Goal: Information Seeking & Learning: Learn about a topic

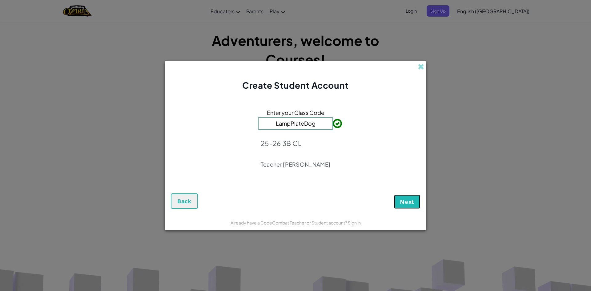
click at [408, 201] on span "Next" at bounding box center [407, 201] width 14 height 7
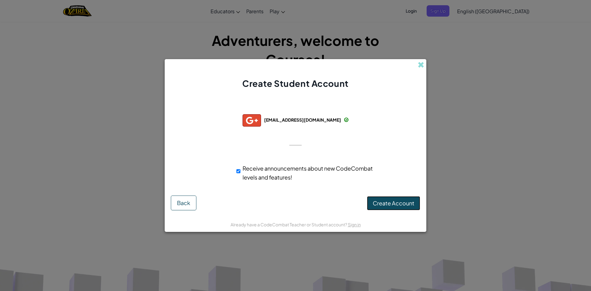
click at [407, 202] on span "Create Account" at bounding box center [394, 203] width 42 height 7
click at [295, 143] on div at bounding box center [296, 145] width 12 height 13
click at [381, 205] on button "Create Account" at bounding box center [393, 203] width 53 height 14
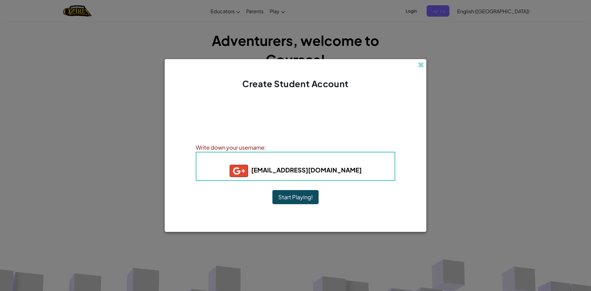
click at [293, 194] on button "Start Playing!" at bounding box center [296, 197] width 46 height 14
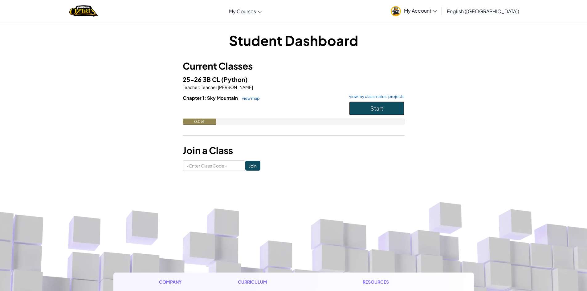
click at [382, 114] on button "Start" at bounding box center [376, 108] width 55 height 14
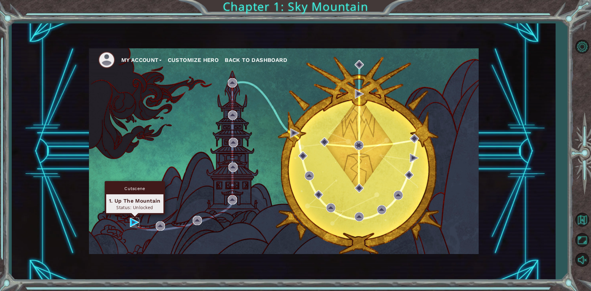
click at [132, 222] on img at bounding box center [134, 222] width 9 height 9
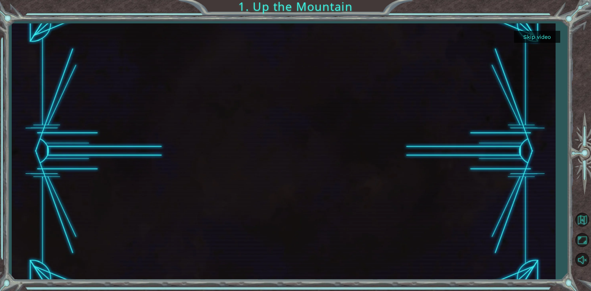
click at [555, 289] on div "Skip video 1. Up the Mountain" at bounding box center [295, 145] width 591 height 291
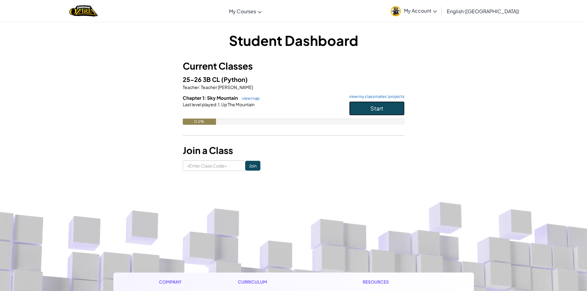
click at [383, 108] on span "Start" at bounding box center [376, 108] width 13 height 7
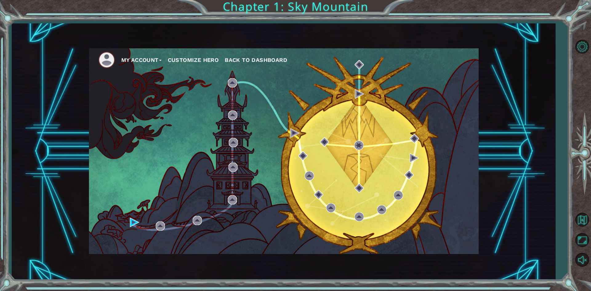
click at [261, 61] on span "Back to Dashboard" at bounding box center [256, 60] width 63 height 6
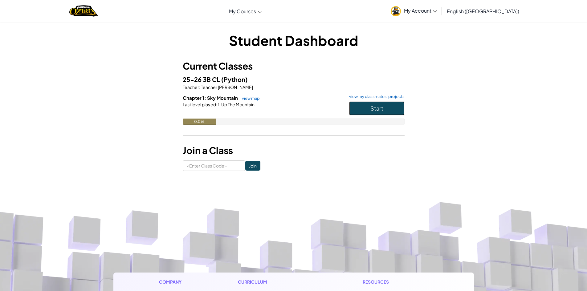
click at [380, 111] on span "Start" at bounding box center [376, 108] width 13 height 7
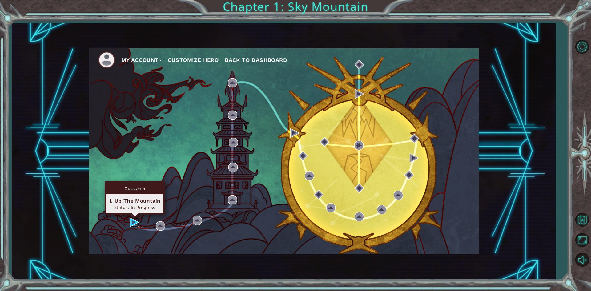
click at [136, 220] on img at bounding box center [134, 222] width 9 height 9
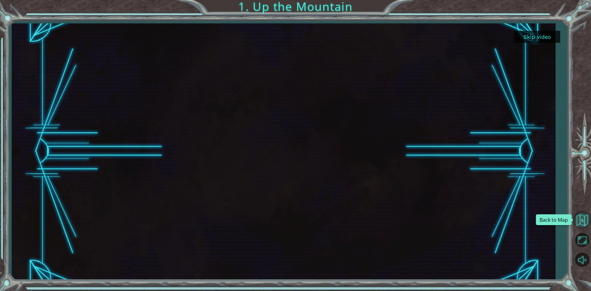
click at [584, 226] on button "Back to Map" at bounding box center [583, 220] width 18 height 18
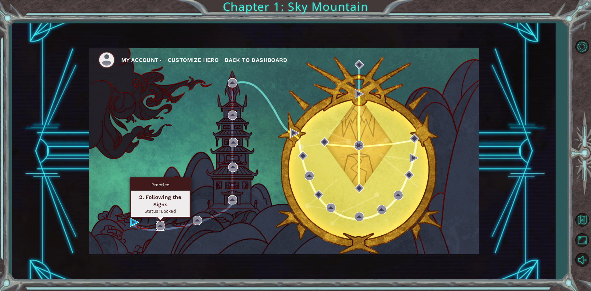
click at [159, 224] on img at bounding box center [160, 226] width 9 height 9
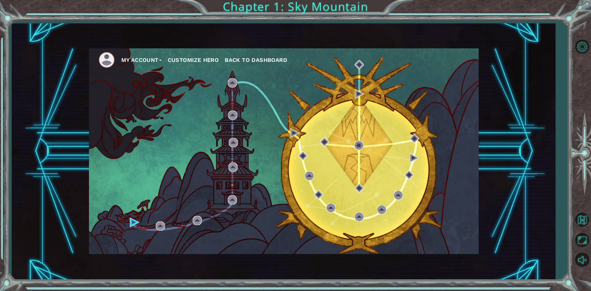
click at [209, 59] on button "Customize Hero" at bounding box center [193, 59] width 51 height 9
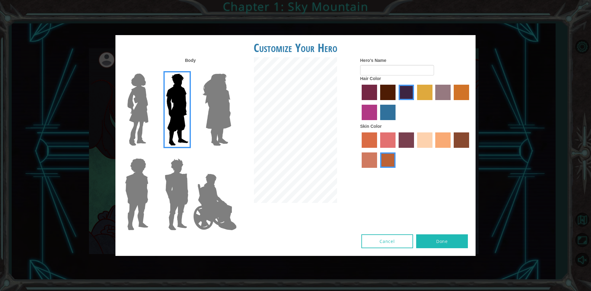
click at [384, 97] on label "maroon hair color" at bounding box center [387, 92] width 15 height 15
click at [378, 102] on input "maroon hair color" at bounding box center [378, 102] width 0 height 0
click at [391, 96] on label "maroon hair color" at bounding box center [387, 92] width 15 height 15
click at [378, 102] on input "maroon hair color" at bounding box center [378, 102] width 0 height 0
click at [394, 95] on label "maroon hair color" at bounding box center [387, 92] width 15 height 15
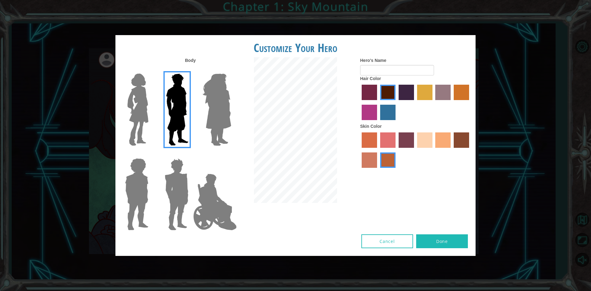
click at [378, 102] on input "maroon hair color" at bounding box center [378, 102] width 0 height 0
click at [405, 91] on label "hot purple hair color" at bounding box center [406, 92] width 15 height 15
click at [397, 102] on input "hot purple hair color" at bounding box center [397, 102] width 0 height 0
click at [138, 99] on img at bounding box center [138, 109] width 26 height 77
click at [151, 70] on input "Hero Connie" at bounding box center [151, 70] width 0 height 0
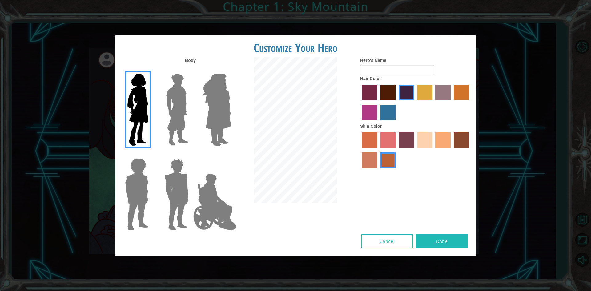
click at [147, 192] on img at bounding box center [137, 194] width 28 height 77
click at [151, 154] on input "Hero Steven" at bounding box center [151, 154] width 0 height 0
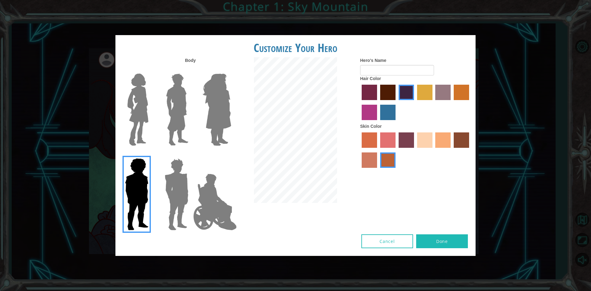
click at [190, 188] on img at bounding box center [176, 194] width 29 height 77
click at [191, 154] on input "Hero Garnet" at bounding box center [191, 154] width 0 height 0
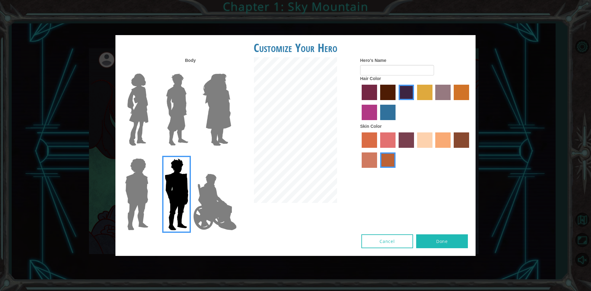
click at [214, 186] on img at bounding box center [215, 202] width 48 height 62
click at [231, 154] on input "Hero Jamie" at bounding box center [231, 154] width 0 height 0
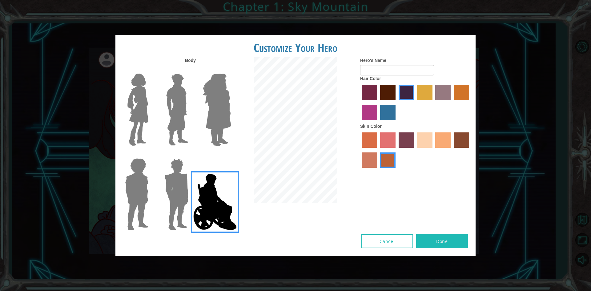
click at [216, 137] on img at bounding box center [217, 109] width 34 height 77
click at [231, 70] on input "Hero Amethyst" at bounding box center [231, 70] width 0 height 0
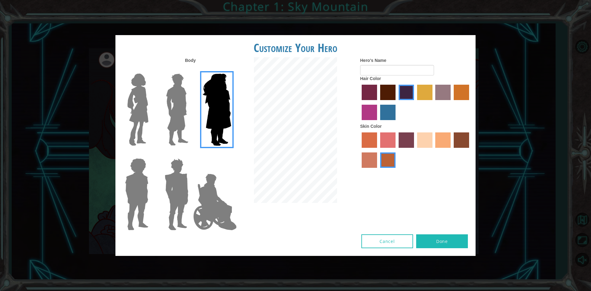
click at [186, 136] on img at bounding box center [177, 109] width 27 height 77
click at [191, 70] on input "Hero Lars" at bounding box center [191, 70] width 0 height 0
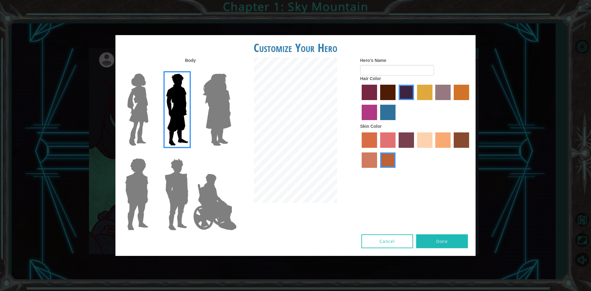
click at [218, 125] on img at bounding box center [217, 109] width 34 height 77
click at [231, 70] on input "Hero Amethyst" at bounding box center [231, 70] width 0 height 0
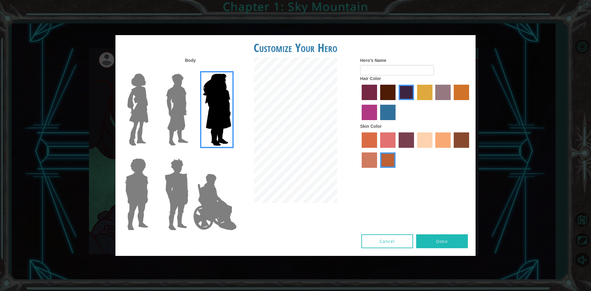
click at [185, 129] on img at bounding box center [177, 109] width 27 height 77
click at [191, 70] on input "Hero Lars" at bounding box center [191, 70] width 0 height 0
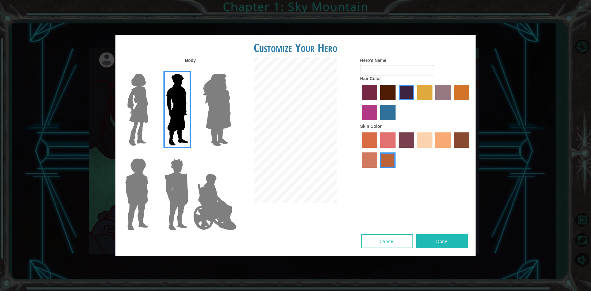
click at [131, 128] on img at bounding box center [138, 109] width 26 height 77
click at [151, 70] on input "Hero Connie" at bounding box center [151, 70] width 0 height 0
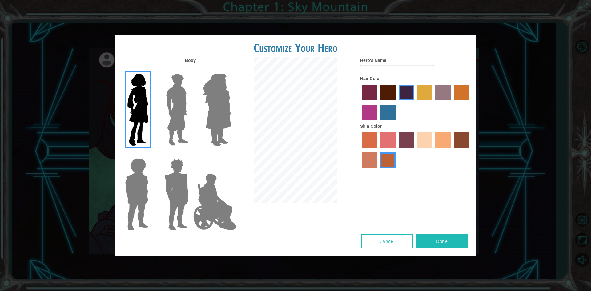
click at [165, 124] on img at bounding box center [177, 109] width 27 height 77
click at [191, 70] on input "Hero Lars" at bounding box center [191, 70] width 0 height 0
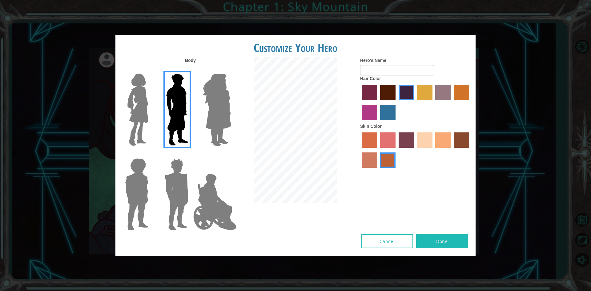
click at [142, 186] on img at bounding box center [137, 194] width 28 height 77
click at [151, 154] on input "Hero Steven" at bounding box center [151, 154] width 0 height 0
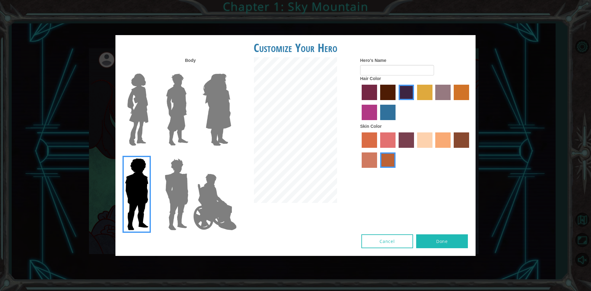
click at [163, 187] on img at bounding box center [176, 194] width 29 height 77
click at [191, 154] on input "Hero Garnet" at bounding box center [191, 154] width 0 height 0
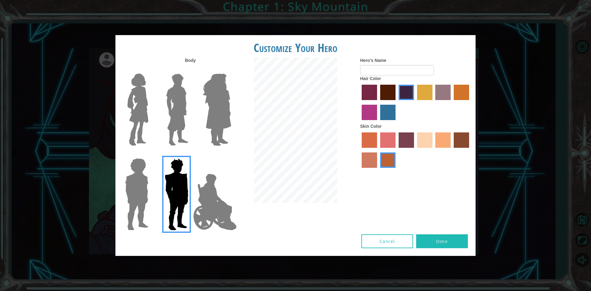
click at [144, 190] on img at bounding box center [137, 194] width 28 height 77
click at [151, 154] on input "Hero Steven" at bounding box center [151, 154] width 0 height 0
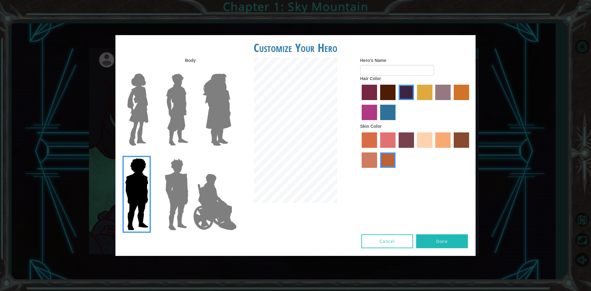
drag, startPoint x: 402, startPoint y: 93, endPoint x: 391, endPoint y: 95, distance: 11.2
click at [400, 93] on label "hot purple hair color" at bounding box center [406, 92] width 15 height 15
click at [397, 102] on input "hot purple hair color" at bounding box center [397, 102] width 0 height 0
click at [388, 96] on label "maroon hair color" at bounding box center [387, 92] width 15 height 15
click at [378, 102] on input "maroon hair color" at bounding box center [378, 102] width 0 height 0
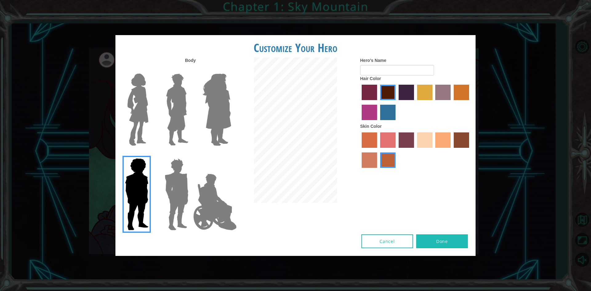
click at [403, 94] on label "hot purple hair color" at bounding box center [406, 92] width 15 height 15
click at [397, 102] on input "hot purple hair color" at bounding box center [397, 102] width 0 height 0
click at [464, 140] on label "karma skin color" at bounding box center [461, 139] width 15 height 15
click at [452, 150] on input "karma skin color" at bounding box center [452, 150] width 0 height 0
click at [412, 144] on label "tosca skin color" at bounding box center [406, 139] width 15 height 15
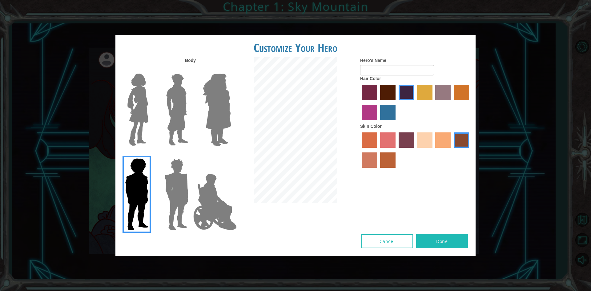
click at [397, 150] on input "tosca skin color" at bounding box center [397, 150] width 0 height 0
click at [391, 96] on label "maroon hair color" at bounding box center [387, 92] width 15 height 15
click at [378, 102] on input "maroon hair color" at bounding box center [378, 102] width 0 height 0
click at [409, 92] on label "hot purple hair color" at bounding box center [406, 92] width 15 height 15
click at [397, 102] on input "hot purple hair color" at bounding box center [397, 102] width 0 height 0
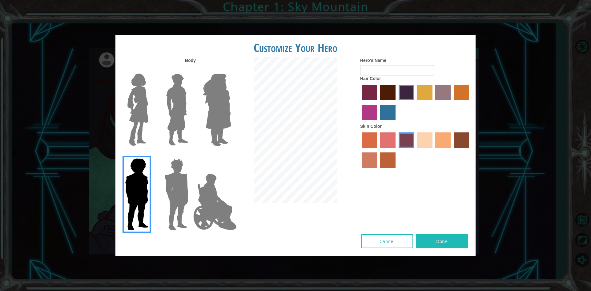
click at [406, 142] on label "tosca skin color" at bounding box center [406, 139] width 15 height 15
click at [397, 150] on input "tosca skin color" at bounding box center [397, 150] width 0 height 0
click at [464, 138] on label "karma skin color" at bounding box center [461, 139] width 15 height 15
click at [452, 150] on input "karma skin color" at bounding box center [452, 150] width 0 height 0
click at [406, 146] on label "tosca skin color" at bounding box center [406, 139] width 15 height 15
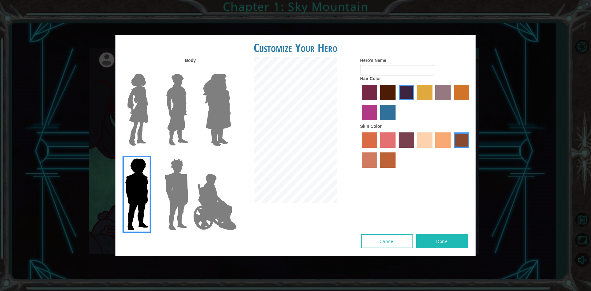
click at [397, 150] on input "tosca skin color" at bounding box center [397, 150] width 0 height 0
click at [408, 66] on input "Hero's Name" at bounding box center [397, 70] width 74 height 10
type input "[PERSON_NAME]"
click at [443, 248] on button "Done" at bounding box center [443, 241] width 52 height 14
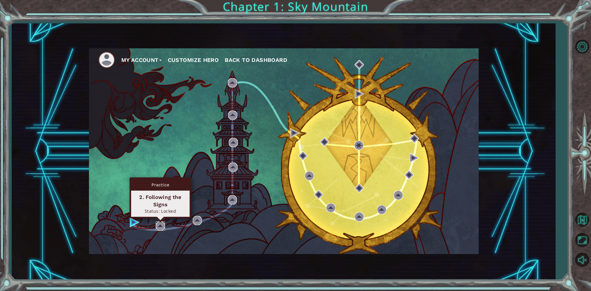
click at [163, 226] on img at bounding box center [160, 226] width 9 height 9
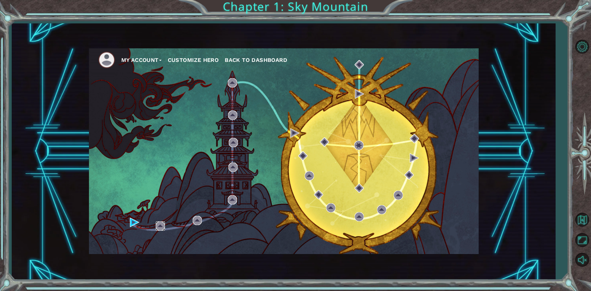
click at [164, 226] on img at bounding box center [160, 226] width 9 height 9
click at [133, 227] on div "My Account Customize Hero Back to Dashboard" at bounding box center [284, 151] width 390 height 206
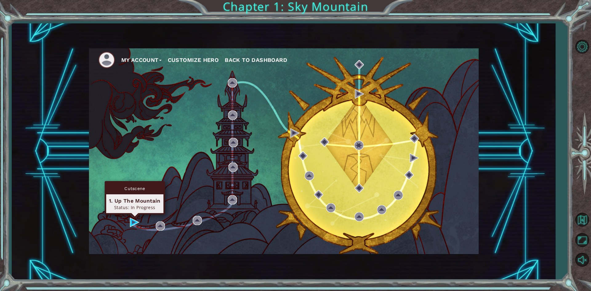
click at [135, 215] on div "Cutscene 1. Up The Mountain Status: In Progress" at bounding box center [135, 198] width 60 height 34
click at [133, 222] on img at bounding box center [134, 222] width 9 height 9
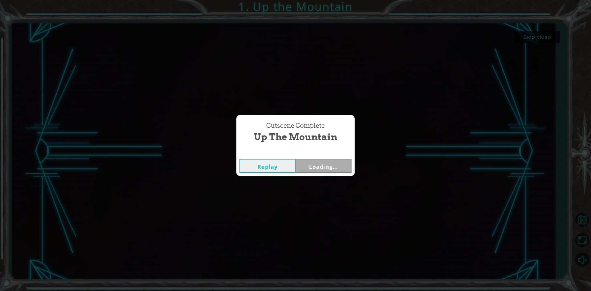
drag, startPoint x: 283, startPoint y: 253, endPoint x: 447, endPoint y: 247, distance: 164.0
click at [447, 247] on div "Cutscene Complete Up the Mountain Replay Loading..." at bounding box center [295, 145] width 591 height 291
click at [326, 165] on button "Next" at bounding box center [324, 166] width 56 height 14
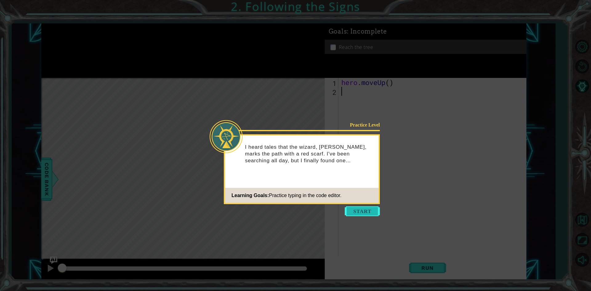
click at [366, 214] on button "Start" at bounding box center [362, 211] width 35 height 10
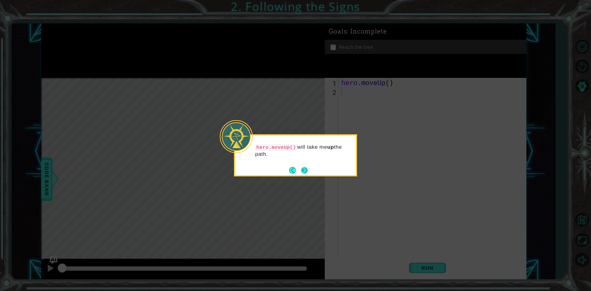
click at [304, 170] on button "Next" at bounding box center [304, 170] width 7 height 7
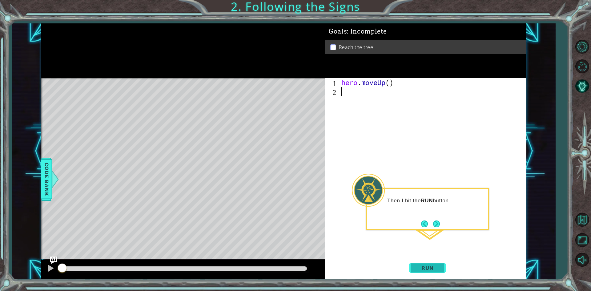
click at [435, 266] on span "Run" at bounding box center [428, 268] width 24 height 6
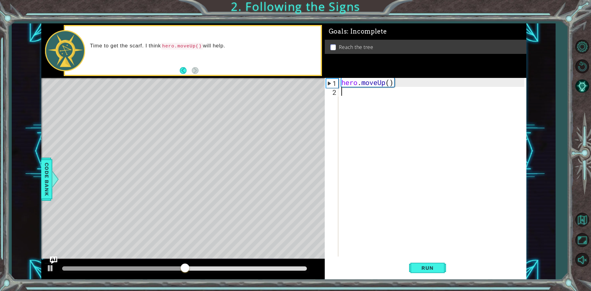
click at [368, 85] on div "hero . moveUp ( )" at bounding box center [433, 176] width 187 height 197
type textarea "hero.moveUp()"
click at [396, 204] on div "hero . moveUp ( )" at bounding box center [433, 176] width 187 height 197
click at [427, 268] on span "Run" at bounding box center [428, 268] width 24 height 6
click at [297, 268] on div at bounding box center [184, 268] width 245 height 4
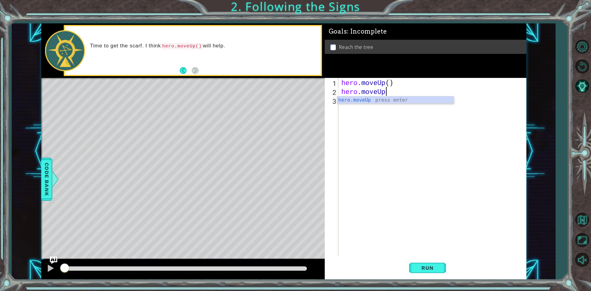
scroll to position [0, 2]
type textarea "hero.moveUp()"
click at [196, 66] on footer at bounding box center [189, 70] width 19 height 9
click at [435, 271] on span "Run" at bounding box center [428, 268] width 24 height 6
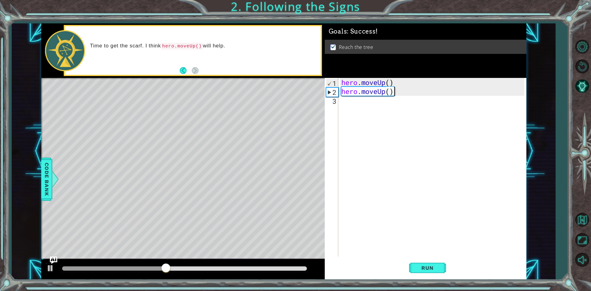
click at [377, 96] on div "hero . moveUp ( ) hero . moveUp ( )" at bounding box center [433, 176] width 187 height 197
click at [425, 267] on span "Run" at bounding box center [428, 268] width 24 height 6
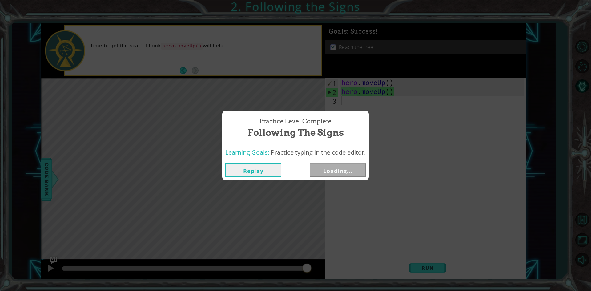
click at [196, 44] on div "Practice Level Complete Following the Signs Learning Goals: Practice typing in …" at bounding box center [295, 145] width 591 height 291
click at [356, 168] on button "Next" at bounding box center [338, 170] width 56 height 14
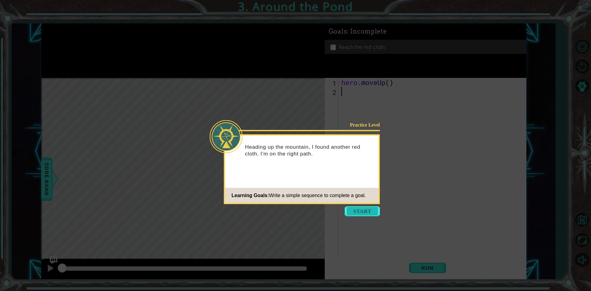
click at [358, 216] on button "Start" at bounding box center [362, 211] width 35 height 10
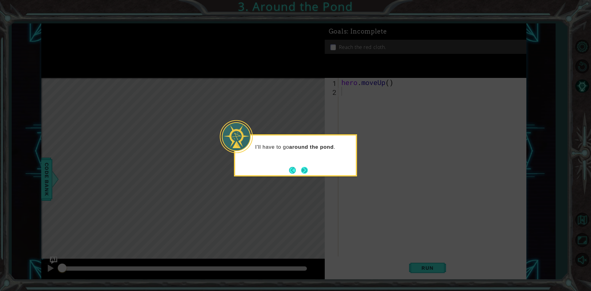
click at [306, 169] on button "Next" at bounding box center [304, 170] width 7 height 7
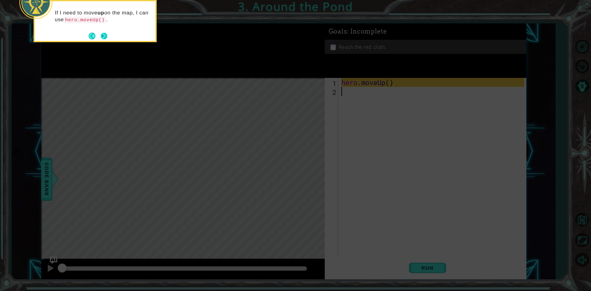
click at [105, 38] on button "Next" at bounding box center [104, 36] width 7 height 7
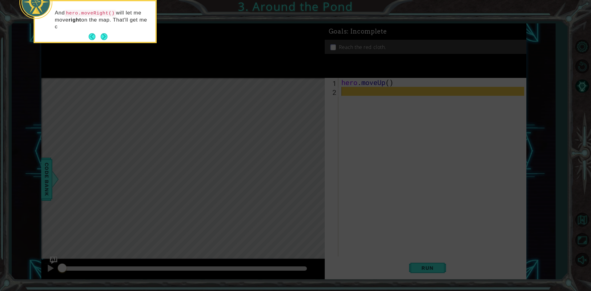
click at [105, 38] on button "Next" at bounding box center [104, 36] width 7 height 7
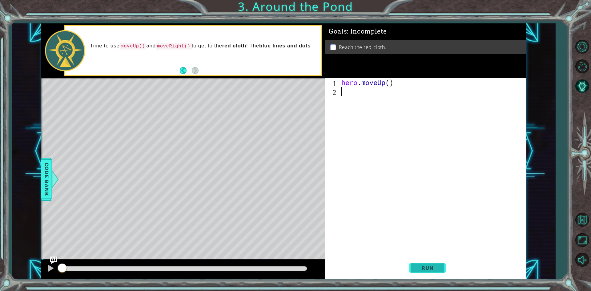
click at [426, 271] on span "Run" at bounding box center [428, 268] width 24 height 6
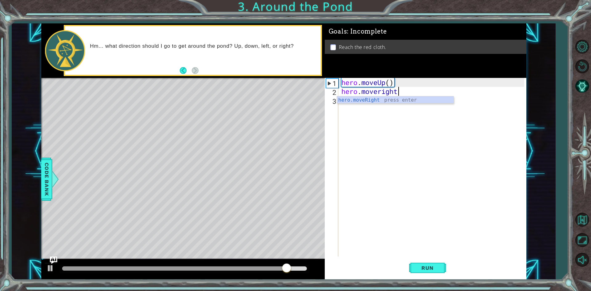
scroll to position [0, 2]
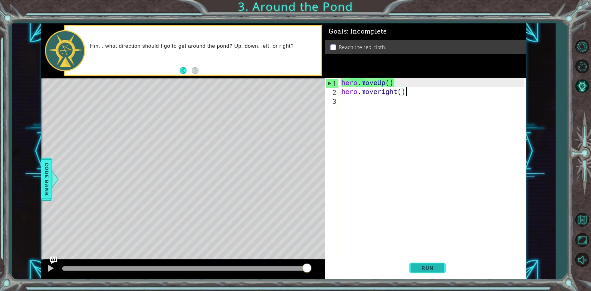
click at [439, 268] on span "Run" at bounding box center [428, 268] width 24 height 6
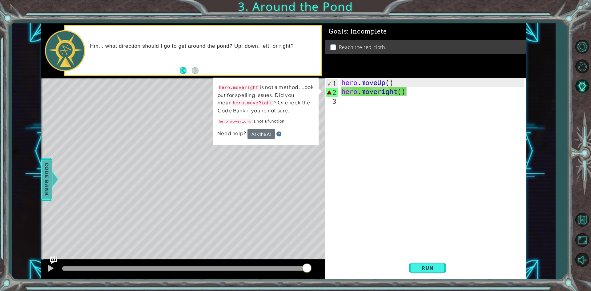
click at [49, 182] on span "Code Bank" at bounding box center [47, 179] width 10 height 38
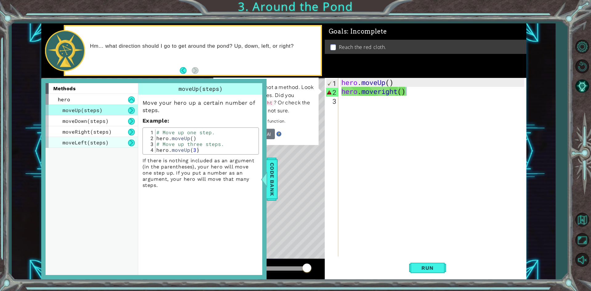
click at [109, 137] on div "moveLeft(steps)" at bounding box center [92, 142] width 92 height 11
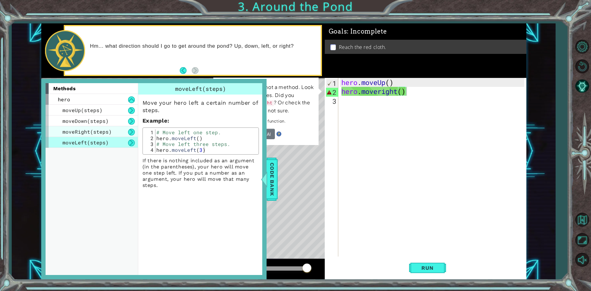
click at [113, 132] on div "moveRight(steps)" at bounding box center [92, 131] width 92 height 11
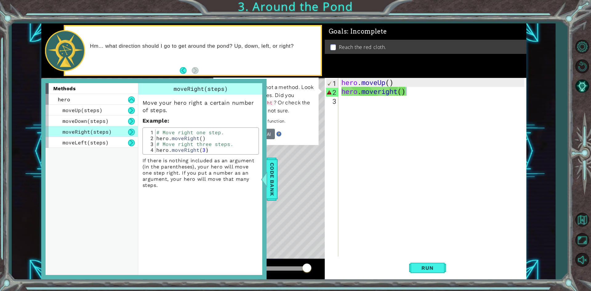
click at [404, 95] on div "hero . moveUp ( ) hero . moveright ( )" at bounding box center [433, 176] width 187 height 197
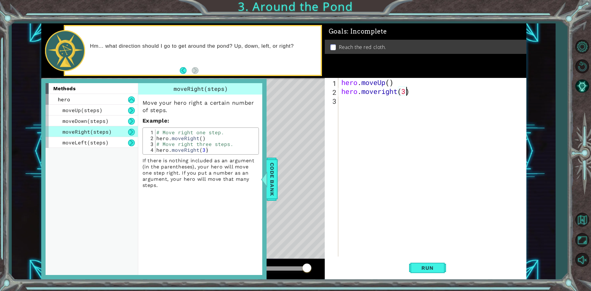
scroll to position [0, 3]
click at [439, 269] on span "Run" at bounding box center [428, 268] width 24 height 6
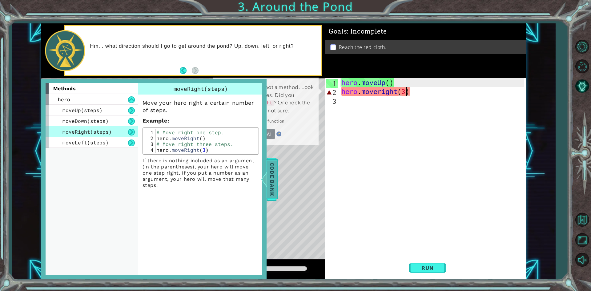
drag, startPoint x: 277, startPoint y: 177, endPoint x: 273, endPoint y: 177, distance: 4.0
click at [276, 177] on span "Code Bank" at bounding box center [272, 179] width 10 height 38
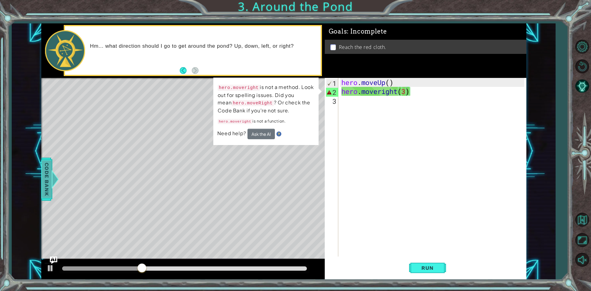
click at [56, 183] on div at bounding box center [55, 179] width 8 height 18
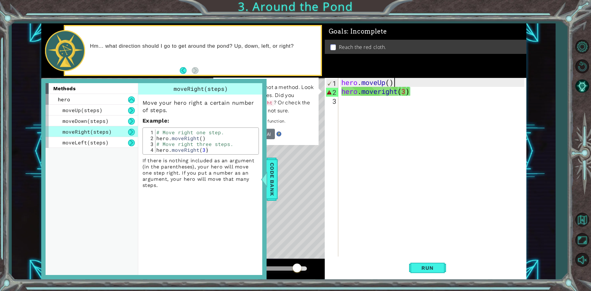
scroll to position [0, 2]
drag, startPoint x: 401, startPoint y: 81, endPoint x: 325, endPoint y: 85, distance: 76.8
click at [325, 85] on div "hero.moveUp() 1 2 3 hero . moveUp ( ) hero . moveright ( 3 ) הההההההההההההההההה…" at bounding box center [425, 167] width 200 height 179
click at [406, 92] on div "hero . moveUp ( ) hero . moveright ( 3 )" at bounding box center [433, 176] width 187 height 197
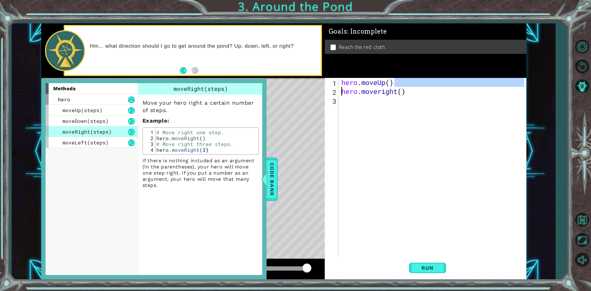
drag, startPoint x: 401, startPoint y: 80, endPoint x: 330, endPoint y: 91, distance: 72.4
click at [330, 91] on div "hero.moveright() 1 2 3 hero . moveUp ( ) hero . moveright ( ) ההההההההההההההההה…" at bounding box center [425, 167] width 200 height 179
click at [338, 78] on div "1 2 3" at bounding box center [332, 167] width 12 height 179
type textarea "hero.moveUp()"
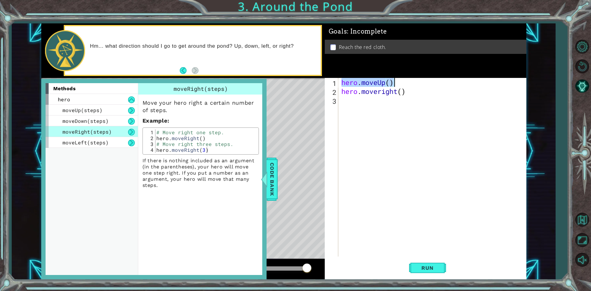
drag, startPoint x: 340, startPoint y: 81, endPoint x: 405, endPoint y: 81, distance: 65.3
click at [405, 81] on div "hero . moveUp ( ) hero . moveright ( )" at bounding box center [432, 167] width 184 height 179
click at [423, 266] on span "Run" at bounding box center [428, 268] width 24 height 6
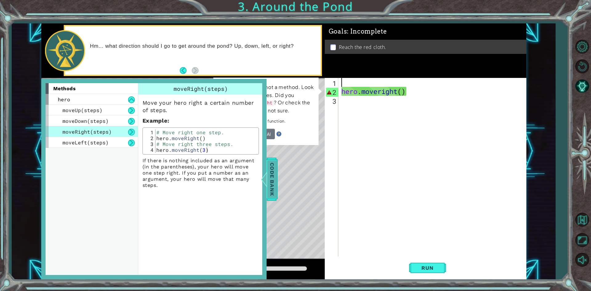
click at [274, 174] on span "Code Bank" at bounding box center [272, 179] width 10 height 38
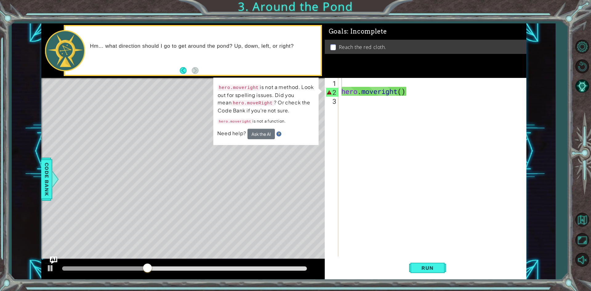
click at [270, 87] on p "hero.moveright is not a method. Look out for spelling issues. Did you mean hero…" at bounding box center [266, 98] width 97 height 31
click at [381, 96] on div "hero . moveright ( )" at bounding box center [433, 176] width 187 height 197
click at [384, 92] on div "hero . moveright ( )" at bounding box center [433, 176] width 187 height 197
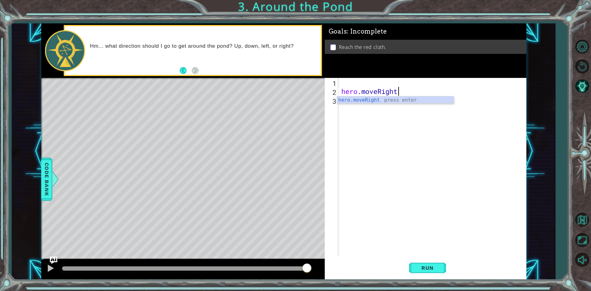
scroll to position [0, 2]
type textarea "hero.moveRight()"
click at [437, 270] on span "Run" at bounding box center [428, 268] width 24 height 6
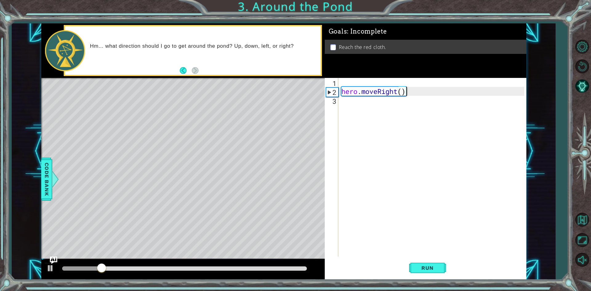
click at [350, 82] on div "hero . moveRight ( )" at bounding box center [433, 176] width 187 height 197
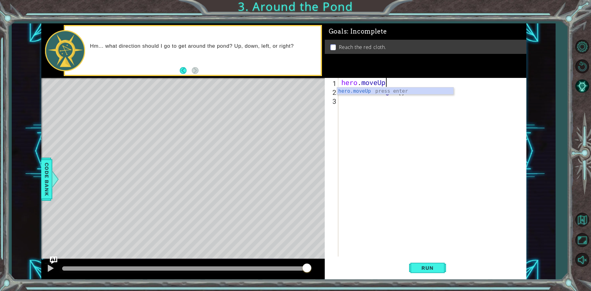
scroll to position [0, 2]
click at [392, 79] on div "hero . moveUp ( ) hero . moveRight ( )" at bounding box center [433, 176] width 187 height 197
click at [377, 82] on div "hero . moveUp ( ) hero . moveRight ( )" at bounding box center [433, 176] width 187 height 197
type textarea "hero.moveUp()"
click at [421, 266] on span "Run" at bounding box center [428, 268] width 24 height 6
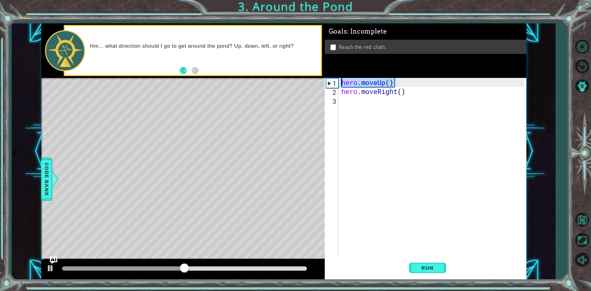
drag, startPoint x: 399, startPoint y: 81, endPoint x: 342, endPoint y: 84, distance: 57.4
click at [342, 84] on div "hero . moveUp ( ) hero . moveRight ( )" at bounding box center [433, 176] width 187 height 197
click at [356, 109] on div "hero . moveUp ( ) hero . moveRight ( )" at bounding box center [433, 176] width 187 height 197
paste textarea "hero.moveUp()"
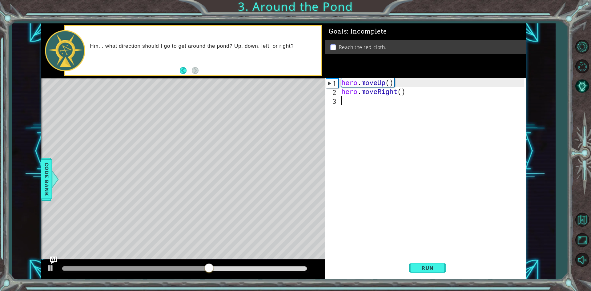
type textarea "hero.moveUp()"
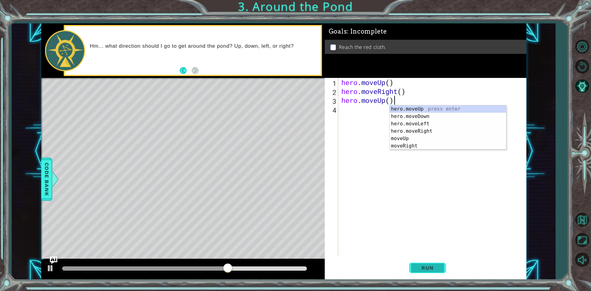
click at [430, 262] on button "Run" at bounding box center [427, 268] width 37 height 20
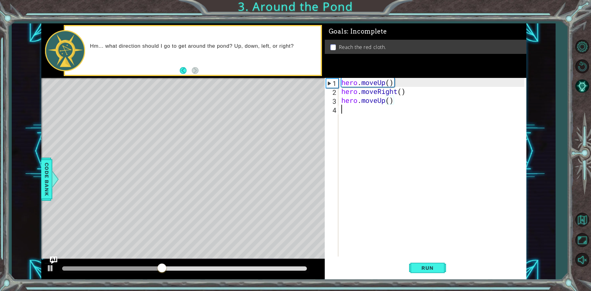
click at [386, 108] on div "hero . moveUp ( ) hero . moveRight ( ) hero . moveUp ( )" at bounding box center [433, 176] width 187 height 197
paste textarea "hero.moveUp()"
type textarea "hero.moveUp()"
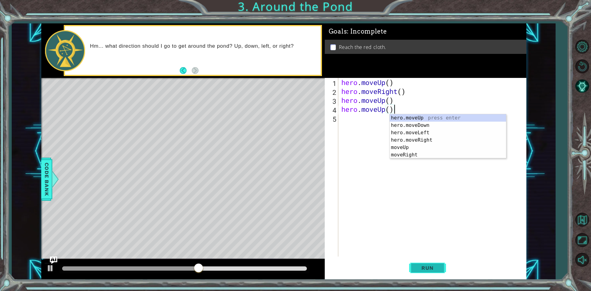
click at [426, 268] on span "Run" at bounding box center [428, 268] width 24 height 6
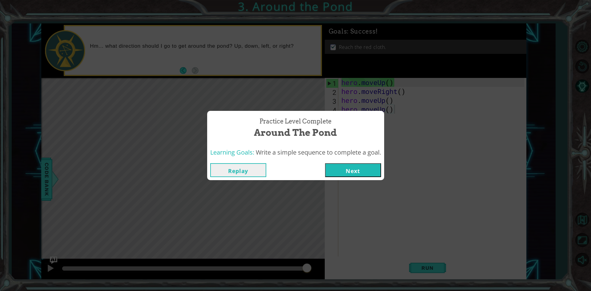
click at [369, 165] on button "Next" at bounding box center [353, 170] width 56 height 14
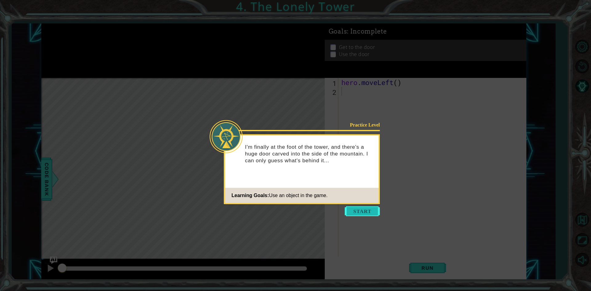
click at [371, 211] on button "Start" at bounding box center [362, 211] width 35 height 10
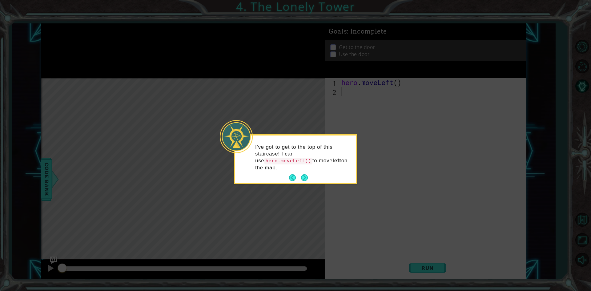
click at [305, 174] on button "Next" at bounding box center [304, 177] width 7 height 7
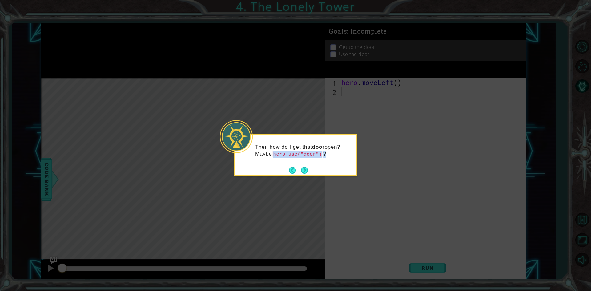
drag, startPoint x: 275, startPoint y: 154, endPoint x: 325, endPoint y: 161, distance: 50.7
click at [326, 155] on p "Then how do I get that door open? Maybe hero.use("door") ?" at bounding box center [303, 151] width 96 height 14
click at [323, 166] on div "Then how do I get that door open? Maybe hero.use("door") ?" at bounding box center [295, 153] width 121 height 31
click at [303, 170] on button "Next" at bounding box center [304, 170] width 7 height 7
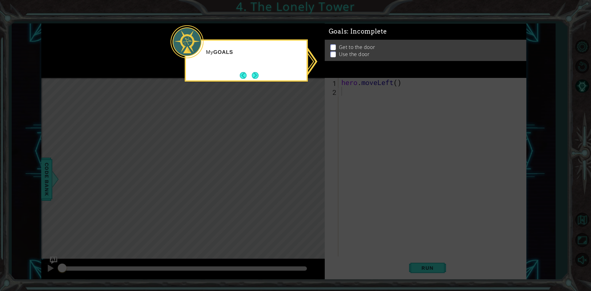
click at [375, 78] on body "1 ההההההההההההההההההההההההההההההההההההההההההההההההההההההההההההההההההההההההההההה…" at bounding box center [295, 145] width 591 height 291
click at [257, 77] on button "Next" at bounding box center [255, 75] width 7 height 7
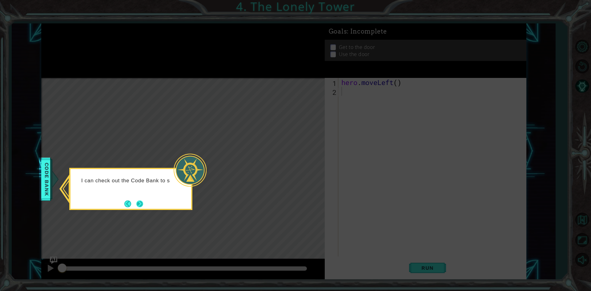
click at [143, 205] on button "Next" at bounding box center [139, 204] width 7 height 7
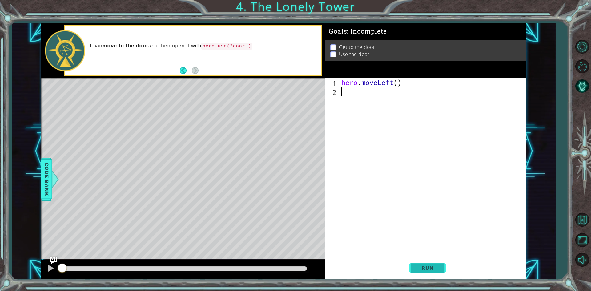
click at [425, 272] on button "Run" at bounding box center [427, 268] width 37 height 20
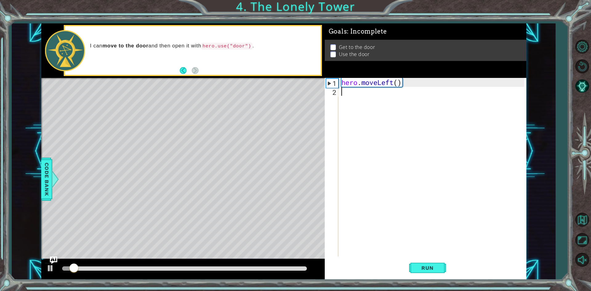
click at [350, 95] on div "hero . moveLeft ( )" at bounding box center [433, 176] width 187 height 197
drag, startPoint x: 341, startPoint y: 80, endPoint x: 434, endPoint y: 80, distance: 92.4
click at [434, 80] on div "hero . moveLeft ( )" at bounding box center [433, 176] width 187 height 197
type textarea "hero.moveLeft()"
click at [358, 95] on div "hero . moveLeft ( )" at bounding box center [433, 176] width 187 height 197
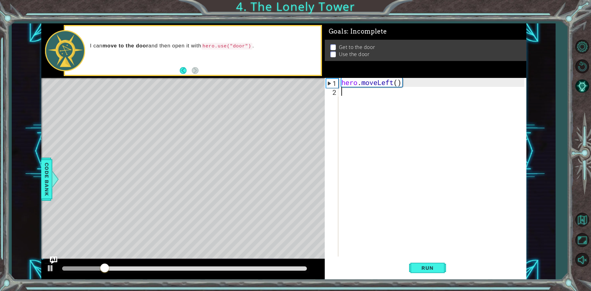
paste textarea "hero.moveLeft()"
type textarea "hero.moveLeft()"
click at [362, 115] on div "hero . moveLeft ( ) hero . moveLeft ( )" at bounding box center [433, 176] width 187 height 197
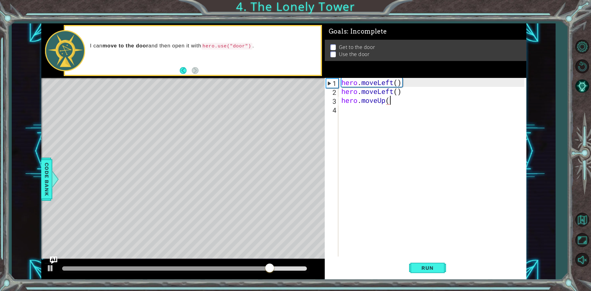
scroll to position [0, 2]
type textarea "hero.moveUp()"
drag, startPoint x: 397, startPoint y: 103, endPoint x: 340, endPoint y: 98, distance: 56.6
click at [340, 98] on div "hero . moveLeft ( ) hero . moveLeft ( ) hero . moveUp ( )" at bounding box center [433, 176] width 187 height 197
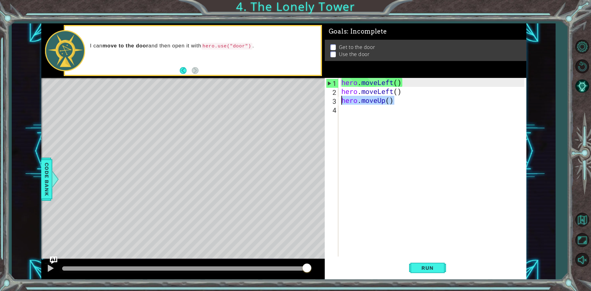
click at [369, 111] on div "hero . moveLeft ( ) hero . moveLeft ( ) hero . moveUp ( )" at bounding box center [433, 176] width 187 height 197
paste textarea "hero.moveUp()"
type textarea "hero.moveUp()"
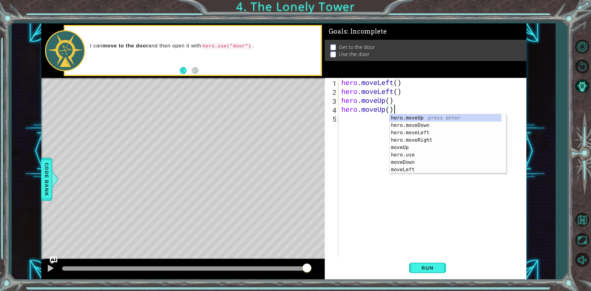
click at [355, 138] on div "hero . moveLeft ( ) hero . moveLeft ( ) hero . moveUp ( ) hero . moveUp ( )" at bounding box center [433, 176] width 187 height 197
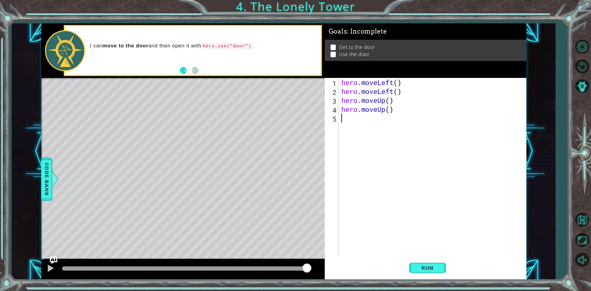
paste textarea "hero.moveUp()"
click at [384, 119] on div "hero . moveLeft ( ) hero . moveLeft ( ) hero . moveUp ( ) hero . moveUp ( ) her…" at bounding box center [433, 176] width 187 height 197
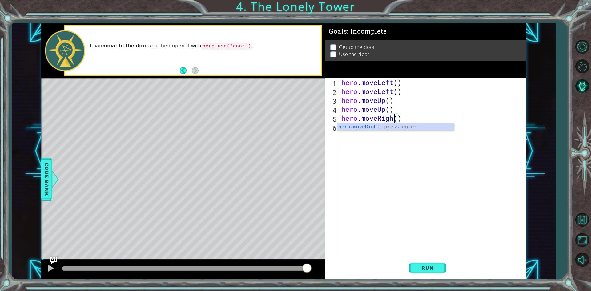
type textarea "hero.moveRight()"
drag, startPoint x: 414, startPoint y: 116, endPoint x: 331, endPoint y: 122, distance: 83.4
click at [331, 122] on div "hero.moveRight() 1 2 3 4 5 6 hero . moveLeft ( ) hero . moveLeft ( ) hero . mov…" at bounding box center [425, 167] width 200 height 179
click at [364, 131] on div "hero . moveLeft ( ) hero . moveLeft ( ) hero . moveUp ( ) hero . moveUp ( ) her…" at bounding box center [433, 176] width 187 height 197
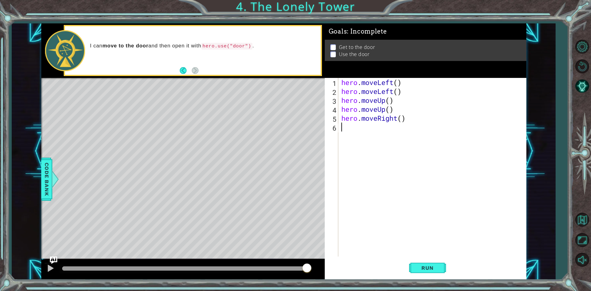
scroll to position [0, 0]
paste textarea "hero.moveRight()"
type textarea "hero.moveRight()"
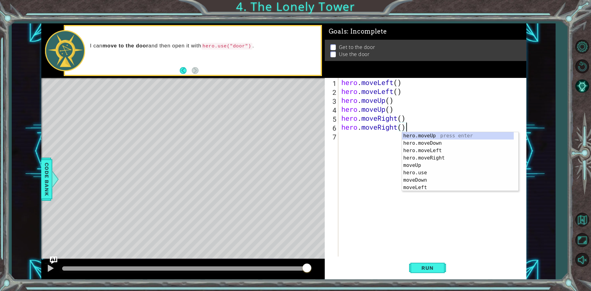
click at [359, 146] on div "hero . moveLeft ( ) hero . moveLeft ( ) hero . moveUp ( ) hero . moveUp ( ) her…" at bounding box center [433, 176] width 187 height 197
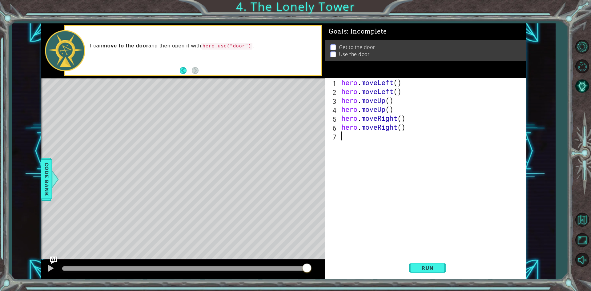
paste textarea "hero.moveRight()"
type textarea "hero.moveRight()"
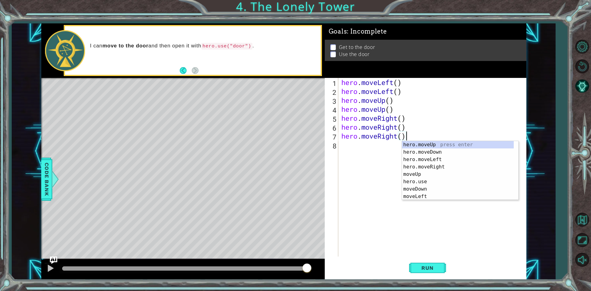
click at [384, 155] on div "hero . moveLeft ( ) hero . moveLeft ( ) hero . moveUp ( ) hero . moveUp ( ) her…" at bounding box center [433, 176] width 187 height 197
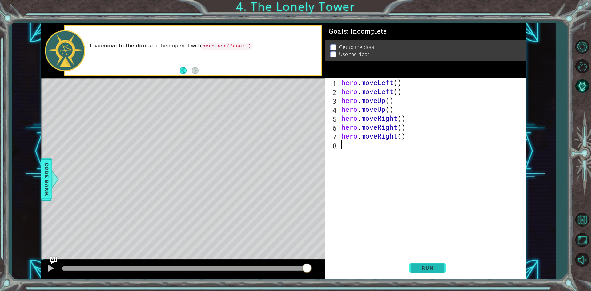
click at [428, 269] on span "Run" at bounding box center [428, 268] width 24 height 6
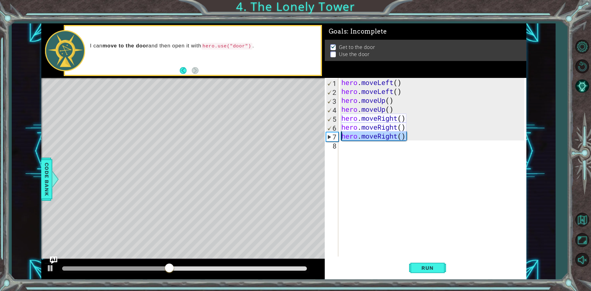
drag, startPoint x: 421, startPoint y: 139, endPoint x: 329, endPoint y: 137, distance: 91.2
click at [329, 137] on div "1 2 3 4 5 6 7 8 hero . moveLeft ( ) hero . moveLeft ( ) hero . moveUp ( ) hero …" at bounding box center [425, 167] width 200 height 179
type textarea "hero.moveRight()"
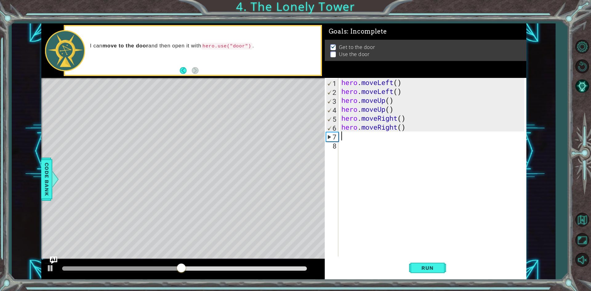
click at [390, 171] on div "hero . moveLeft ( ) hero . moveLeft ( ) hero . moveUp ( ) hero . moveUp ( ) her…" at bounding box center [433, 176] width 187 height 197
paste textarea "hero.moveRight()"
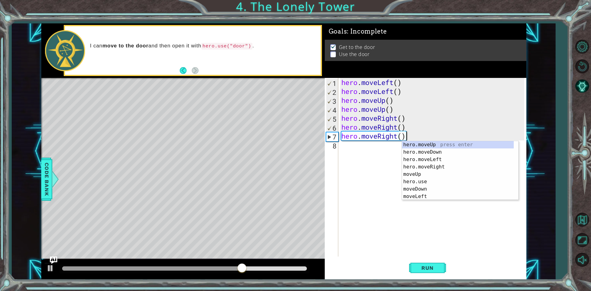
click at [396, 137] on div "hero . moveLeft ( ) hero . moveLeft ( ) hero . moveUp ( ) hero . moveUp ( ) her…" at bounding box center [433, 176] width 187 height 197
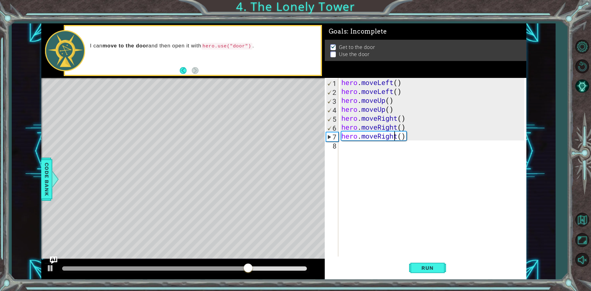
click at [398, 137] on div "hero . moveLeft ( ) hero . moveLeft ( ) hero . moveUp ( ) hero . moveUp ( ) her…" at bounding box center [433, 176] width 187 height 197
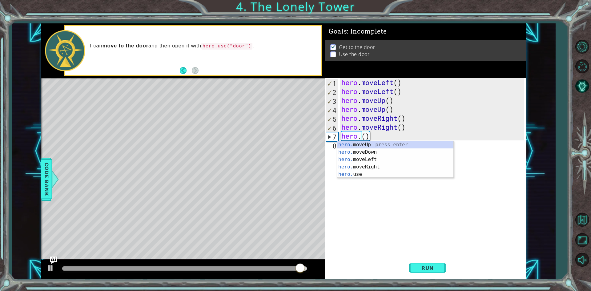
scroll to position [0, 1]
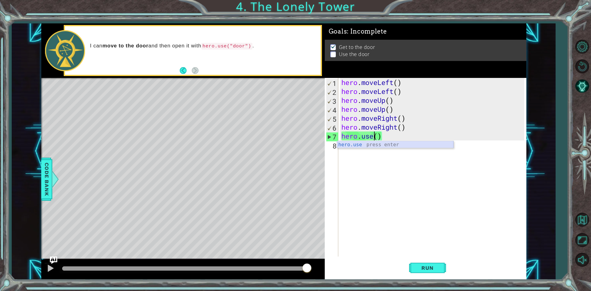
click at [377, 141] on div "hero.use press enter" at bounding box center [395, 152] width 116 height 22
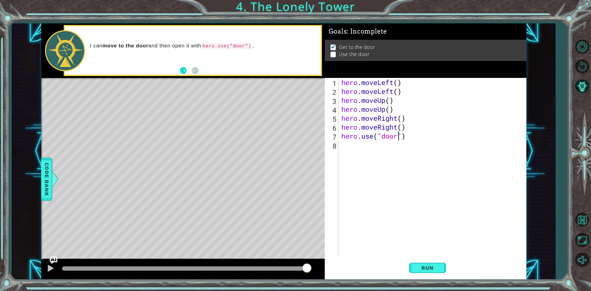
scroll to position [0, 2]
type textarea "hero.use("door")"
click at [421, 275] on button "Run" at bounding box center [427, 268] width 37 height 20
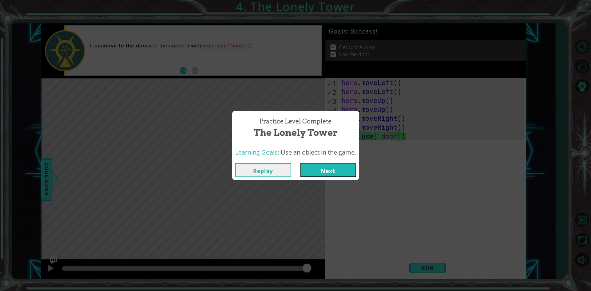
click at [337, 169] on button "Next" at bounding box center [328, 170] width 56 height 14
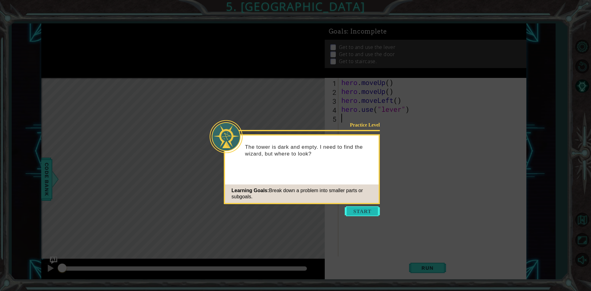
click at [364, 213] on button "Start" at bounding box center [362, 211] width 35 height 10
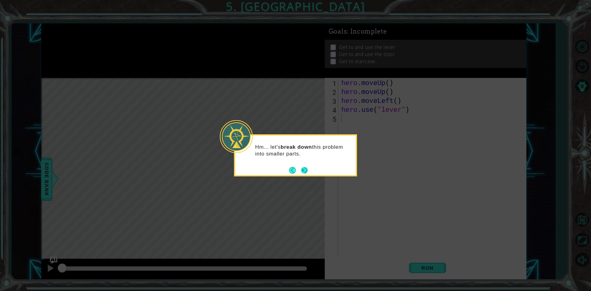
click at [307, 170] on button "Next" at bounding box center [304, 170] width 7 height 7
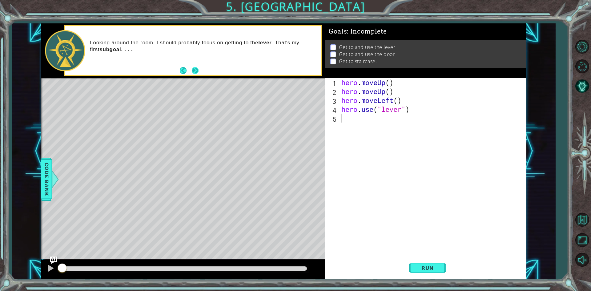
click at [195, 70] on button "Next" at bounding box center [195, 70] width 7 height 7
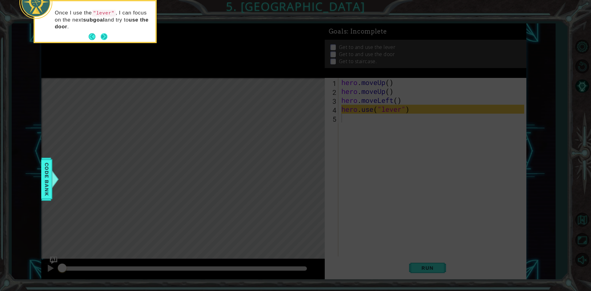
click at [104, 37] on button "Next" at bounding box center [104, 36] width 7 height 7
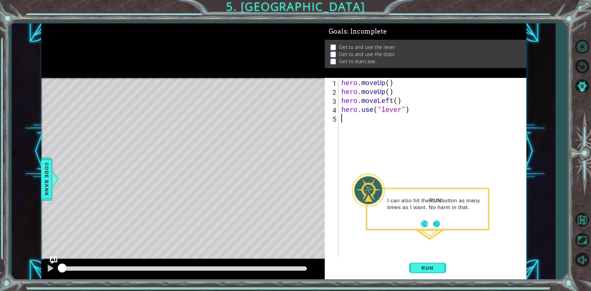
click at [437, 221] on button "Next" at bounding box center [436, 224] width 7 height 7
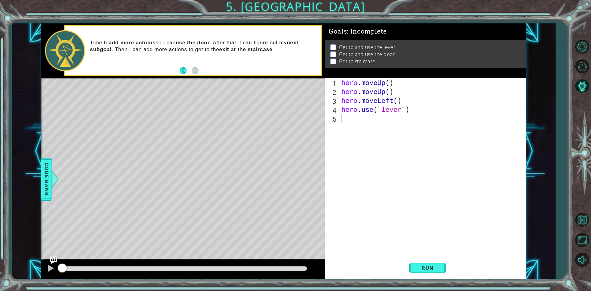
drag, startPoint x: 133, startPoint y: 43, endPoint x: 306, endPoint y: 51, distance: 173.3
click at [306, 51] on p "Time to add more actions so I can use the door . After that, I can figure out m…" at bounding box center [203, 46] width 226 height 14
click at [431, 266] on span "Run" at bounding box center [428, 268] width 24 height 6
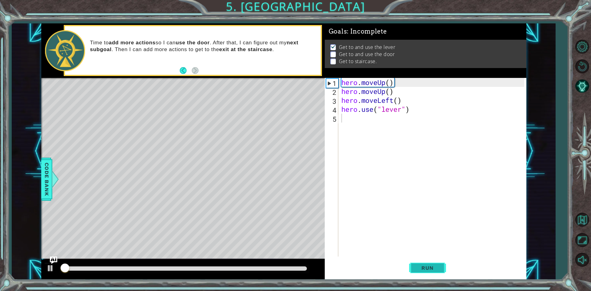
click at [430, 271] on span "Run" at bounding box center [428, 268] width 24 height 6
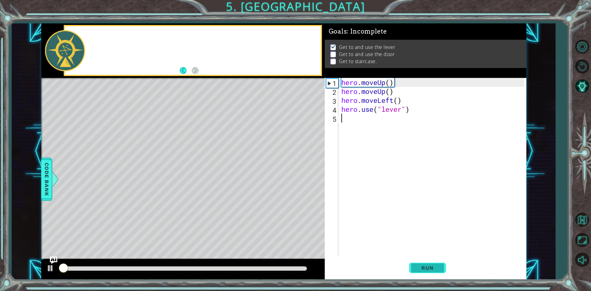
click at [430, 271] on span "Run" at bounding box center [428, 268] width 24 height 6
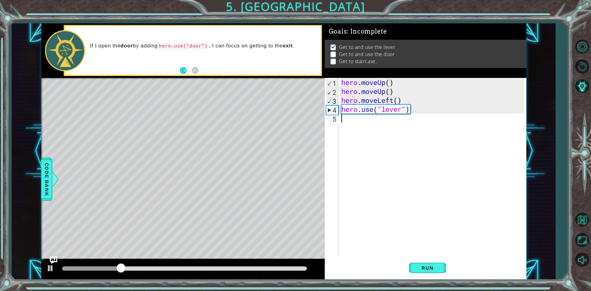
paste textarea "hero.moveRight()"
type textarea "hero.moveRight()"
click at [388, 142] on div "hero . moveUp ( ) hero . moveUp ( ) hero . moveLeft ( ) hero . use ( "lever" ) …" at bounding box center [433, 176] width 187 height 197
paste textarea "hero.moveRight()"
type textarea "hero.moveRight()"
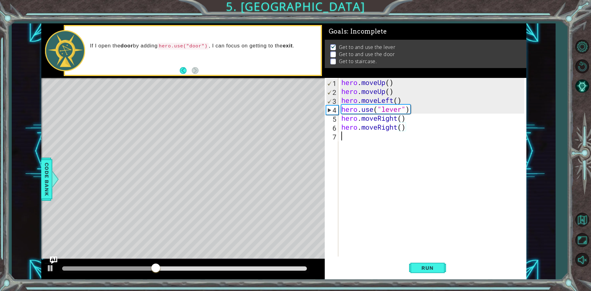
click at [388, 142] on div "hero . moveUp ( ) hero . moveUp ( ) hero . moveLeft ( ) hero . use ( "lever" ) …" at bounding box center [433, 176] width 187 height 197
paste textarea "hero.moveRight()"
type textarea "hero.moveRight()"
click at [364, 148] on div "hero . moveUp ( ) hero . moveUp ( ) hero . moveLeft ( ) hero . use ( "lever" ) …" at bounding box center [433, 176] width 187 height 197
paste textarea "hero.moveRight()"
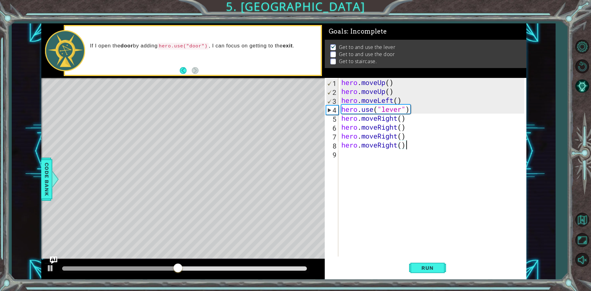
click at [395, 147] on div "hero . moveUp ( ) hero . moveUp ( ) hero . moveLeft ( ) hero . use ( "lever" ) …" at bounding box center [433, 176] width 187 height 197
click at [399, 145] on div "hero . moveUp ( ) hero . moveUp ( ) hero . moveLeft ( ) hero . use ( "lever" ) …" at bounding box center [433, 176] width 187 height 197
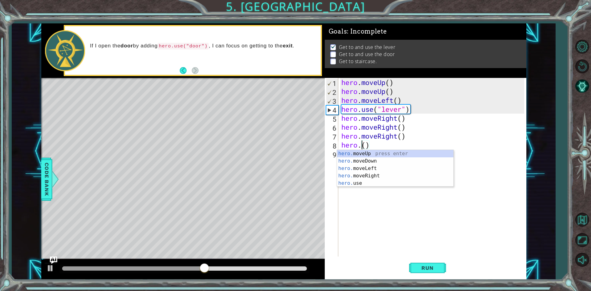
scroll to position [0, 1]
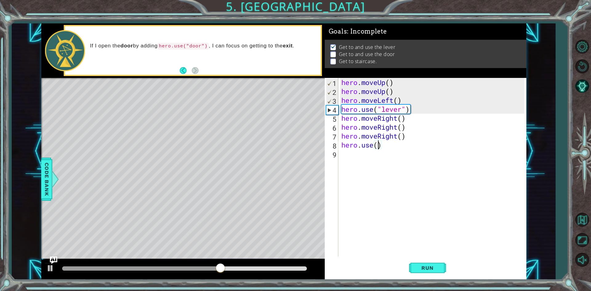
click at [378, 142] on div "hero . moveUp ( ) hero . moveUp ( ) hero . moveLeft ( ) hero . use ( "lever" ) …" at bounding box center [433, 176] width 187 height 197
click at [383, 142] on div "hero . moveUp ( ) hero . moveUp ( ) hero . moveLeft ( ) hero . use ( "lever" ) …" at bounding box center [433, 176] width 187 height 197
type textarea "hero.use("door")"
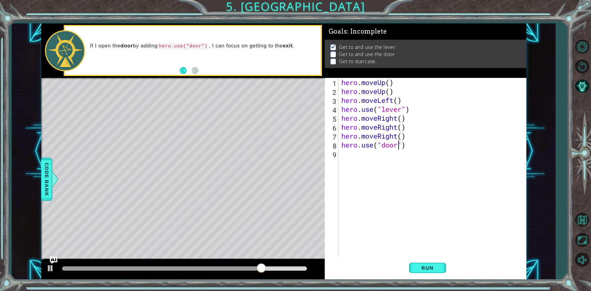
scroll to position [0, 2]
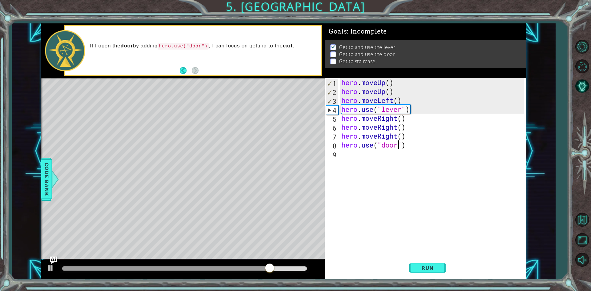
click at [370, 169] on div "hero . moveUp ( ) hero . moveUp ( ) hero . moveLeft ( ) hero . use ( "lever" ) …" at bounding box center [433, 176] width 187 height 197
paste textarea "hero.moveRight()"
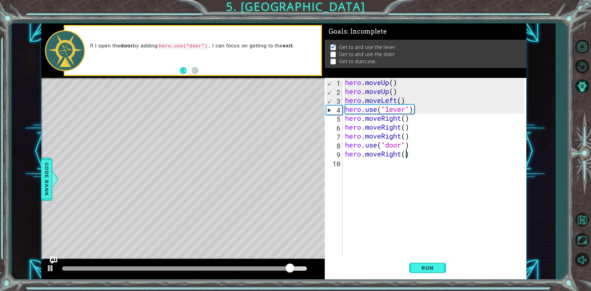
drag, startPoint x: 405, startPoint y: 157, endPoint x: 399, endPoint y: 157, distance: 5.6
click at [399, 157] on div "hero . moveUp ( ) hero . moveUp ( ) hero . moveLeft ( ) hero . use ( "lever" ) …" at bounding box center [436, 176] width 184 height 197
click at [399, 157] on div "hero . moveUp ( ) hero . moveUp ( ) hero . moveLeft ( ) hero . use ( "lever" ) …" at bounding box center [434, 167] width 181 height 179
drag, startPoint x: 401, startPoint y: 156, endPoint x: 383, endPoint y: 157, distance: 17.6
click at [383, 157] on div "hero . moveUp ( ) hero . moveUp ( ) hero . moveLeft ( ) hero . use ( "lever" ) …" at bounding box center [436, 176] width 184 height 197
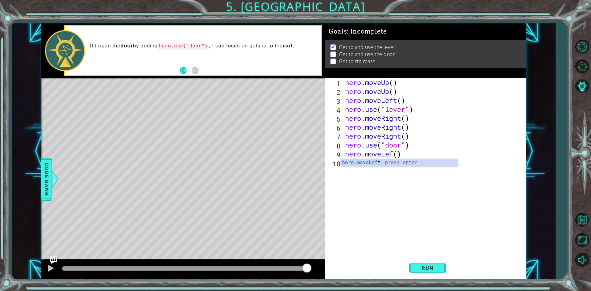
type textarea "hero.moveLeft()"
drag, startPoint x: 416, startPoint y: 154, endPoint x: 345, endPoint y: 151, distance: 71.0
click at [345, 151] on div "hero . moveUp ( ) hero . moveUp ( ) hero . moveLeft ( ) hero . use ( "lever" ) …" at bounding box center [436, 176] width 184 height 197
click at [356, 168] on div "hero . moveUp ( ) hero . moveUp ( ) hero . moveLeft ( ) hero . use ( "lever" ) …" at bounding box center [436, 176] width 184 height 197
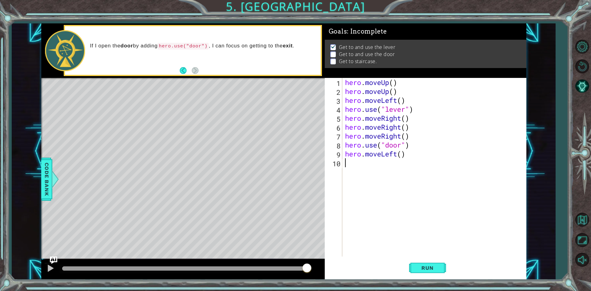
scroll to position [0, 0]
paste textarea "hero.moveLeft()"
type textarea "hero.moveLeft()"
click at [356, 188] on div "hero . moveUp ( ) hero . moveUp ( ) hero . moveLeft ( ) hero . use ( "lever" ) …" at bounding box center [436, 176] width 184 height 197
click at [414, 147] on div "hero . moveUp ( ) hero . moveUp ( ) hero . moveLeft ( ) hero . use ( "lever" ) …" at bounding box center [436, 176] width 184 height 197
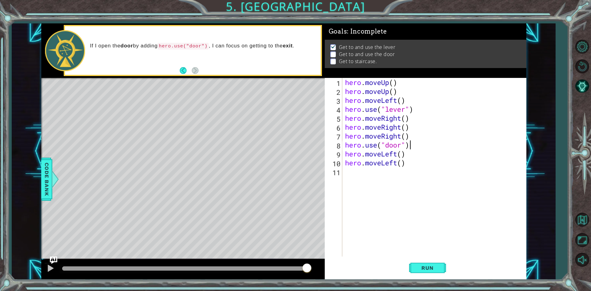
type textarea "hero.use("door")"
paste textarea "hero.moveLeft()"
click at [400, 156] on div "hero . moveUp ( ) hero . moveUp ( ) hero . moveLeft ( ) hero . use ( "lever" ) …" at bounding box center [436, 176] width 184 height 197
click at [396, 156] on div "hero . moveUp ( ) hero . moveUp ( ) hero . moveLeft ( ) hero . use ( "lever" ) …" at bounding box center [436, 176] width 184 height 197
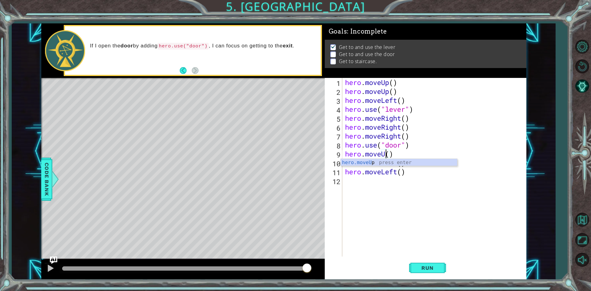
scroll to position [0, 2]
click at [418, 171] on div "hero . moveUp ( ) hero . moveUp ( ) hero . moveLeft ( ) hero . use ( "lever" ) …" at bounding box center [436, 176] width 184 height 197
type textarea "hero.moveLeft()"
click at [348, 182] on div "hero . moveUp ( ) hero . moveUp ( ) hero . moveLeft ( ) hero . use ( "lever" ) …" at bounding box center [436, 176] width 184 height 197
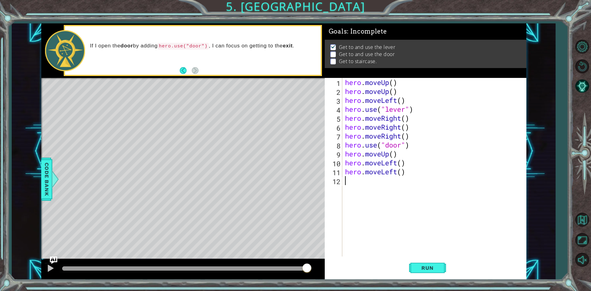
paste textarea "hero.moveLeft()"
type textarea "hero.moveLeft()"
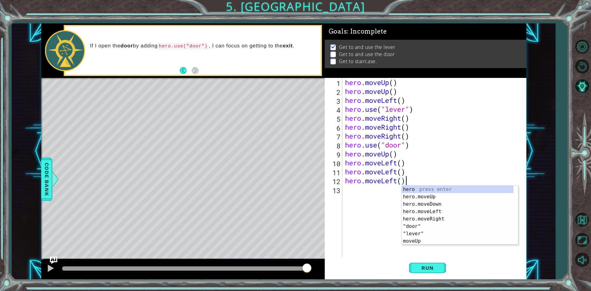
click at [351, 244] on div "hero . moveUp ( ) hero . moveUp ( ) hero . moveLeft ( ) hero . use ( "lever" ) …" at bounding box center [436, 176] width 184 height 197
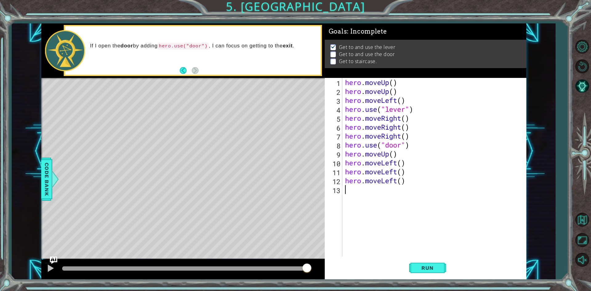
paste textarea "hero.moveLeft()"
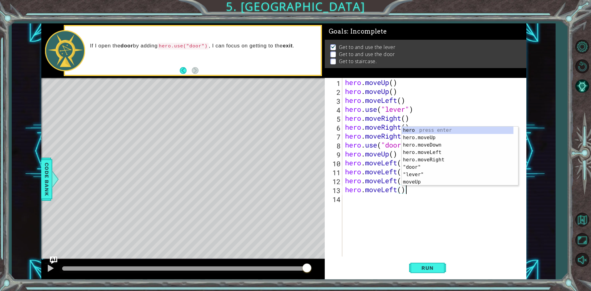
click at [396, 188] on div "hero . moveUp ( ) hero . moveUp ( ) hero . moveLeft ( ) hero . use ( "lever" ) …" at bounding box center [436, 176] width 184 height 197
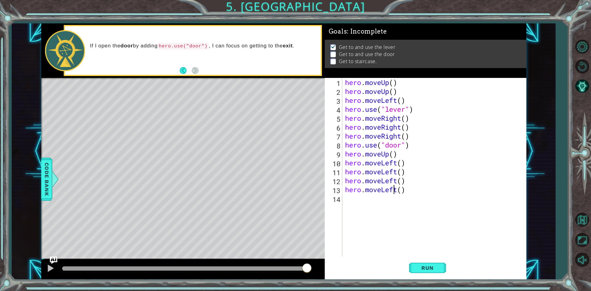
click at [398, 189] on div "hero . moveUp ( ) hero . moveUp ( ) hero . moveLeft ( ) hero . use ( "lever" ) …" at bounding box center [436, 176] width 184 height 197
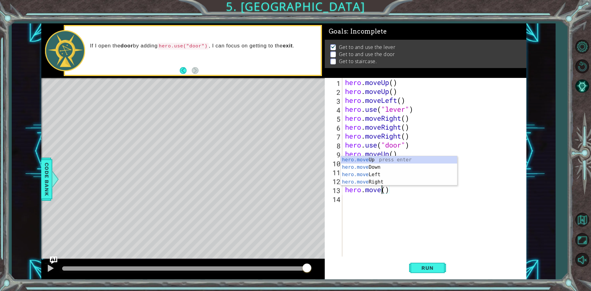
scroll to position [0, 2]
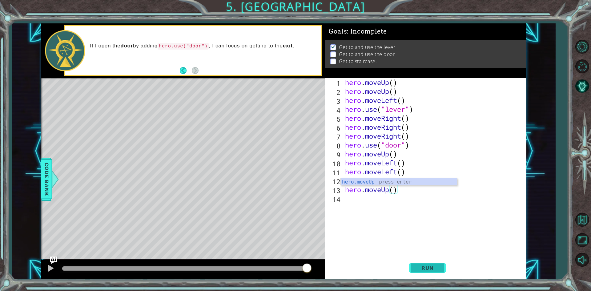
type textarea "hero.moveUp()"
click at [432, 267] on span "Run" at bounding box center [428, 268] width 24 height 6
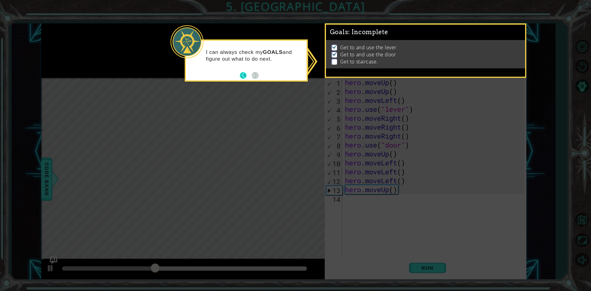
click at [246, 76] on button "Back" at bounding box center [246, 75] width 12 height 7
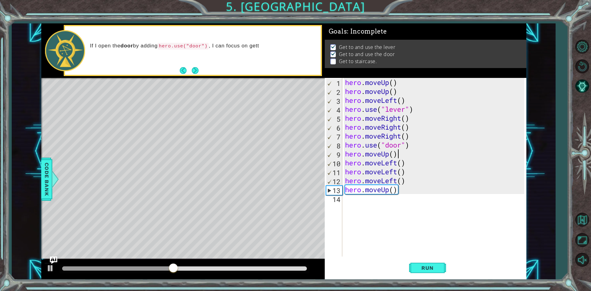
click at [402, 153] on div "hero . moveUp ( ) hero . moveUp ( ) hero . moveLeft ( ) hero . use ( "lever" ) …" at bounding box center [436, 176] width 184 height 197
drag, startPoint x: 400, startPoint y: 154, endPoint x: 346, endPoint y: 153, distance: 53.6
click at [346, 153] on div "hero . moveUp ( ) hero . moveUp ( ) hero . moveLeft ( ) hero . use ( "lever" ) …" at bounding box center [436, 176] width 184 height 197
click at [421, 156] on div "hero . moveUp ( ) hero . moveUp ( ) hero . moveLeft ( ) hero . use ( "lever" ) …" at bounding box center [434, 167] width 181 height 179
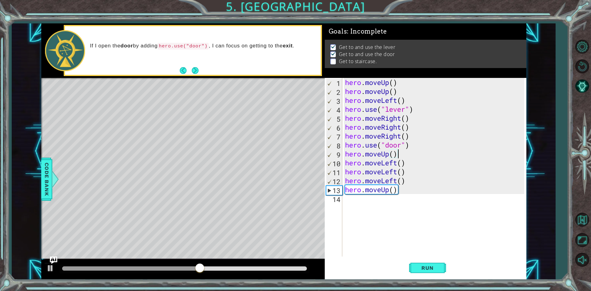
paste textarea "hero.moveUp()"
type textarea "hero.moveUp()"
click at [432, 267] on span "Run" at bounding box center [428, 268] width 24 height 6
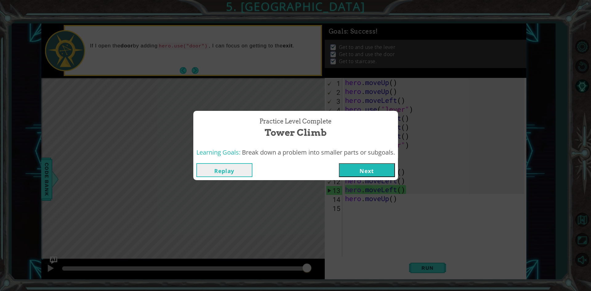
click at [387, 169] on button "Next" at bounding box center [367, 170] width 56 height 14
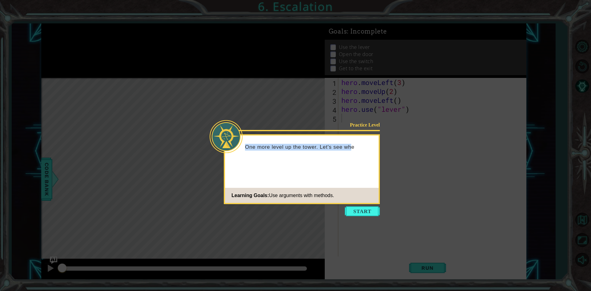
drag, startPoint x: 277, startPoint y: 147, endPoint x: 351, endPoint y: 152, distance: 74.1
click at [351, 152] on div "One more level up the tower. Let's see whe" at bounding box center [302, 150] width 154 height 24
click at [360, 162] on div "One more level up the tower. Let's see where this" at bounding box center [302, 150] width 154 height 24
click at [370, 211] on button "Start" at bounding box center [362, 211] width 35 height 10
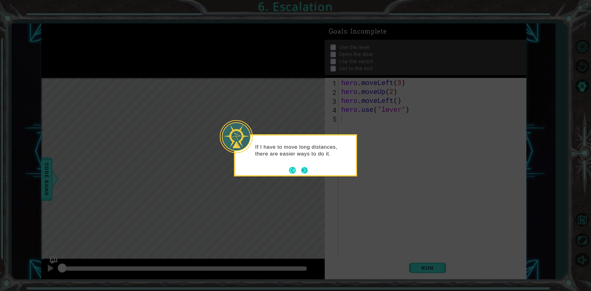
click at [305, 169] on button "Next" at bounding box center [304, 170] width 7 height 7
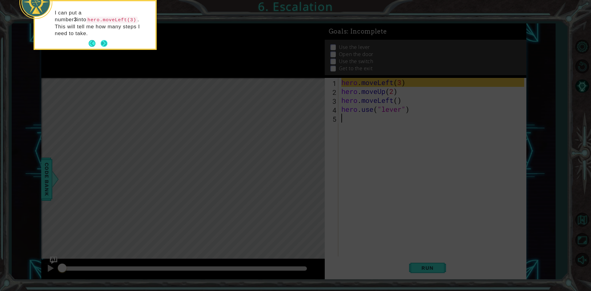
click at [104, 40] on button "Next" at bounding box center [104, 43] width 7 height 7
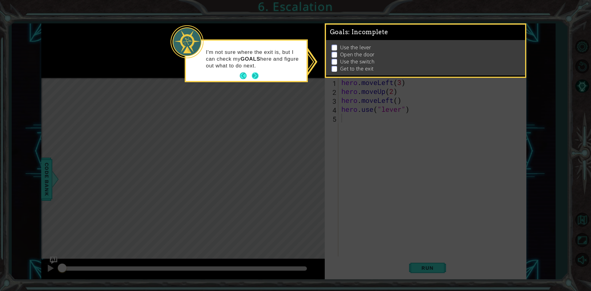
click at [256, 76] on button "Next" at bounding box center [255, 75] width 7 height 7
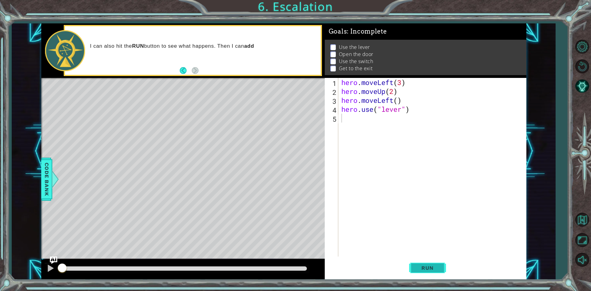
click at [427, 270] on span "Run" at bounding box center [428, 268] width 24 height 6
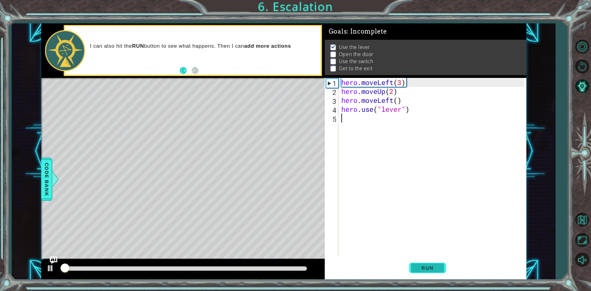
scroll to position [2, 0]
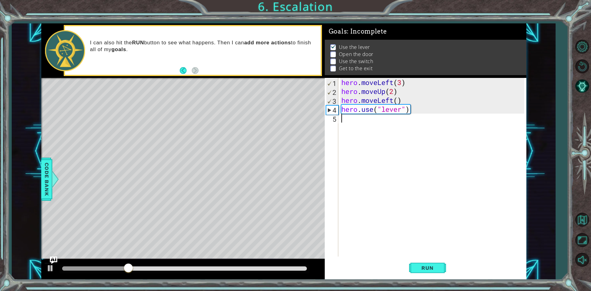
click at [396, 130] on div "hero . moveLeft ( 3 ) hero . moveUp ( 2 ) hero . moveLeft ( ) hero . use ( "lev…" at bounding box center [433, 176] width 187 height 197
click at [424, 117] on div "hero . moveLeft ( 3 ) hero . moveUp ( 2 ) hero . moveLeft ( ) hero . use ( "lev…" at bounding box center [433, 176] width 187 height 197
paste textarea "hero.moveUp()"
type textarea "hero.moveUp()"
click at [386, 125] on div "hero . moveLeft ( 3 ) hero . moveUp ( 2 ) hero . moveLeft ( ) hero . use ( "lev…" at bounding box center [433, 176] width 187 height 197
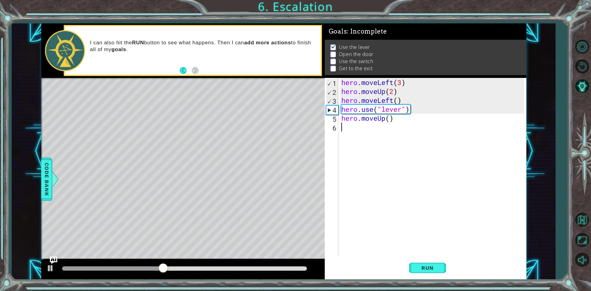
click at [385, 118] on div "hero . moveLeft ( 3 ) hero . moveUp ( 2 ) hero . moveLeft ( ) hero . use ( "lev…" at bounding box center [433, 176] width 187 height 197
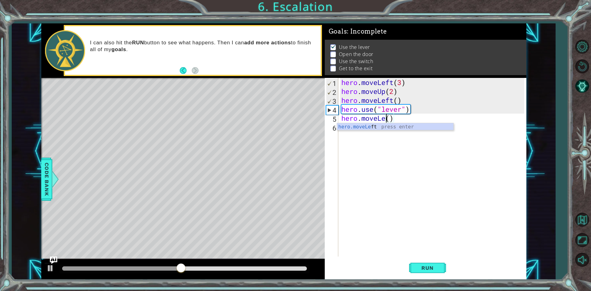
type textarea "hero.moveLeft()"
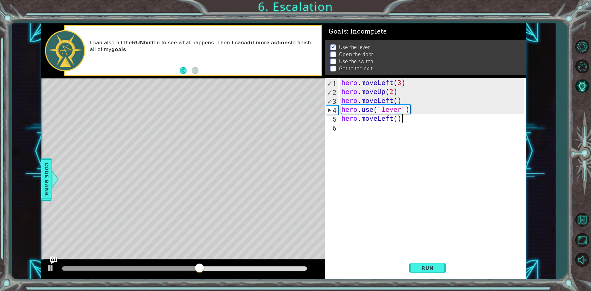
click at [414, 114] on div "hero . moveLeft ( 3 ) hero . moveUp ( 2 ) hero . moveLeft ( ) hero . use ( "lev…" at bounding box center [433, 176] width 187 height 197
paste textarea "hero.moveUp()"
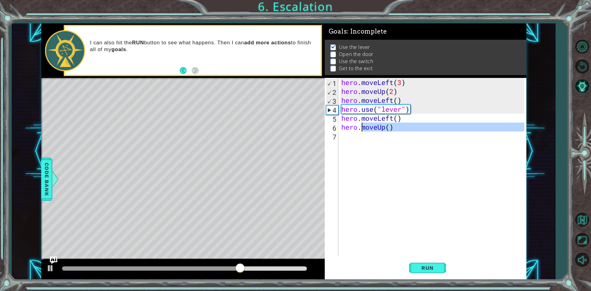
drag, startPoint x: 396, startPoint y: 134, endPoint x: 363, endPoint y: 128, distance: 33.2
click at [363, 128] on div "hero . moveLeft ( 3 ) hero . moveUp ( 2 ) hero . moveLeft ( ) hero . use ( "lev…" at bounding box center [433, 176] width 187 height 197
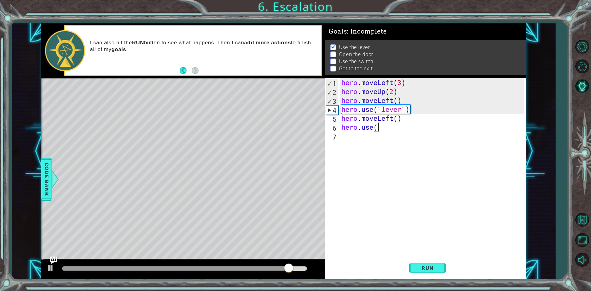
scroll to position [0, 2]
click at [379, 127] on div "hero . moveLeft ( 3 ) hero . moveUp ( 2 ) hero . moveLeft ( ) hero . use ( "lev…" at bounding box center [433, 176] width 187 height 197
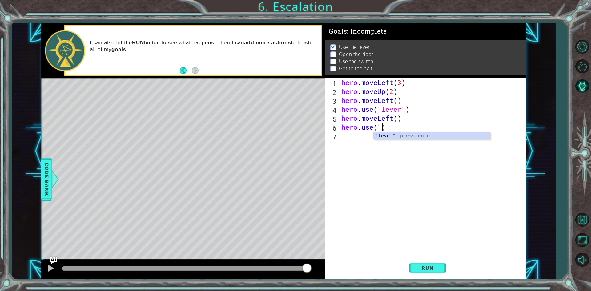
scroll to position [0, 2]
click at [378, 125] on div "hero . moveLeft ( 3 ) hero . moveUp ( 2 ) hero . moveLeft ( ) hero . use ( "lev…" at bounding box center [433, 176] width 187 height 197
click at [380, 124] on div "hero . moveLeft ( 3 ) hero . moveUp ( 2 ) hero . moveLeft ( ) hero . use ( "lev…" at bounding box center [433, 176] width 187 height 197
type textarea "hero.use("door")"
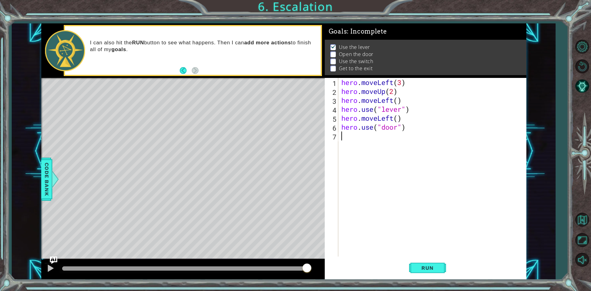
click at [419, 136] on div "hero . moveLeft ( 3 ) hero . moveUp ( 2 ) hero . moveLeft ( ) hero . use ( "lev…" at bounding box center [433, 176] width 187 height 197
paste textarea "hero.moveUp()"
type textarea "hero.moveUp()"
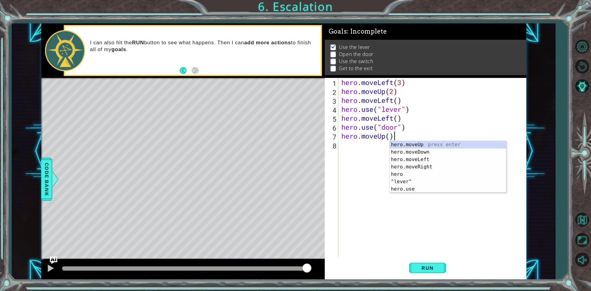
click at [343, 156] on div "hero . moveLeft ( 3 ) hero . moveUp ( 2 ) hero . moveLeft ( ) hero . use ( "lev…" at bounding box center [433, 176] width 187 height 197
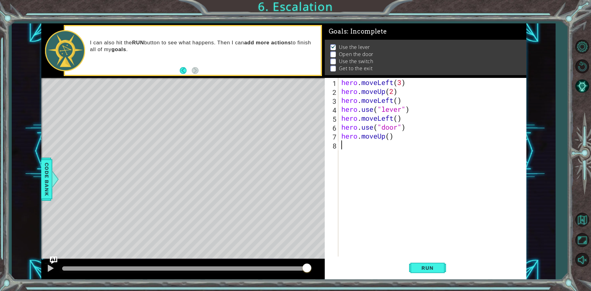
click at [367, 142] on div "hero . moveLeft ( 3 ) hero . moveUp ( 2 ) hero . moveLeft ( ) hero . use ( "lev…" at bounding box center [433, 176] width 187 height 197
paste textarea "hero.moveUp()"
type textarea "hero.moveUp()"
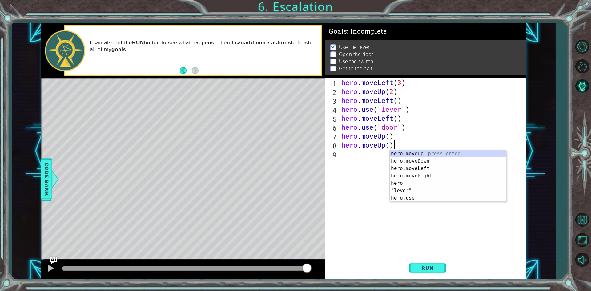
click at [364, 161] on div "hero . moveLeft ( 3 ) hero . moveUp ( 2 ) hero . moveLeft ( ) hero . use ( "lev…" at bounding box center [433, 176] width 187 height 197
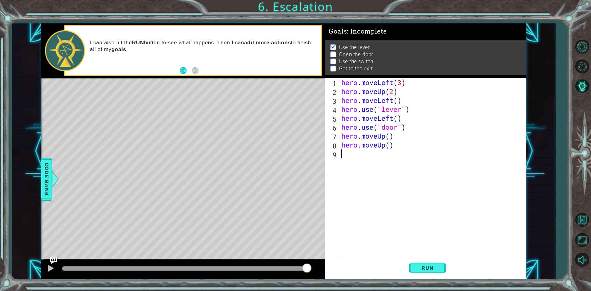
paste textarea "hero.moveUp()"
type textarea "hero.moveUp()"
drag, startPoint x: 399, startPoint y: 151, endPoint x: 344, endPoint y: 157, distance: 55.2
click at [344, 157] on div "hero.moveUp() 1 2 3 4 5 6 7 8 9 10 hero . moveLeft ( 3 ) hero . moveUp ( 2 ) he…" at bounding box center [425, 167] width 200 height 179
drag, startPoint x: 400, startPoint y: 143, endPoint x: 343, endPoint y: 149, distance: 58.2
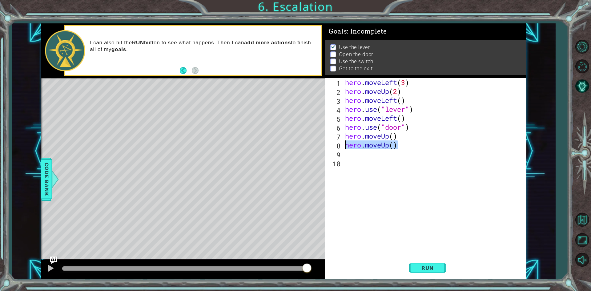
click at [343, 149] on div "1 2 3 4 5 6 7 8 9 10 hero . moveLeft ( 3 ) hero . moveUp ( 2 ) hero . moveLeft …" at bounding box center [425, 167] width 200 height 179
type textarea "hero.moveUp()"
click at [393, 136] on div "hero . moveLeft ( 3 ) hero . moveUp ( 2 ) hero . moveLeft ( ) hero . use ( "lev…" at bounding box center [436, 176] width 184 height 197
type textarea "hero.moveUp(2)"
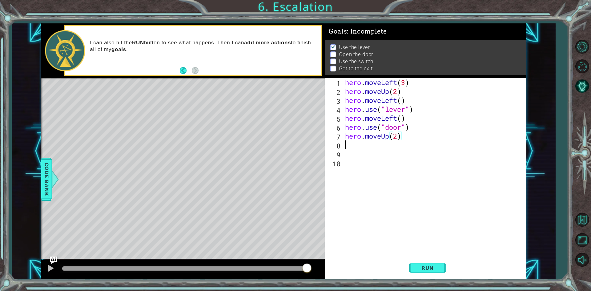
click at [353, 147] on div "hero . moveLeft ( 3 ) hero . moveUp ( 2 ) hero . moveLeft ( ) hero . use ( "lev…" at bounding box center [436, 176] width 184 height 197
paste textarea "hero.moveUp()"
click at [388, 144] on div "hero . moveLeft ( 3 ) hero . moveUp ( 2 ) hero . moveLeft ( ) hero . use ( "lev…" at bounding box center [436, 176] width 184 height 197
click at [389, 145] on div "hero . moveLeft ( 3 ) hero . moveUp ( 2 ) hero . moveLeft ( ) hero . use ( "lev…" at bounding box center [436, 176] width 184 height 197
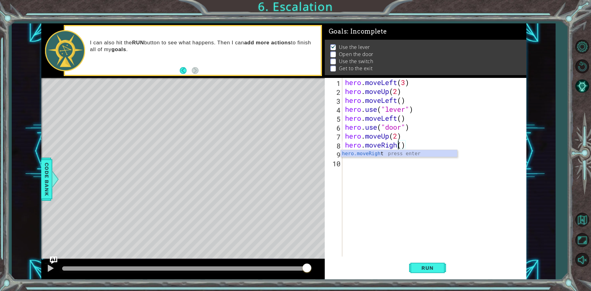
scroll to position [0, 2]
click at [407, 146] on div "hero . moveLeft ( 3 ) hero . moveUp ( 2 ) hero . moveLeft ( ) hero . use ( "lev…" at bounding box center [436, 176] width 184 height 197
type textarea "hero.moveRight(2)"
click at [383, 161] on div "hero . moveLeft ( 3 ) hero . moveUp ( 2 ) hero . moveLeft ( ) hero . use ( "lev…" at bounding box center [436, 176] width 184 height 197
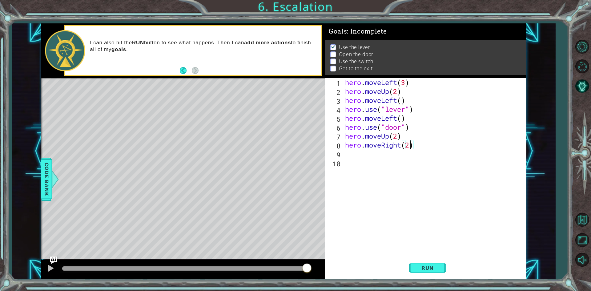
scroll to position [0, 0]
click at [384, 154] on div "hero . moveLeft ( 3 ) hero . moveUp ( 2 ) hero . moveLeft ( ) hero . use ( "lev…" at bounding box center [436, 176] width 184 height 197
paste textarea "hero.moveUp()"
click at [388, 158] on div "hero . moveLeft ( 3 ) hero . moveUp ( 2 ) hero . moveLeft ( ) hero . use ( "lev…" at bounding box center [436, 176] width 184 height 197
type textarea "hero.moveRight()"
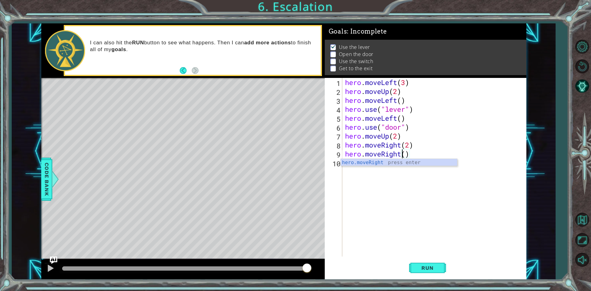
scroll to position [0, 2]
click at [384, 176] on div "hero . moveLeft ( 3 ) hero . moveUp ( 2 ) hero . moveLeft ( ) hero . use ( "lev…" at bounding box center [436, 176] width 184 height 197
paste textarea "hero.moveUp()"
type textarea "hero.moveUp()"
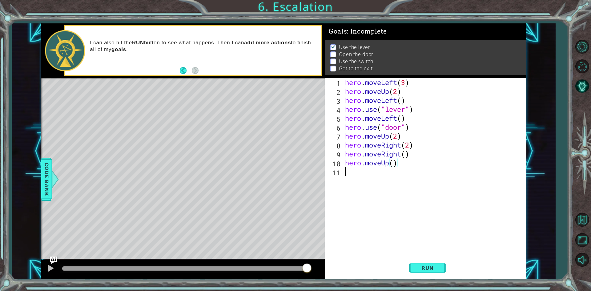
click at [381, 201] on div "hero . moveLeft ( 3 ) hero . moveUp ( 2 ) hero . moveLeft ( ) hero . use ( "lev…" at bounding box center [436, 176] width 184 height 197
click at [437, 268] on span "Run" at bounding box center [428, 268] width 24 height 6
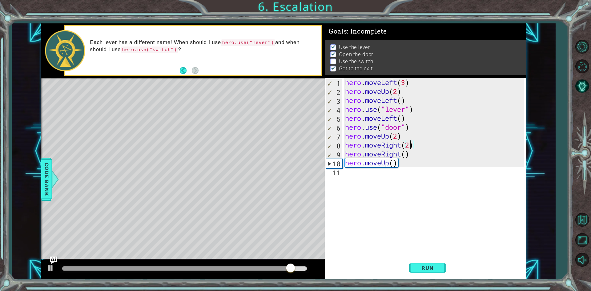
click at [411, 147] on div "hero . moveLeft ( 3 ) hero . moveUp ( 2 ) hero . moveLeft ( ) hero . use ( "lev…" at bounding box center [436, 176] width 184 height 197
type textarea "hero.moveRight(2)"
click at [417, 148] on div "hero . moveLeft ( 3 ) hero . moveUp ( 2 ) hero . moveLeft ( ) hero . use ( "lev…" at bounding box center [436, 176] width 184 height 197
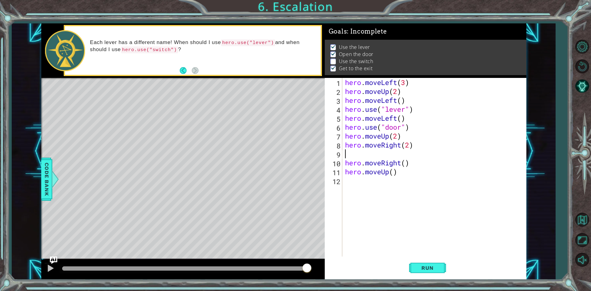
paste textarea "hero.moveUp()"
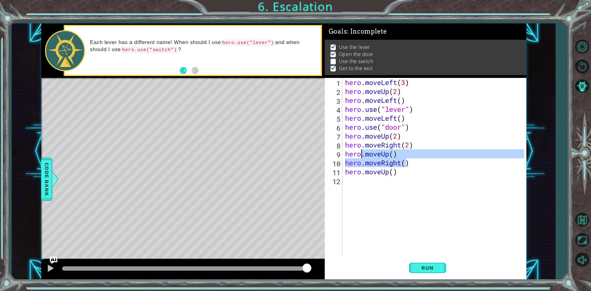
drag, startPoint x: 407, startPoint y: 159, endPoint x: 363, endPoint y: 153, distance: 44.4
click at [363, 153] on div "hero . moveLeft ( 3 ) hero . moveUp ( 2 ) hero . moveLeft ( ) hero . use ( "lev…" at bounding box center [436, 176] width 184 height 197
click at [385, 150] on div "hero . moveLeft ( 3 ) hero . moveUp ( 2 ) hero . moveLeft ( ) hero . use ( "lev…" at bounding box center [434, 167] width 181 height 179
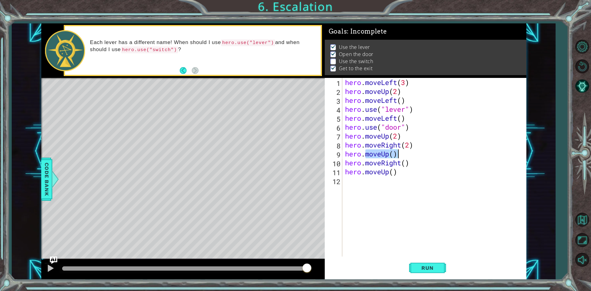
drag, startPoint x: 366, startPoint y: 154, endPoint x: 404, endPoint y: 154, distance: 38.2
click at [404, 154] on div "hero . moveLeft ( 3 ) hero . moveUp ( 2 ) hero . moveLeft ( ) hero . use ( "lev…" at bounding box center [436, 176] width 184 height 197
click at [419, 271] on span "Run" at bounding box center [428, 268] width 24 height 6
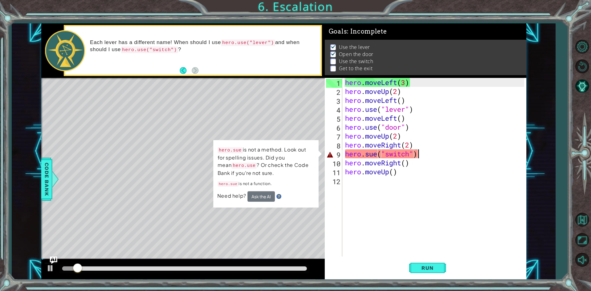
click at [267, 230] on div "Level Map" at bounding box center [183, 168] width 285 height 181
click at [385, 156] on div "hero . moveLeft ( 3 ) hero . moveUp ( 2 ) hero . moveLeft ( ) hero . use ( "lev…" at bounding box center [436, 176] width 184 height 197
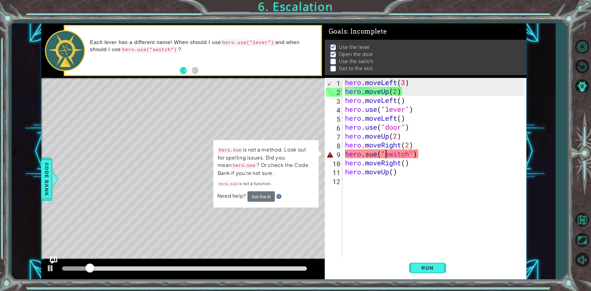
click at [377, 157] on div "hero . moveLeft ( 3 ) hero . moveUp ( 2 ) hero . moveLeft ( ) hero . use ( "lev…" at bounding box center [436, 176] width 184 height 197
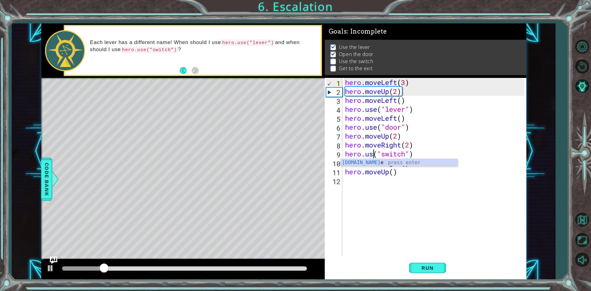
scroll to position [0, 1]
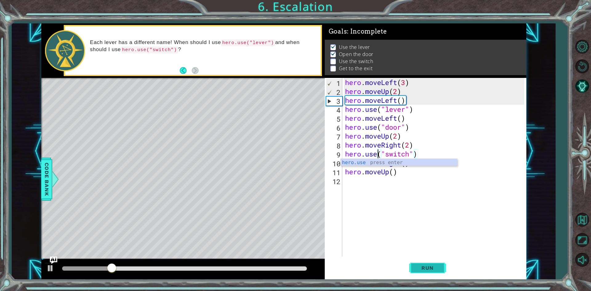
type textarea "hero.use("switch")"
click at [430, 268] on span "Run" at bounding box center [428, 268] width 24 height 6
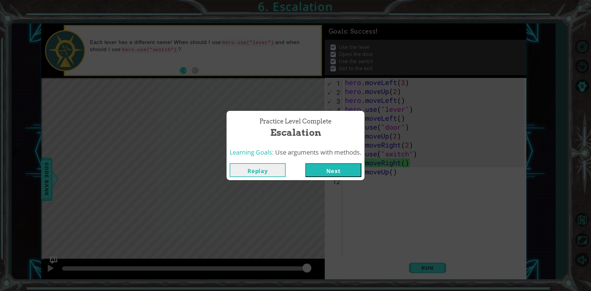
click at [341, 171] on button "Next" at bounding box center [334, 170] width 56 height 14
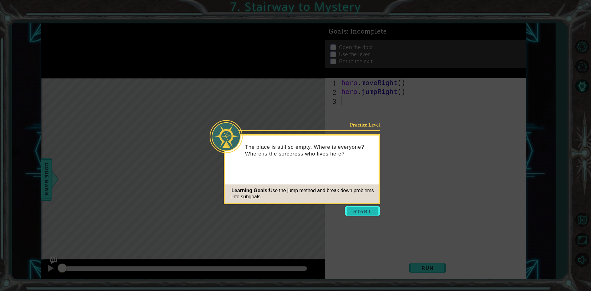
click at [359, 212] on button "Start" at bounding box center [362, 211] width 35 height 10
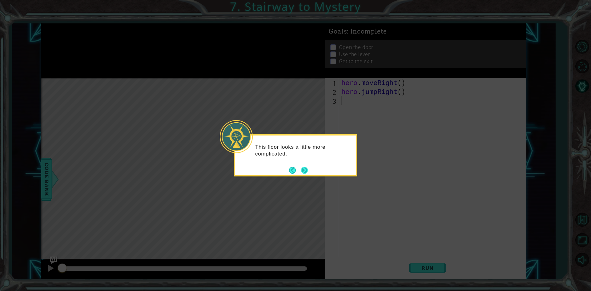
click at [305, 170] on button "Next" at bounding box center [304, 170] width 7 height 7
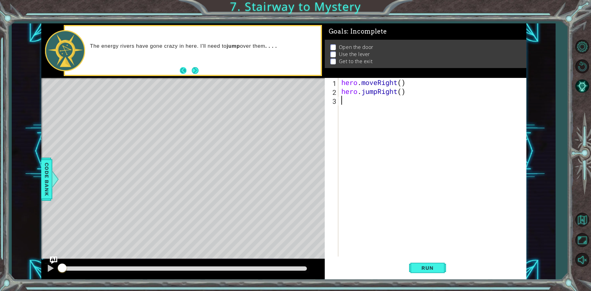
click at [192, 72] on button "Next" at bounding box center [195, 70] width 7 height 7
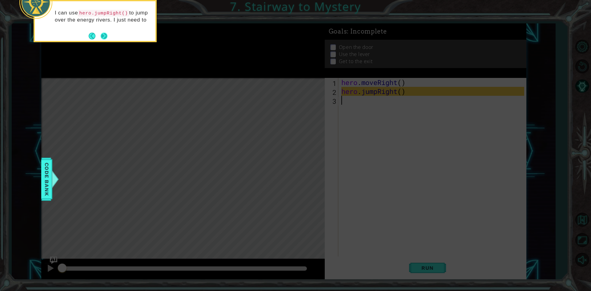
click at [107, 37] on button "Next" at bounding box center [104, 36] width 7 height 7
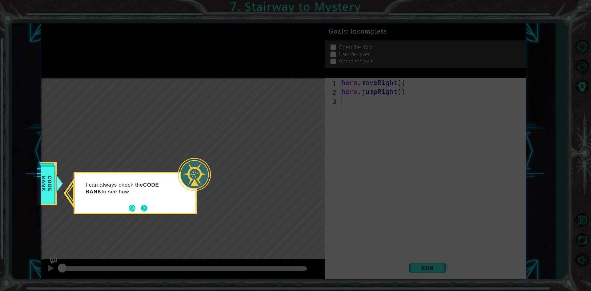
click at [144, 203] on div "I can always check the CODE BANK to see how" at bounding box center [135, 190] width 121 height 34
click at [144, 210] on button "Next" at bounding box center [144, 208] width 7 height 7
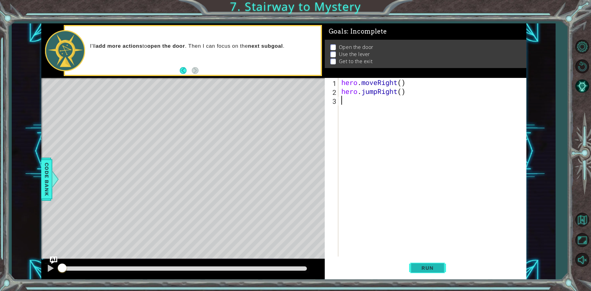
click at [434, 270] on span "Run" at bounding box center [428, 268] width 24 height 6
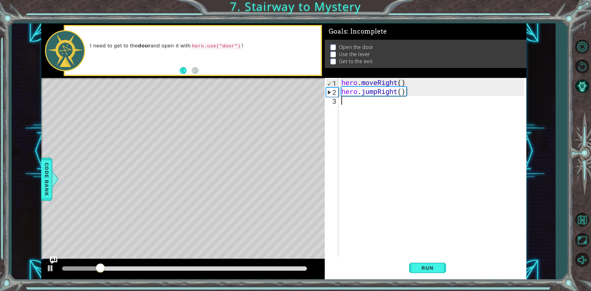
click at [382, 105] on div "hero . moveRight ( ) hero . jumpRight ( )" at bounding box center [433, 176] width 187 height 197
paste textarea "hero.moveUp()"
type textarea "hero.moveUp()"
paste textarea "hero.moveUp()"
click at [386, 108] on div "hero . moveRight ( ) hero . jumpRight ( ) hero . moveUp ( ) hero . moveUp ( )" at bounding box center [433, 176] width 187 height 197
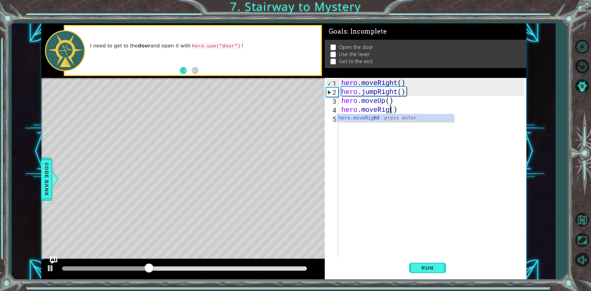
type textarea "hero.moveRight()"
click at [386, 136] on div "hero . moveRight ( ) hero . jumpRight ( ) hero . moveUp ( ) hero . moveRight ( )" at bounding box center [433, 176] width 187 height 197
paste textarea "hero.moveUp()"
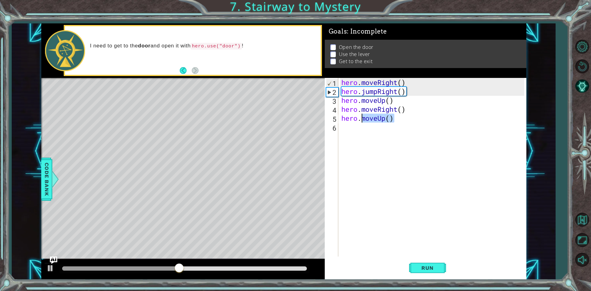
drag, startPoint x: 399, startPoint y: 118, endPoint x: 363, endPoint y: 118, distance: 36.4
click at [363, 118] on div "hero . moveRight ( ) hero . jumpRight ( ) hero . moveUp ( ) hero . moveRight ( …" at bounding box center [433, 176] width 187 height 197
type textarea "hero.use("door")"
click at [384, 134] on div "hero . moveRight ( ) hero . jumpRight ( ) hero . moveUp ( ) hero . moveRight ( …" at bounding box center [433, 176] width 187 height 197
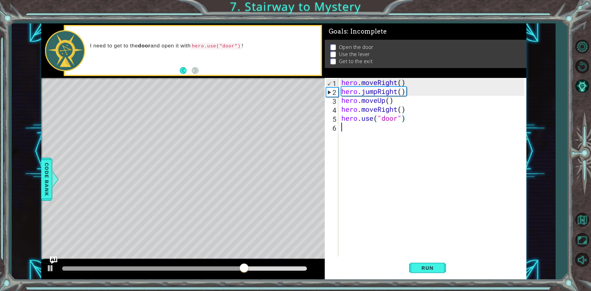
scroll to position [0, 0]
paste textarea "hero.moveUp()"
type textarea "hero.moveUp()"
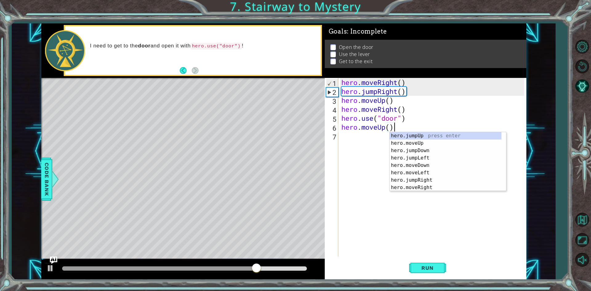
click at [374, 146] on div "hero . moveRight ( ) hero . jumpRight ( ) hero . moveUp ( ) hero . moveRight ( …" at bounding box center [433, 176] width 187 height 197
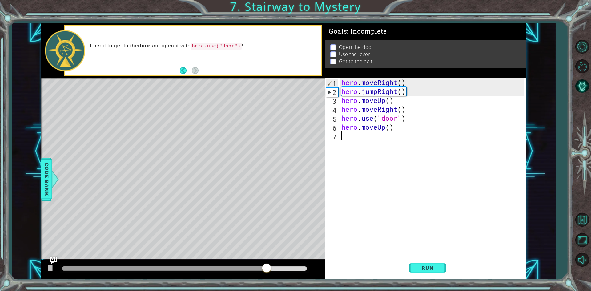
click at [388, 127] on div "hero . moveRight ( ) hero . jumpRight ( ) hero . moveUp ( ) hero . moveRight ( …" at bounding box center [433, 176] width 187 height 197
click at [391, 127] on div "hero . moveRight ( ) hero . jumpRight ( ) hero . moveUp ( ) hero . moveRight ( …" at bounding box center [433, 176] width 187 height 197
type textarea "hero.moveUp(2)"
click at [361, 150] on div "hero . moveRight ( ) hero . jumpRight ( ) hero . moveUp ( ) hero . moveRight ( …" at bounding box center [433, 176] width 187 height 197
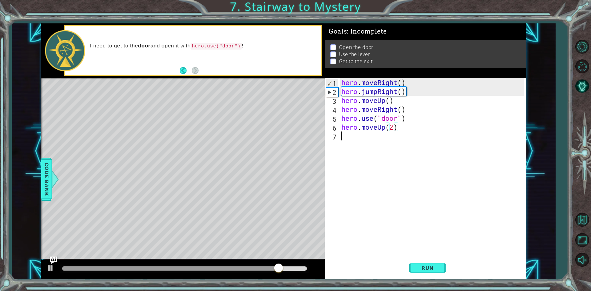
scroll to position [0, 0]
paste textarea "hero.moveUp()"
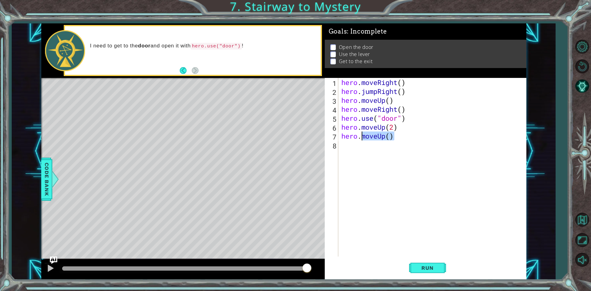
drag, startPoint x: 401, startPoint y: 136, endPoint x: 363, endPoint y: 137, distance: 38.8
click at [363, 137] on div "hero . moveRight ( ) hero . jumpRight ( ) hero . moveUp ( ) hero . moveRight ( …" at bounding box center [433, 176] width 187 height 197
click at [363, 137] on div "hero . moveRight ( ) hero . jumpRight ( ) hero . moveUp ( ) hero . moveRight ( …" at bounding box center [432, 167] width 184 height 179
click at [390, 136] on div "hero . moveRight ( ) hero . jumpRight ( ) hero . moveUp ( ) hero . moveRight ( …" at bounding box center [433, 176] width 187 height 197
click at [385, 139] on div "hero . moveRight ( ) hero . jumpRight ( ) hero . moveUp ( ) hero . moveRight ( …" at bounding box center [433, 176] width 187 height 197
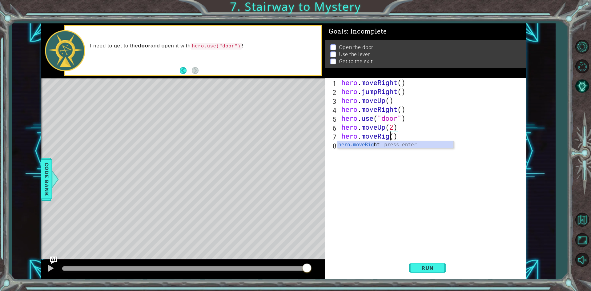
type textarea "hero.moveRight()"
click at [378, 151] on div "hero . moveRight ( ) hero . jumpRight ( ) hero . moveUp ( ) hero . moveRight ( …" at bounding box center [433, 176] width 187 height 197
paste textarea "hero.moveUp()"
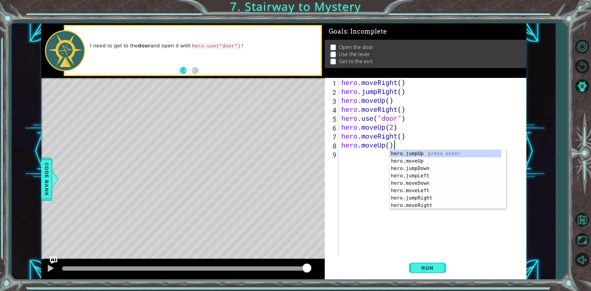
click at [385, 144] on div "hero . moveRight ( ) hero . jumpRight ( ) hero . moveUp ( ) hero . moveRight ( …" at bounding box center [433, 176] width 187 height 197
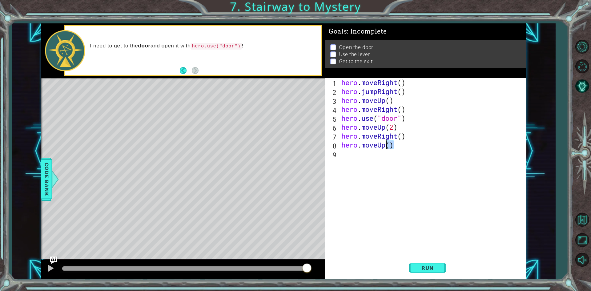
click at [385, 144] on div "hero . moveRight ( ) hero . jumpRight ( ) hero . moveUp ( ) hero . moveRight ( …" at bounding box center [433, 176] width 187 height 197
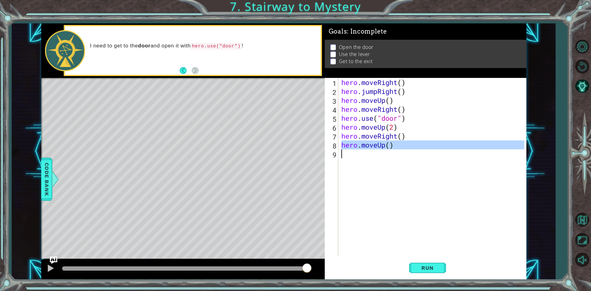
click at [385, 144] on div "hero . moveRight ( ) hero . jumpRight ( ) hero . moveUp ( ) hero . moveRight ( …" at bounding box center [433, 176] width 187 height 197
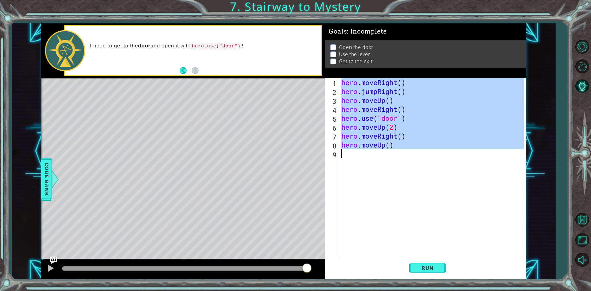
click at [385, 144] on div "hero . moveRight ( ) hero . jumpRight ( ) hero . moveUp ( ) hero . moveRight ( …" at bounding box center [433, 176] width 187 height 197
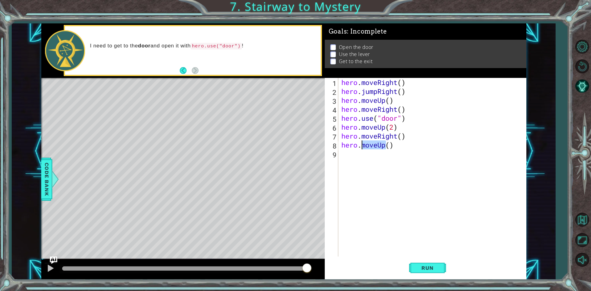
drag, startPoint x: 385, startPoint y: 146, endPoint x: 363, endPoint y: 145, distance: 22.2
click at [363, 145] on div "hero . moveRight ( ) hero . jumpRight ( ) hero . moveUp ( ) hero . moveRight ( …" at bounding box center [433, 176] width 187 height 197
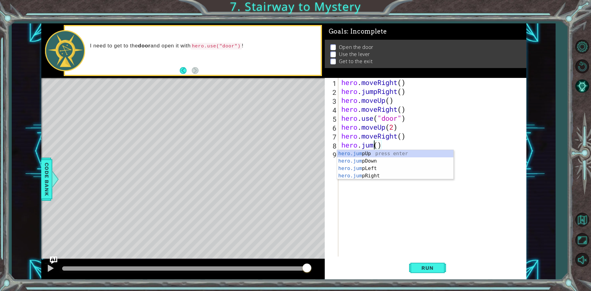
scroll to position [0, 2]
type textarea "hero.jumpRight()"
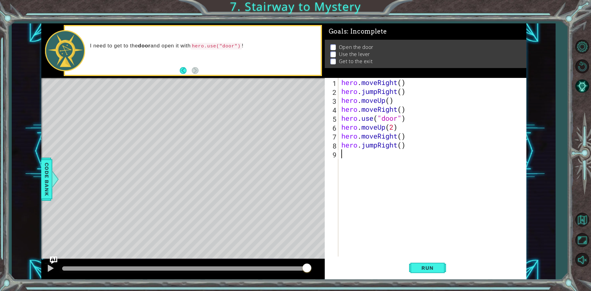
click at [392, 173] on div "hero . moveRight ( ) hero . jumpRight ( ) hero . moveUp ( ) hero . moveRight ( …" at bounding box center [433, 176] width 187 height 197
paste textarea "hero.moveUp()"
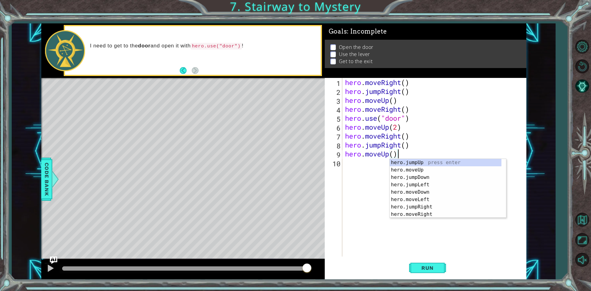
drag, startPoint x: 391, startPoint y: 153, endPoint x: 388, endPoint y: 153, distance: 3.1
click at [391, 152] on div "hero . moveRight ( ) hero . jumpRight ( ) hero . moveUp ( ) hero . moveRight ( …" at bounding box center [436, 176] width 184 height 197
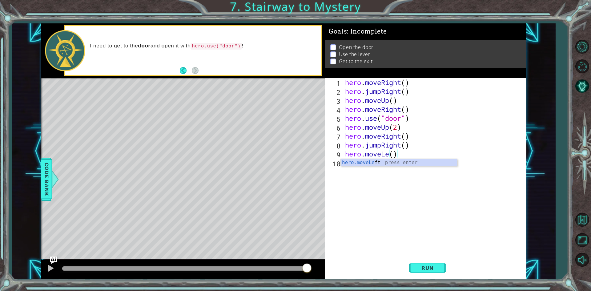
scroll to position [0, 2]
click at [401, 154] on div "hero . moveRight ( ) hero . jumpRight ( ) hero . moveUp ( ) hero . moveRight ( …" at bounding box center [436, 176] width 184 height 197
click at [440, 272] on button "Run" at bounding box center [427, 268] width 37 height 20
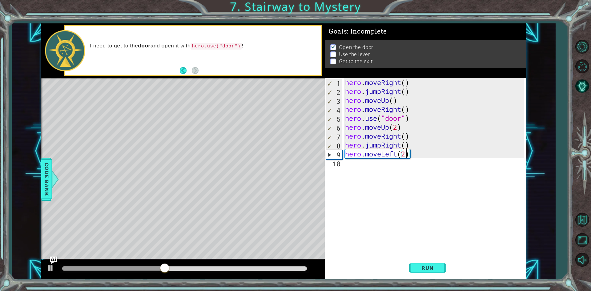
click at [400, 143] on div "hero . moveRight ( ) hero . jumpRight ( ) hero . moveUp ( ) hero . moveRight ( …" at bounding box center [436, 176] width 184 height 197
click at [400, 144] on div "hero . moveRight ( ) hero . jumpRight ( ) hero . moveUp ( ) hero . moveRight ( …" at bounding box center [436, 176] width 184 height 197
click at [404, 144] on div "hero . moveRight ( ) hero . jumpRight ( ) hero . moveUp ( ) hero . moveRight ( …" at bounding box center [436, 176] width 184 height 197
click at [424, 262] on button "Run" at bounding box center [427, 268] width 37 height 20
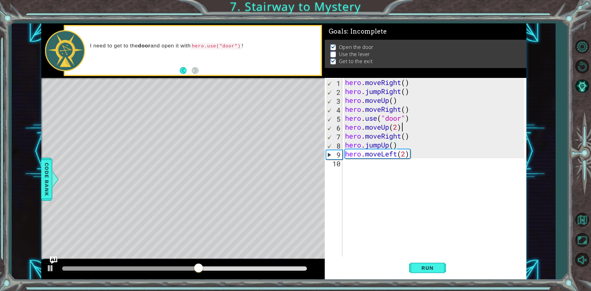
click at [416, 126] on div "hero . moveRight ( ) hero . jumpRight ( ) hero . moveUp ( ) hero . moveRight ( …" at bounding box center [436, 176] width 184 height 197
drag, startPoint x: 424, startPoint y: 139, endPoint x: 415, endPoint y: 138, distance: 9.0
click at [415, 138] on div "hero . moveRight ( ) hero . jumpRight ( ) hero . moveUp ( ) hero . moveRight ( …" at bounding box center [436, 176] width 184 height 197
click at [418, 137] on div "hero . moveRight ( ) hero . jumpRight ( ) hero . moveUp ( ) hero . moveRight ( …" at bounding box center [436, 176] width 184 height 197
drag, startPoint x: 395, startPoint y: 148, endPoint x: 344, endPoint y: 146, distance: 50.6
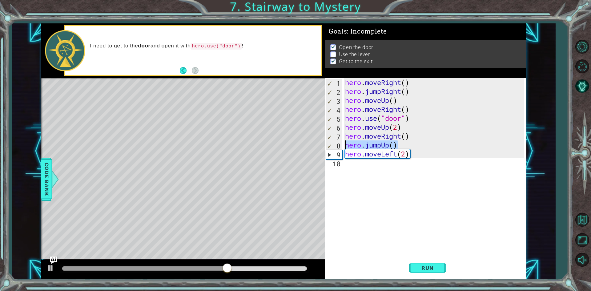
click at [344, 146] on div "hero . moveRight ( ) hero . jumpRight ( ) hero . moveUp ( ) hero . moveRight ( …" at bounding box center [436, 176] width 184 height 197
type textarea "hero.jumpUp()"
click at [398, 139] on div "hero . moveRight ( ) hero . jumpRight ( ) hero . moveUp ( ) hero . moveRight ( …" at bounding box center [436, 176] width 184 height 197
click at [401, 138] on div "hero . moveRight ( ) hero . jumpRight ( ) hero . moveUp ( ) hero . moveRight ( …" at bounding box center [436, 176] width 184 height 197
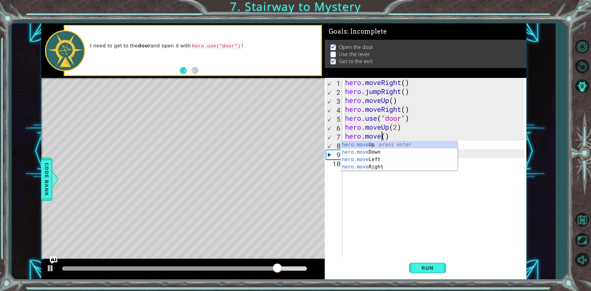
scroll to position [0, 2]
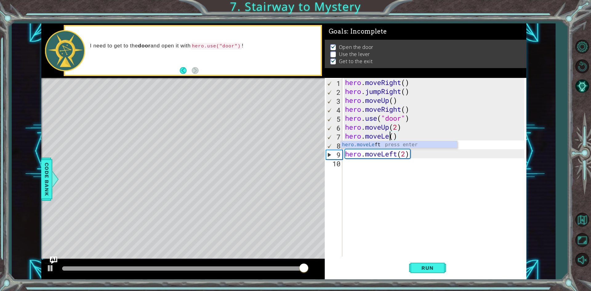
type textarea "hero.moveLeft()"
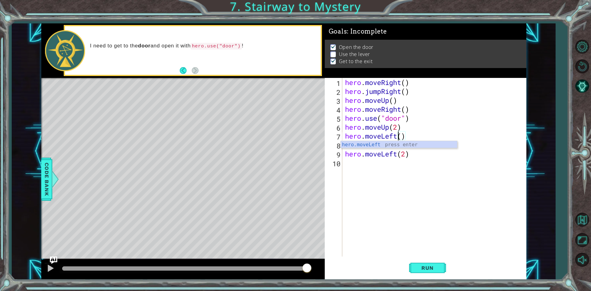
click at [411, 132] on div "hero . moveRight ( ) hero . jumpRight ( ) hero . moveUp ( ) hero . moveRight ( …" at bounding box center [436, 176] width 184 height 197
click at [415, 142] on div "hero . moveRight ( ) hero . jumpRight ( ) hero . moveUp ( ) hero . moveRight ( …" at bounding box center [436, 176] width 184 height 197
paste textarea "hero.moveUp()"
drag, startPoint x: 402, startPoint y: 146, endPoint x: 365, endPoint y: 147, distance: 36.4
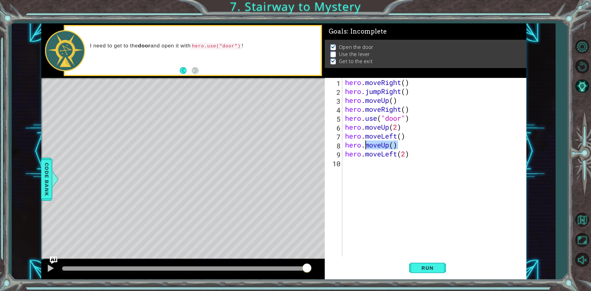
click at [365, 147] on div "hero . moveRight ( ) hero . jumpRight ( ) hero . moveUp ( ) hero . moveRight ( …" at bounding box center [436, 176] width 184 height 197
type textarea "hero.use("lever")"
drag, startPoint x: 409, startPoint y: 159, endPoint x: 354, endPoint y: 161, distance: 55.5
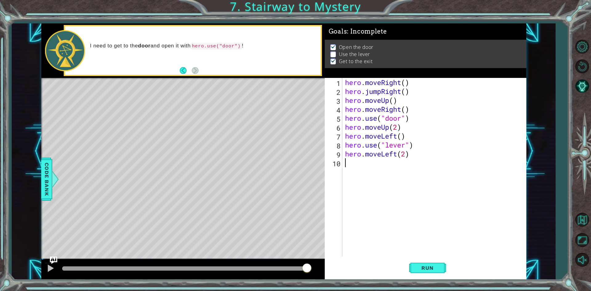
click at [354, 161] on div "hero . moveRight ( ) hero . jumpRight ( ) hero . moveUp ( ) hero . moveRight ( …" at bounding box center [436, 176] width 184 height 197
click at [364, 158] on div "hero . moveRight ( ) hero . jumpRight ( ) hero . moveUp ( ) hero . moveRight ( …" at bounding box center [436, 176] width 184 height 197
drag, startPoint x: 367, startPoint y: 157, endPoint x: 429, endPoint y: 161, distance: 61.7
click at [429, 161] on div "hero . moveRight ( ) hero . jumpRight ( ) hero . moveUp ( ) hero . moveRight ( …" at bounding box center [436, 176] width 184 height 197
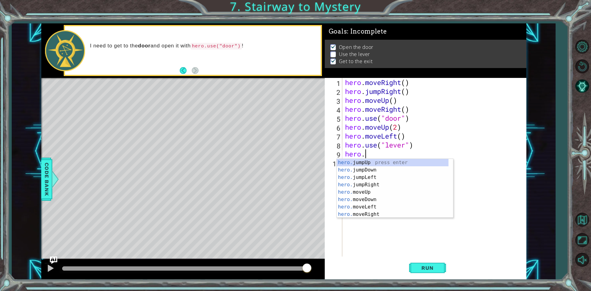
click at [418, 151] on div "hero . moveRight ( ) hero . jumpRight ( ) hero . moveUp ( ) hero . moveRight ( …" at bounding box center [436, 176] width 184 height 197
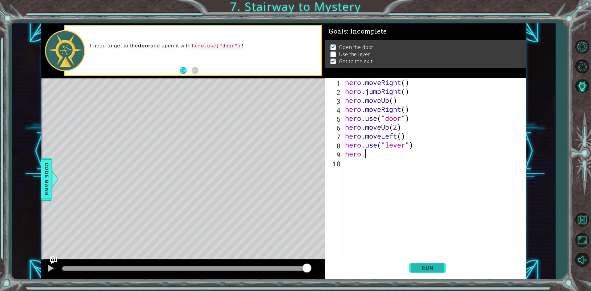
click at [422, 262] on button "Run" at bounding box center [427, 268] width 37 height 20
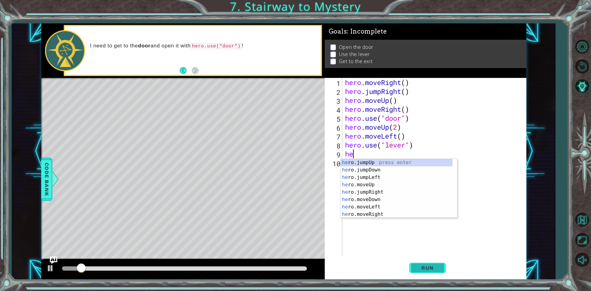
type textarea "h"
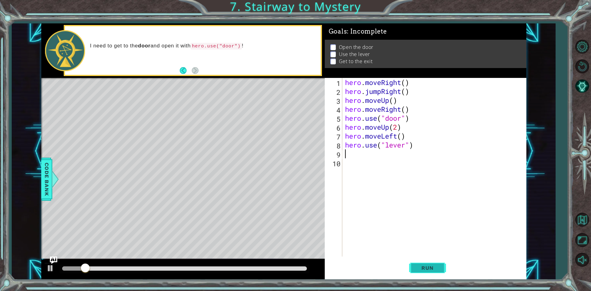
click at [432, 271] on button "Run" at bounding box center [427, 268] width 37 height 20
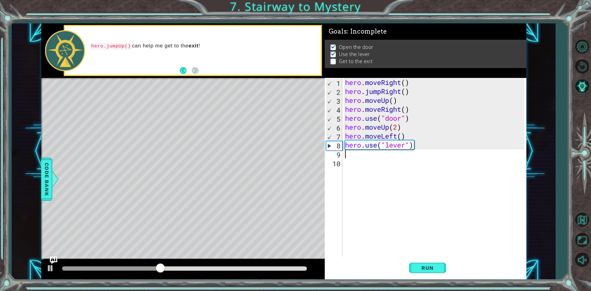
click at [382, 167] on div "hero . moveRight ( ) hero . jumpRight ( ) hero . moveUp ( ) hero . moveRight ( …" at bounding box center [436, 176] width 184 height 197
click at [382, 166] on div "hero . moveRight ( ) hero . jumpRight ( ) hero . moveUp ( ) hero . moveRight ( …" at bounding box center [436, 176] width 184 height 197
click at [380, 158] on div "hero . moveRight ( ) hero . jumpRight ( ) hero . moveUp ( ) hero . moveRight ( …" at bounding box center [436, 176] width 184 height 197
click at [380, 149] on div "hero . moveRight ( ) hero . jumpRight ( ) hero . moveUp ( ) hero . moveRight ( …" at bounding box center [436, 176] width 184 height 197
type textarea "hero.use("lever")"
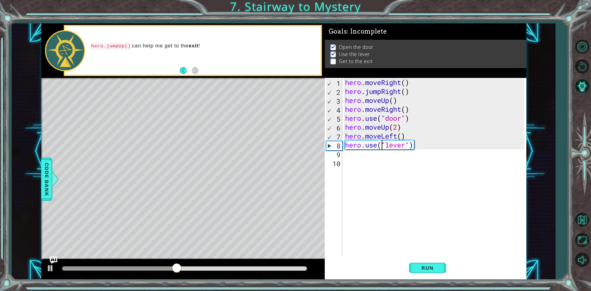
click at [379, 156] on div "hero . moveRight ( ) hero . jumpRight ( ) hero . moveUp ( ) hero . moveRight ( …" at bounding box center [436, 176] width 184 height 197
paste textarea "hero.moveUp()"
click at [393, 155] on div "hero . moveRight ( ) hero . jumpRight ( ) hero . moveUp ( ) hero . moveRight ( …" at bounding box center [436, 176] width 184 height 197
click at [389, 156] on div "hero . moveRight ( ) hero . jumpRight ( ) hero . moveUp ( ) hero . moveRight ( …" at bounding box center [436, 176] width 184 height 197
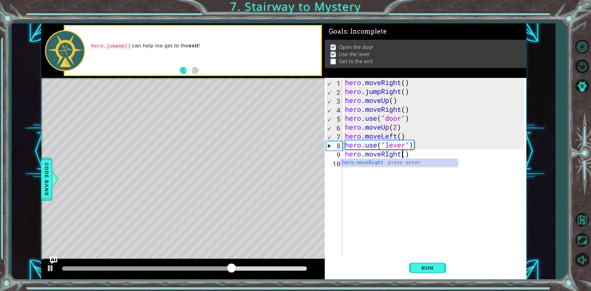
scroll to position [0, 2]
click at [410, 150] on div "hero . moveRight ( ) hero . jumpRight ( ) hero . moveUp ( ) hero . moveRight ( …" at bounding box center [436, 176] width 184 height 197
click at [407, 154] on div "hero . moveRight ( ) hero . jumpRight ( ) hero . moveUp ( ) hero . moveRight ( …" at bounding box center [436, 176] width 184 height 197
click at [390, 152] on div "hero . moveRight ( ) hero . jumpRight ( ) hero . moveUp ( ) hero . moveRight ( …" at bounding box center [436, 176] width 184 height 197
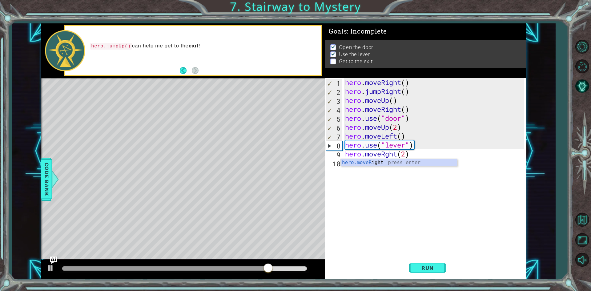
type textarea "hero.moveRight(2)"
click at [422, 153] on div "hero . moveRight ( ) hero . jumpRight ( ) hero . moveUp ( ) hero . moveRight ( …" at bounding box center [436, 176] width 184 height 197
paste textarea "hero.moveUp()"
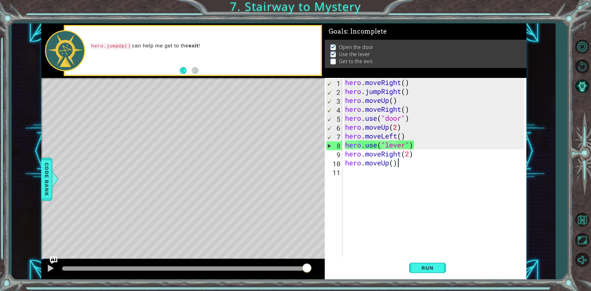
click at [392, 163] on div "hero . moveRight ( ) hero . jumpRight ( ) hero . moveUp ( ) hero . moveRight ( …" at bounding box center [436, 176] width 184 height 197
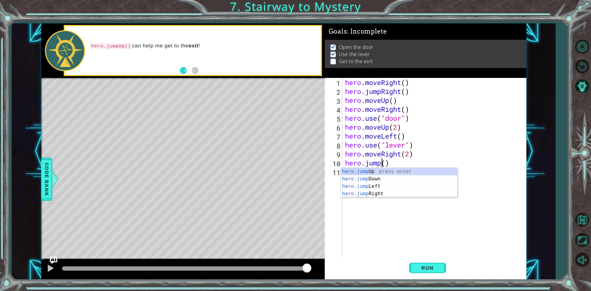
scroll to position [0, 2]
click at [396, 162] on div "hero . moveRight ( ) hero . jumpRight ( ) hero . moveUp ( ) hero . moveRight ( …" at bounding box center [436, 176] width 184 height 197
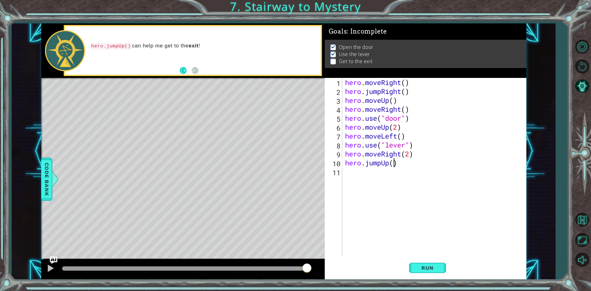
type textarea "hero.jumpUp(2)"
click at [410, 162] on div "hero . moveRight ( ) hero . jumpRight ( ) hero . moveUp ( ) hero . moveRight ( …" at bounding box center [436, 176] width 184 height 197
paste textarea "hero.moveUp()"
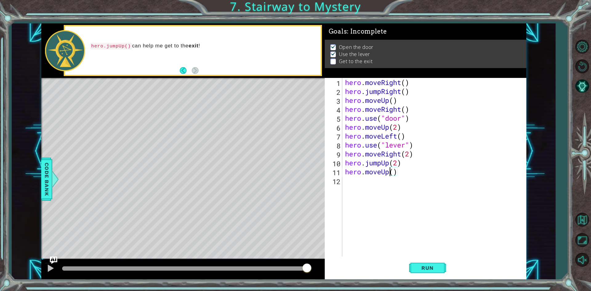
click at [392, 174] on div "hero . moveRight ( ) hero . jumpRight ( ) hero . moveUp ( ) hero . moveRight ( …" at bounding box center [436, 176] width 184 height 197
click at [402, 170] on div "hero . moveRight ( ) hero . jumpRight ( ) hero . moveUp ( ) hero . moveRight ( …" at bounding box center [436, 176] width 184 height 197
type textarea "hero.moveLeft(2)"
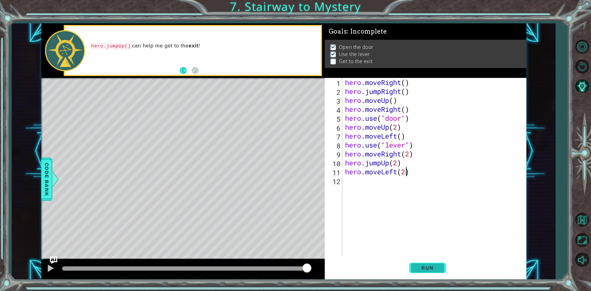
click at [430, 270] on span "Run" at bounding box center [428, 268] width 24 height 6
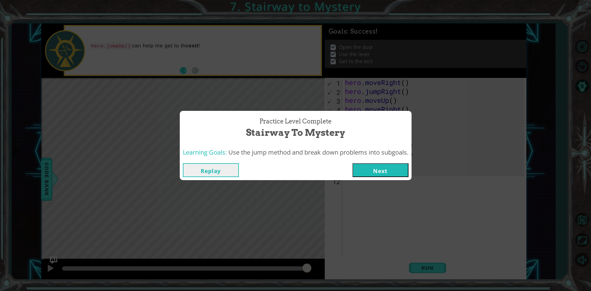
click at [384, 163] on button "Next" at bounding box center [381, 170] width 56 height 14
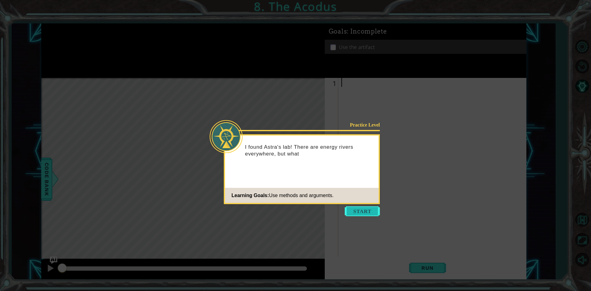
click at [366, 211] on button "Start" at bounding box center [362, 211] width 35 height 10
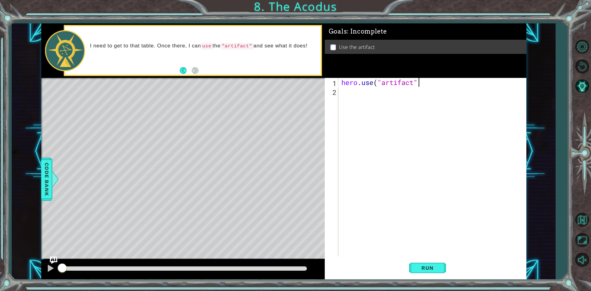
scroll to position [0, 3]
type textarea "hero.use("artifact")"
click at [428, 269] on span "Run" at bounding box center [428, 268] width 24 height 6
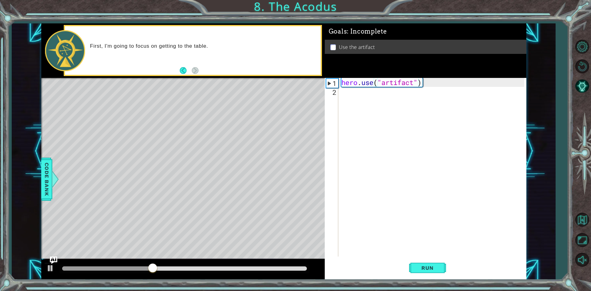
click at [334, 47] on p at bounding box center [334, 47] width 6 height 6
click at [347, 79] on div "hero . use ( "artifact" )" at bounding box center [433, 176] width 187 height 197
click at [342, 79] on div "hero . use ( "artifact" )" at bounding box center [433, 176] width 187 height 197
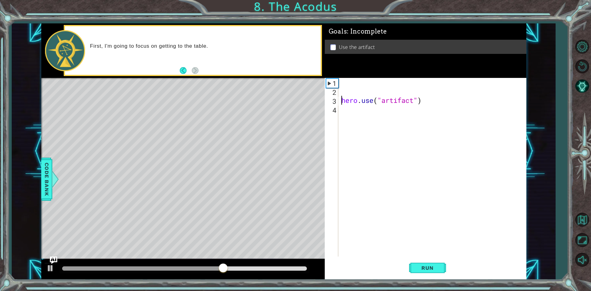
drag, startPoint x: 348, startPoint y: 79, endPoint x: 344, endPoint y: 80, distance: 3.9
click at [344, 80] on div "hero . use ( "artifact" )" at bounding box center [433, 176] width 187 height 197
paste textarea "hero.moveUp()"
click at [389, 83] on div "hero . moveUp ( ) hero . use ( "artifact" )" at bounding box center [433, 176] width 187 height 197
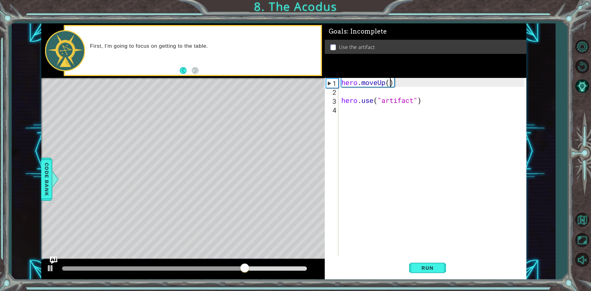
type textarea "hero.moveUp(2)"
click at [385, 94] on div "hero . moveUp ( 2 ) hero . use ( "artifact" )" at bounding box center [433, 176] width 187 height 197
paste textarea "hero.moveUp()"
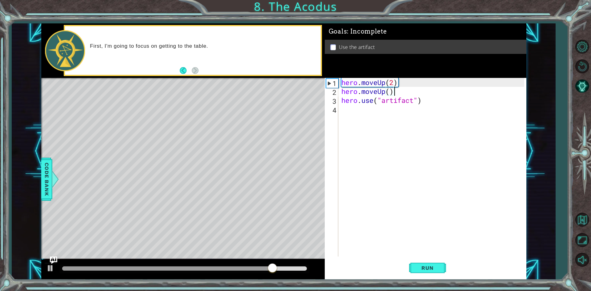
click at [389, 93] on div "hero . moveUp ( 2 ) hero . moveUp ( ) hero . use ( "artifact" )" at bounding box center [433, 176] width 187 height 197
click at [386, 93] on div "hero . moveUp ( 2 ) hero . moveUp ( ) hero . use ( "artifact" )" at bounding box center [433, 176] width 187 height 197
type textarea "hero.moveLeft()"
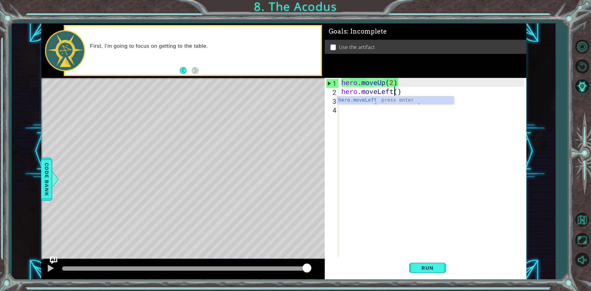
click at [410, 91] on div "hero . moveUp ( 2 ) hero . moveLeft ( ) hero . use ( "artifact" )" at bounding box center [433, 176] width 187 height 197
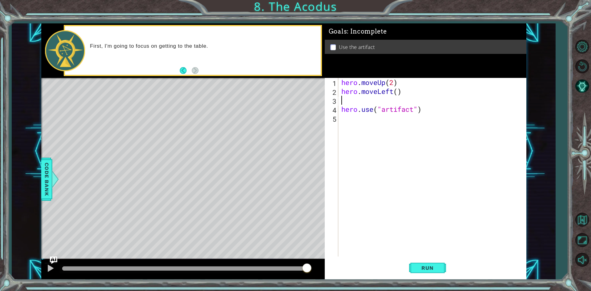
paste textarea "hero.moveUp()"
click at [387, 99] on div "hero . moveUp ( 2 ) hero . moveLeft ( ) hero . moveUp ( ) hero . use ( "artifac…" at bounding box center [433, 176] width 187 height 197
click at [398, 99] on div "hero . moveUp ( 2 ) hero . moveLeft ( ) hero . moveDown ( ) hero . use ( "artif…" at bounding box center [433, 176] width 187 height 197
type textarea "hero.moveDown(2)"
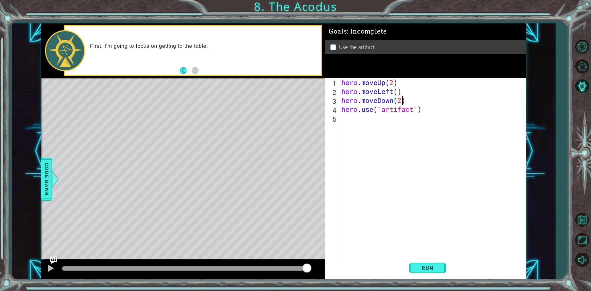
scroll to position [0, 2]
click at [419, 229] on div "hero . moveUp ( 2 ) hero . moveLeft ( ) hero . moveDown ( 2 ) hero . use ( "art…" at bounding box center [433, 176] width 187 height 197
click at [397, 124] on div "hero . moveUp ( 2 ) hero . moveLeft ( ) hero . moveDown ( 2 ) hero . use ( "art…" at bounding box center [433, 176] width 187 height 197
click at [398, 123] on div "hero . moveUp ( 2 ) hero . moveLeft ( ) hero . moveDown ( 2 ) hero . use ( "art…" at bounding box center [433, 176] width 187 height 197
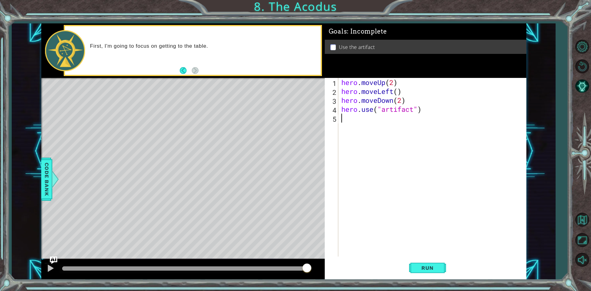
click at [417, 102] on div "hero . moveUp ( 2 ) hero . moveLeft ( ) hero . moveDown ( 2 ) hero . use ( "art…" at bounding box center [433, 176] width 187 height 197
type textarea "hero.moveDown(2)"
paste textarea "hero.moveUp()"
click at [385, 106] on div "hero . moveUp ( 2 ) hero . moveLeft ( ) hero . moveDown ( 2 ) hero . moveUp ( )…" at bounding box center [433, 176] width 187 height 197
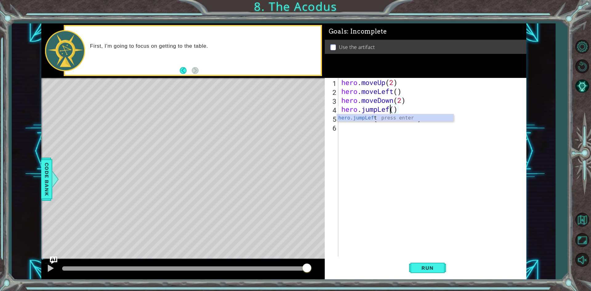
type textarea "hero.jumpLeft()"
click at [424, 151] on div "hero . moveUp ( 2 ) hero . moveLeft ( ) hero . moveDown ( 2 ) hero . jumpLeft (…" at bounding box center [433, 176] width 187 height 197
click at [414, 114] on div "hero . moveUp ( 2 ) hero . moveLeft ( ) hero . moveDown ( 2 ) hero . jumpLeft (…" at bounding box center [433, 176] width 187 height 197
click at [413, 105] on div "hero . moveUp ( 2 ) hero . moveLeft ( ) hero . moveDown ( 2 ) hero . jumpLeft (…" at bounding box center [433, 176] width 187 height 197
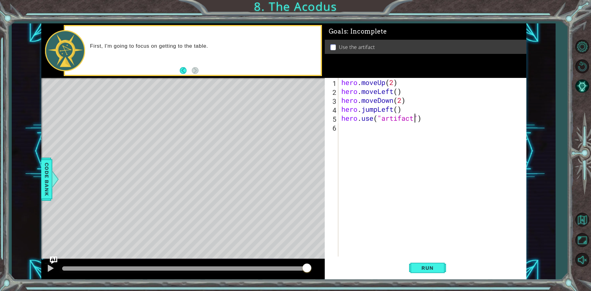
type textarea "hero.jumpLeft()"
paste textarea "hero.moveUp()"
click at [390, 119] on div "hero . moveUp ( 2 ) hero . moveLeft ( ) hero . moveDown ( 2 ) hero . jumpLeft (…" at bounding box center [433, 176] width 187 height 197
type textarea "hero.moveUp(2)"
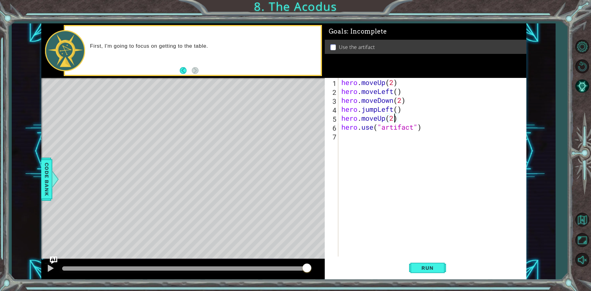
click at [415, 119] on div "hero . moveUp ( 2 ) hero . moveLeft ( ) hero . moveDown ( 2 ) hero . jumpLeft (…" at bounding box center [433, 176] width 187 height 197
click at [397, 129] on div "hero . moveUp ( 2 ) hero . moveLeft ( ) hero . moveDown ( 2 ) hero . jumpLeft (…" at bounding box center [433, 176] width 187 height 197
paste textarea "hero.moveUp()"
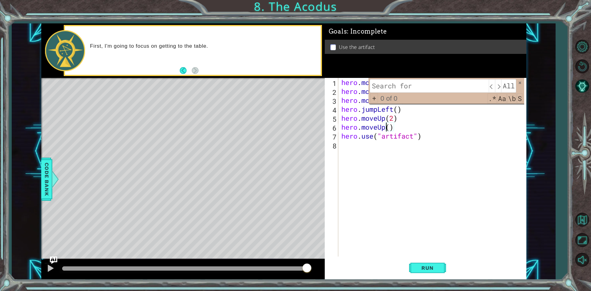
click at [386, 129] on div "hero . moveUp ( 2 ) hero . moveLeft ( ) hero . moveDown ( 2 ) hero . jumpLeft (…" at bounding box center [433, 176] width 187 height 197
type textarea "hero.moveRight()"
click at [419, 265] on button "Run" at bounding box center [427, 268] width 37 height 20
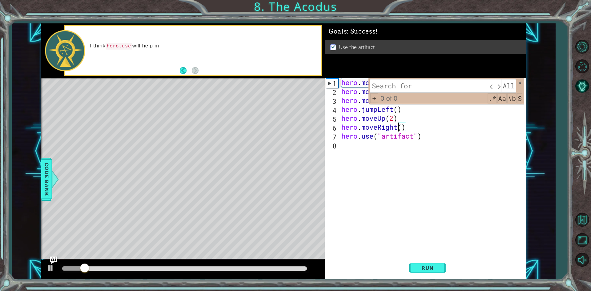
click at [405, 214] on div "hero . moveUp ( 2 ) hero . moveLeft ( ) hero . moveDown ( 2 ) hero . jumpLeft (…" at bounding box center [433, 176] width 187 height 197
click at [520, 84] on span at bounding box center [520, 83] width 4 height 4
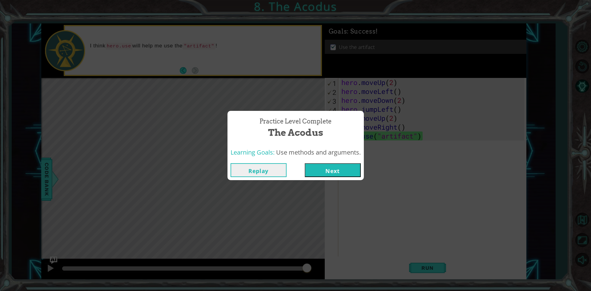
click at [341, 171] on button "Next" at bounding box center [333, 170] width 56 height 14
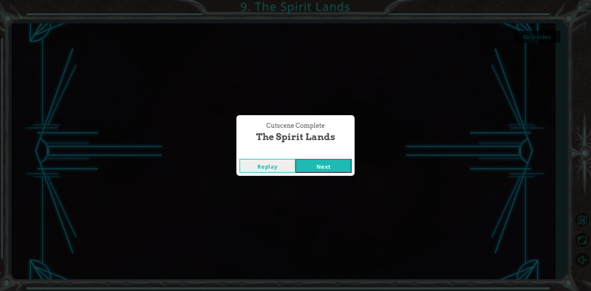
click at [326, 168] on button "Next" at bounding box center [324, 166] width 56 height 14
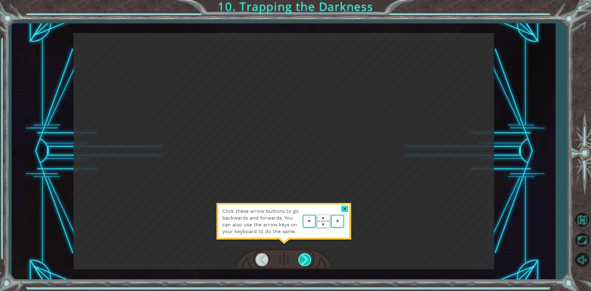
click at [306, 254] on div at bounding box center [306, 259] width 14 height 13
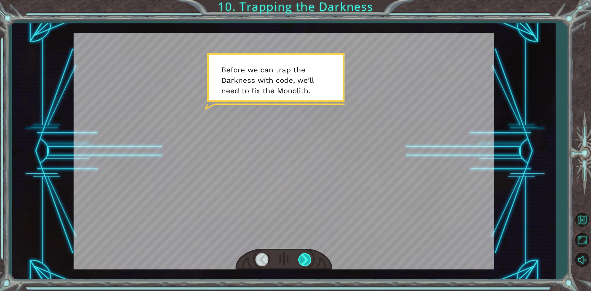
click at [308, 257] on div at bounding box center [306, 259] width 14 height 13
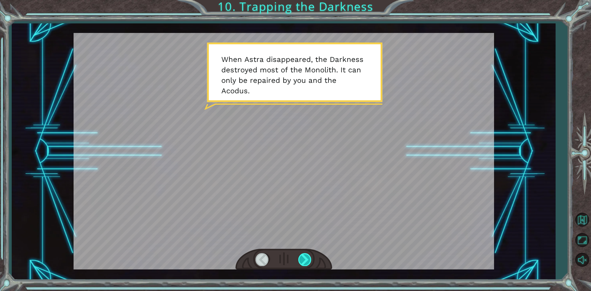
click at [308, 257] on div at bounding box center [306, 259] width 14 height 13
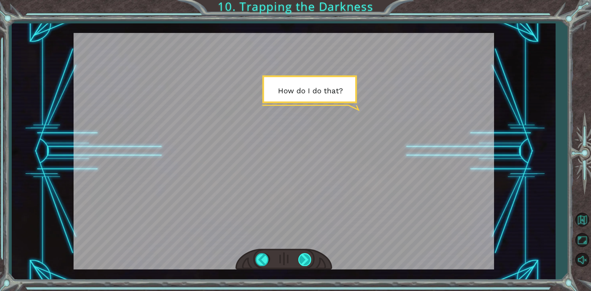
click at [308, 257] on div at bounding box center [306, 259] width 14 height 13
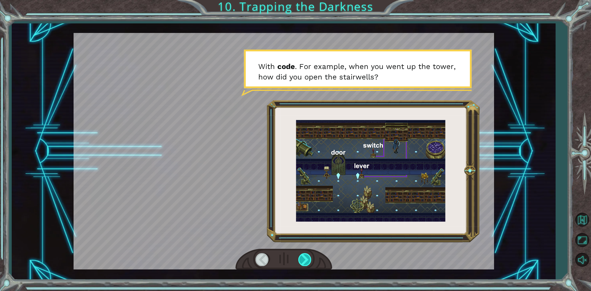
click at [308, 257] on div at bounding box center [306, 259] width 14 height 13
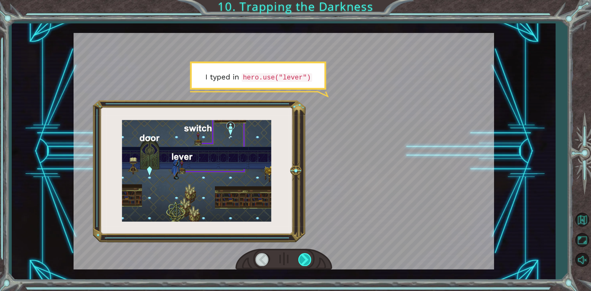
click at [308, 257] on div at bounding box center [306, 259] width 14 height 13
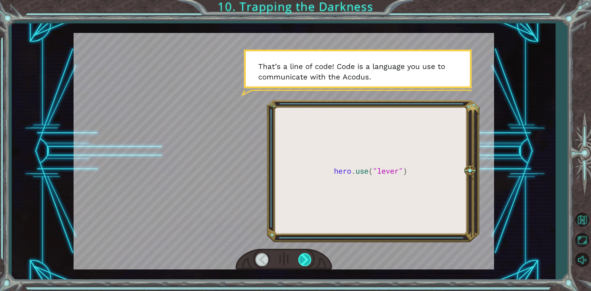
click at [308, 257] on div at bounding box center [306, 259] width 14 height 13
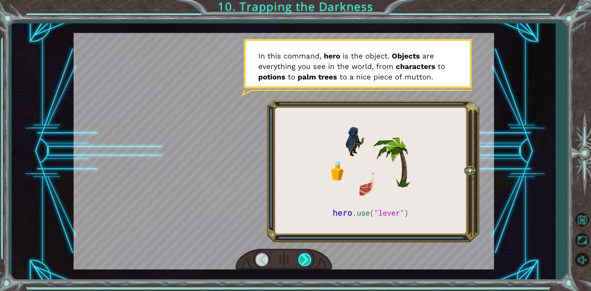
click at [309, 261] on div at bounding box center [306, 259] width 14 height 13
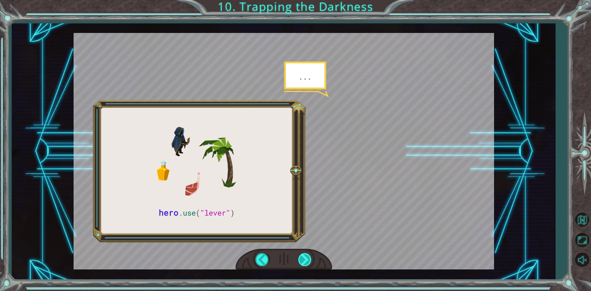
click at [309, 261] on div at bounding box center [306, 259] width 14 height 13
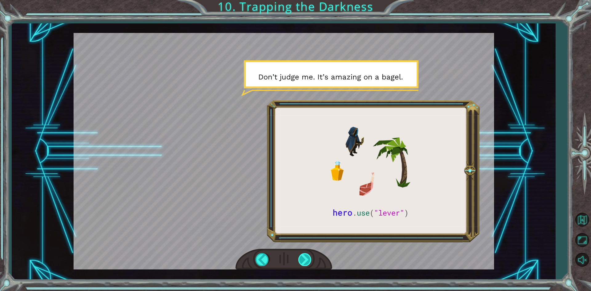
click at [309, 261] on div at bounding box center [306, 259] width 14 height 13
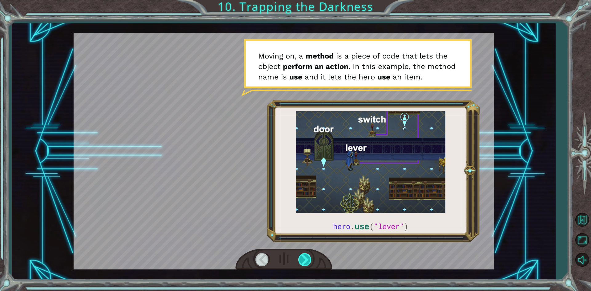
click at [309, 261] on div at bounding box center [306, 259] width 14 height 13
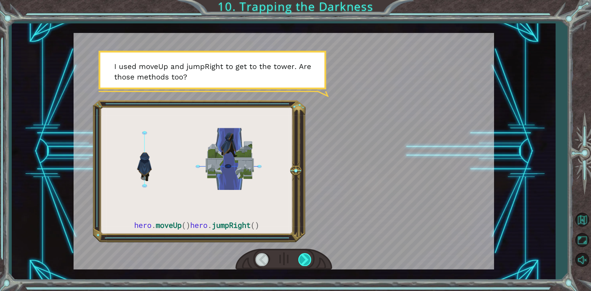
click at [309, 261] on div at bounding box center [306, 259] width 14 height 13
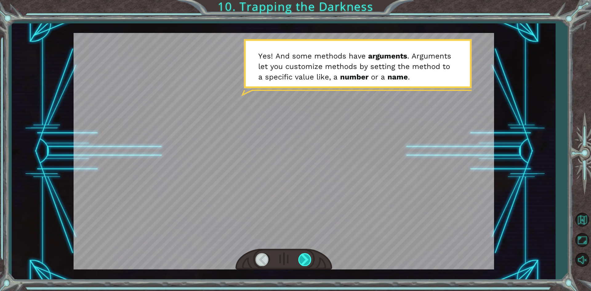
click at [309, 261] on div at bounding box center [306, 259] width 14 height 13
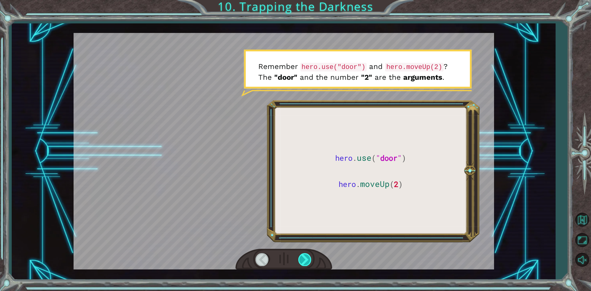
click at [309, 261] on div at bounding box center [306, 259] width 14 height 13
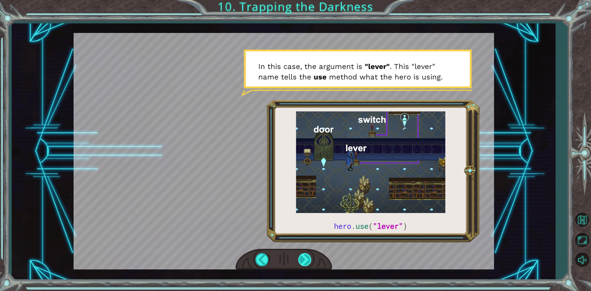
click at [309, 261] on div at bounding box center [306, 259] width 14 height 13
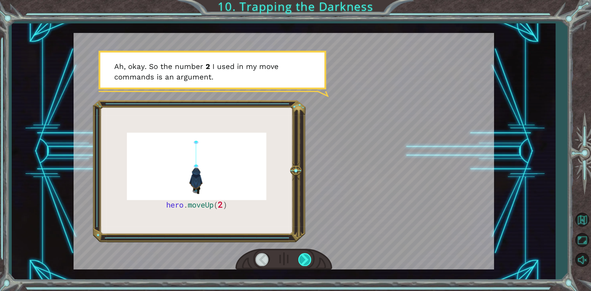
click at [309, 261] on div at bounding box center [306, 259] width 14 height 13
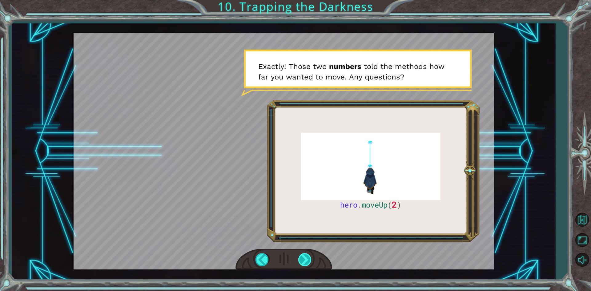
click at [309, 261] on div at bounding box center [306, 259] width 14 height 13
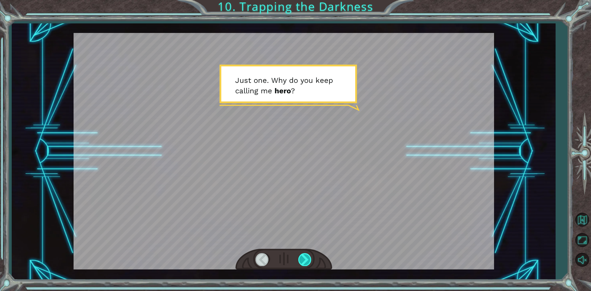
click at [309, 261] on div at bounding box center [306, 259] width 14 height 13
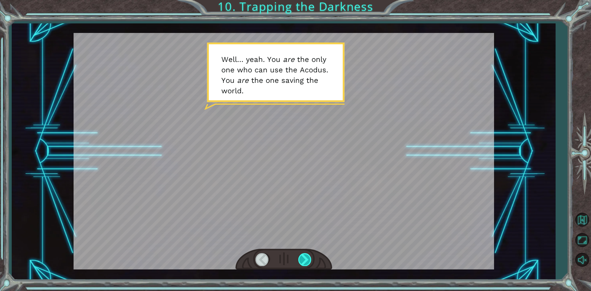
click at [309, 261] on div at bounding box center [306, 259] width 14 height 13
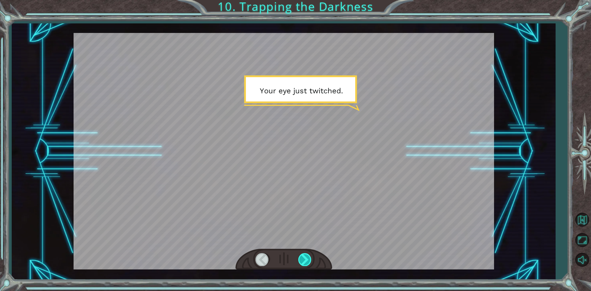
click at [309, 261] on div at bounding box center [306, 259] width 14 height 13
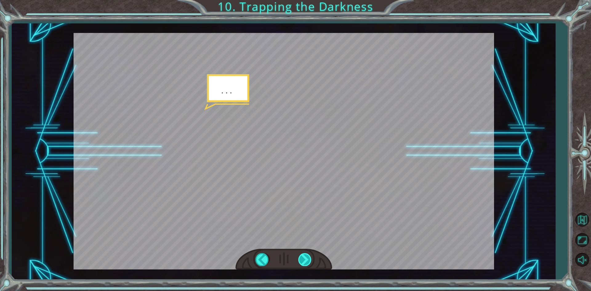
click at [309, 261] on div at bounding box center [306, 259] width 14 height 13
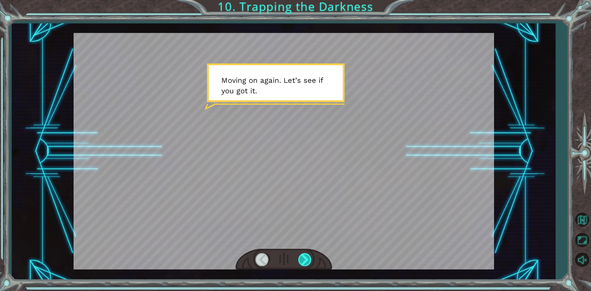
click at [309, 261] on div at bounding box center [306, 259] width 14 height 13
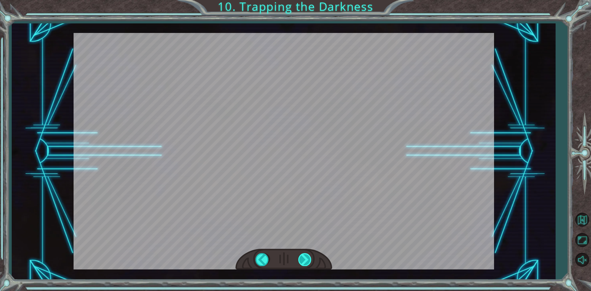
click at [309, 0] on div "hero . moveUp ( 2 ) B e f o r e w e c a n t r a p t h e D a r k n e s s w i t h…" at bounding box center [295, 0] width 591 height 0
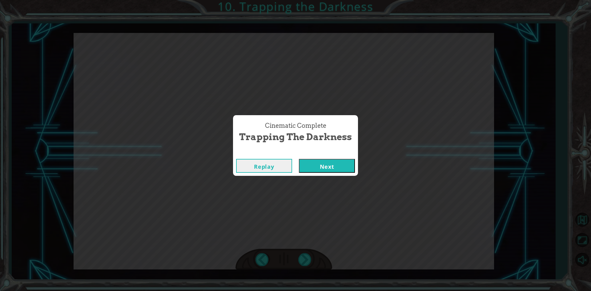
click at [344, 162] on button "Next" at bounding box center [327, 166] width 56 height 14
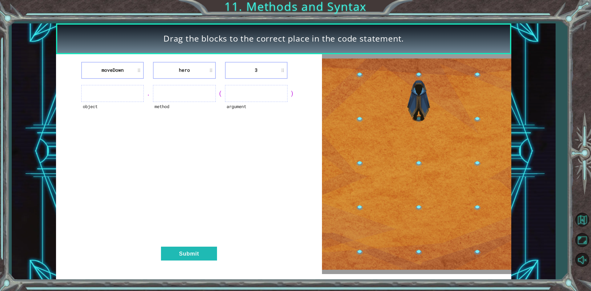
drag, startPoint x: 193, startPoint y: 39, endPoint x: 417, endPoint y: 39, distance: 224.3
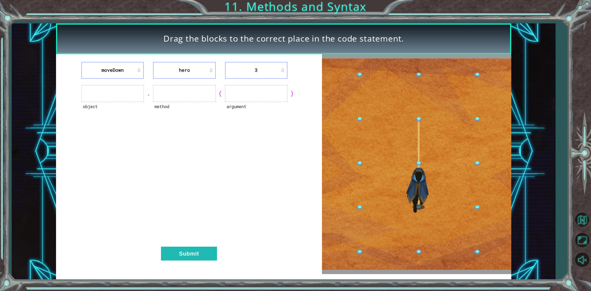
click at [417, 39] on div "Drag the blocks to the correct place in the code statement." at bounding box center [283, 38] width 455 height 31
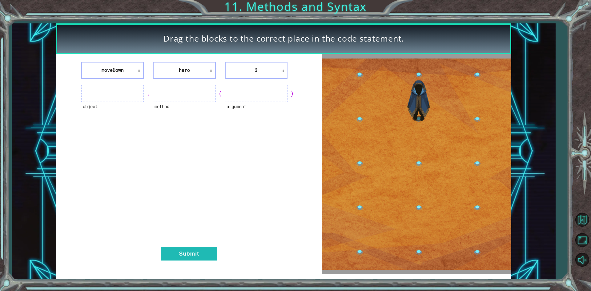
click at [258, 71] on li "3" at bounding box center [256, 70] width 63 height 17
click at [264, 71] on li "3" at bounding box center [256, 70] width 63 height 17
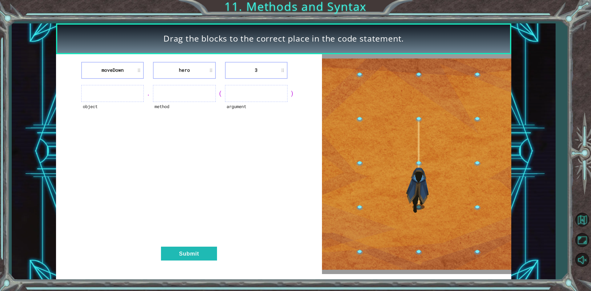
click at [264, 71] on li "3" at bounding box center [256, 70] width 63 height 17
click at [279, 69] on li "3" at bounding box center [256, 70] width 63 height 17
click at [284, 68] on li "3" at bounding box center [256, 70] width 63 height 17
click at [253, 75] on li "3" at bounding box center [256, 70] width 63 height 17
drag, startPoint x: 253, startPoint y: 75, endPoint x: 231, endPoint y: 78, distance: 21.9
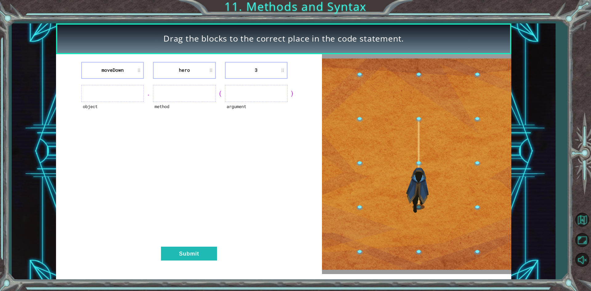
click at [237, 77] on li "3" at bounding box center [256, 70] width 63 height 17
click at [129, 91] on ul at bounding box center [112, 93] width 63 height 17
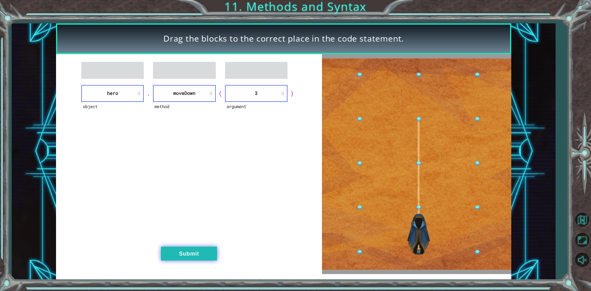
click at [211, 256] on button "Submit" at bounding box center [189, 254] width 56 height 14
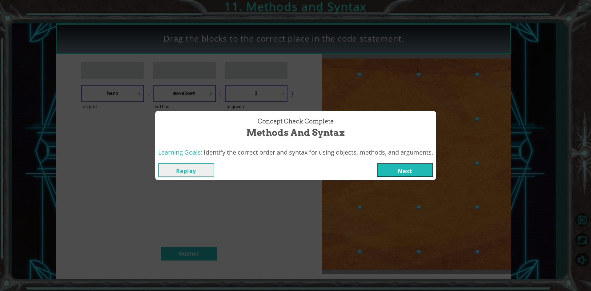
click at [404, 171] on button "Next" at bounding box center [405, 170] width 56 height 14
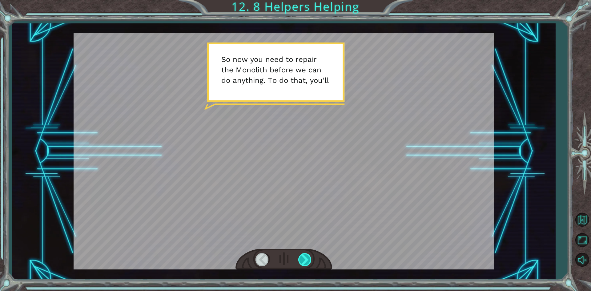
click at [309, 261] on div at bounding box center [306, 259] width 14 height 13
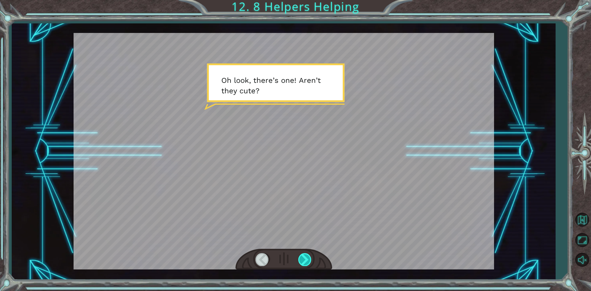
click at [309, 261] on div at bounding box center [306, 259] width 14 height 13
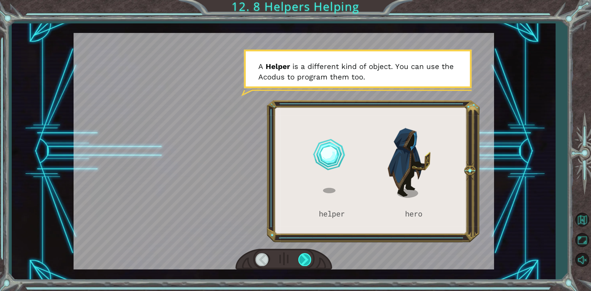
click at [309, 261] on div at bounding box center [306, 259] width 14 height 13
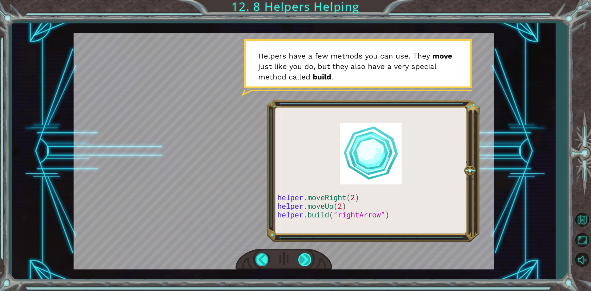
click at [309, 261] on div at bounding box center [306, 259] width 14 height 13
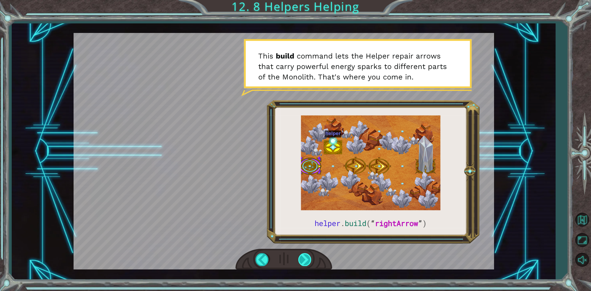
click at [309, 261] on div at bounding box center [306, 259] width 14 height 13
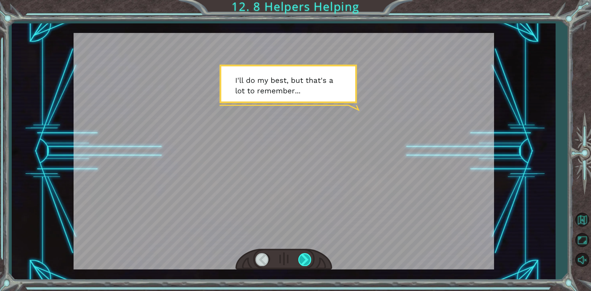
click at [309, 261] on div at bounding box center [306, 259] width 14 height 13
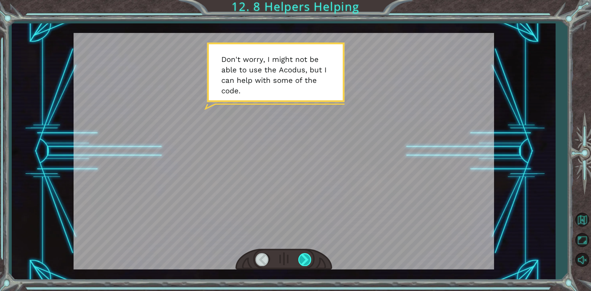
click at [309, 261] on div at bounding box center [306, 259] width 14 height 13
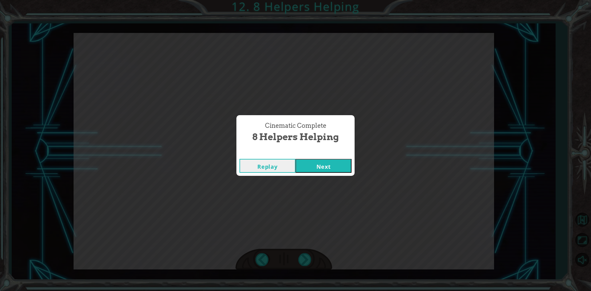
click at [331, 164] on button "Next" at bounding box center [324, 166] width 56 height 14
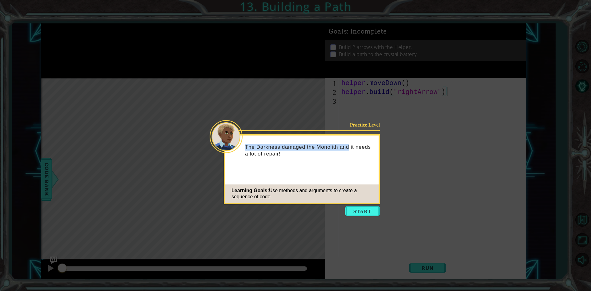
drag, startPoint x: 332, startPoint y: 149, endPoint x: 345, endPoint y: 147, distance: 13.4
click at [356, 159] on div "The Darkness damaged the Monolith and it needs a lot of repair!" at bounding box center [302, 153] width 154 height 31
click at [363, 215] on button "Start" at bounding box center [362, 211] width 35 height 10
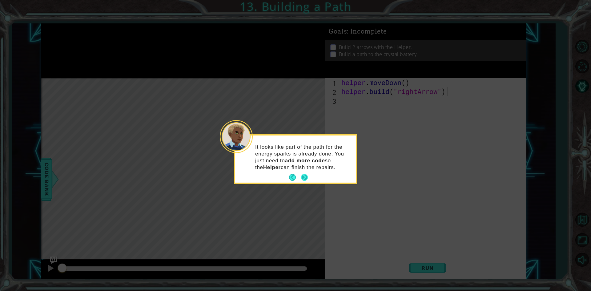
click at [303, 179] on button "Next" at bounding box center [304, 177] width 7 height 7
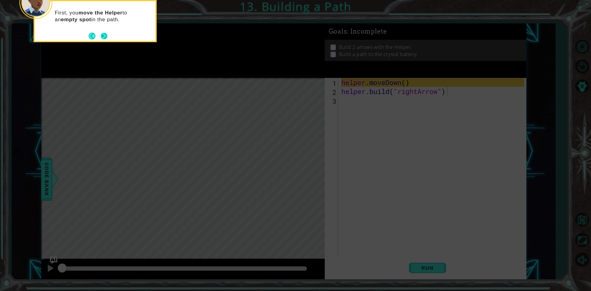
click at [105, 37] on button "Next" at bounding box center [104, 36] width 8 height 8
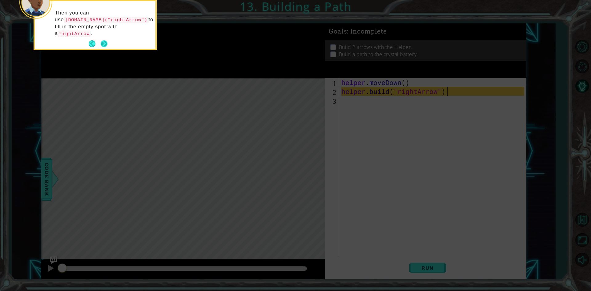
click at [104, 40] on button "Next" at bounding box center [104, 43] width 7 height 7
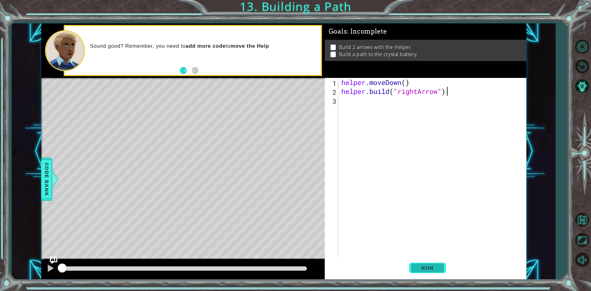
click at [429, 267] on span "Run" at bounding box center [428, 268] width 24 height 6
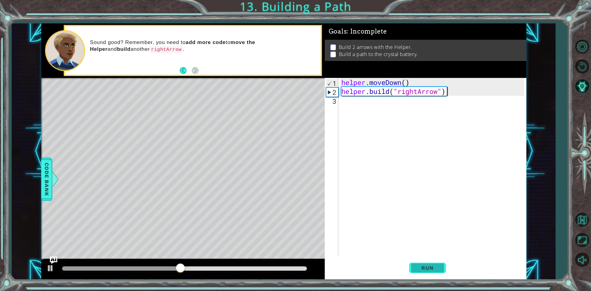
click at [429, 267] on span "Run" at bounding box center [428, 268] width 24 height 6
click at [388, 108] on div "helper . moveDown ( ) helper . build ( "rightArrow" )" at bounding box center [433, 176] width 187 height 197
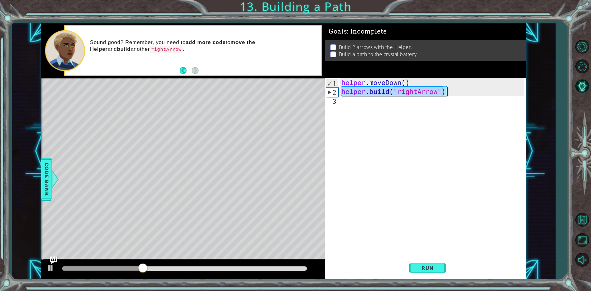
drag, startPoint x: 343, startPoint y: 93, endPoint x: 460, endPoint y: 93, distance: 117.1
click at [460, 93] on div "helper . moveDown ( ) helper . build ( "rightArrow" )" at bounding box center [433, 176] width 187 height 197
type textarea "[DOMAIN_NAME]("rightArrow")"
click at [376, 112] on div "helper . moveDown ( ) helper . build ( "rightArrow" )" at bounding box center [433, 176] width 187 height 197
paste textarea "[DOMAIN_NAME]("rightArrow")"
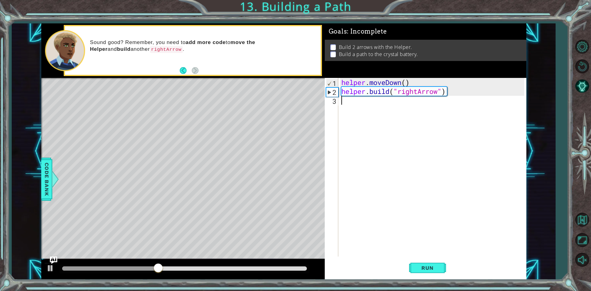
type textarea "[DOMAIN_NAME]("rightArrow")"
click at [439, 272] on button "Run" at bounding box center [427, 268] width 37 height 20
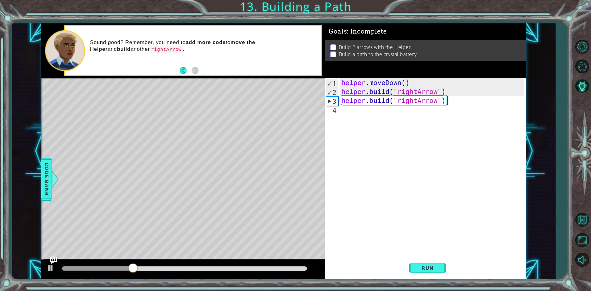
click at [457, 94] on div "helper . moveDown ( ) helper . build ( "rightArrow" ) helper . build ( "rightAr…" at bounding box center [433, 176] width 187 height 197
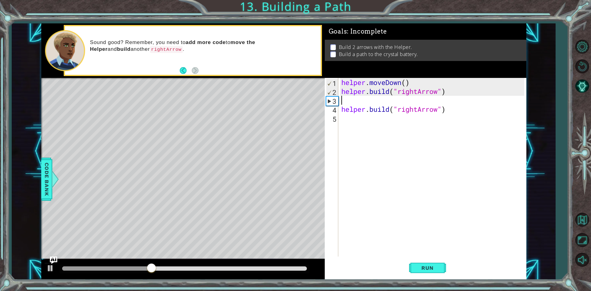
paste textarea "[DOMAIN_NAME]("rightArrow")"
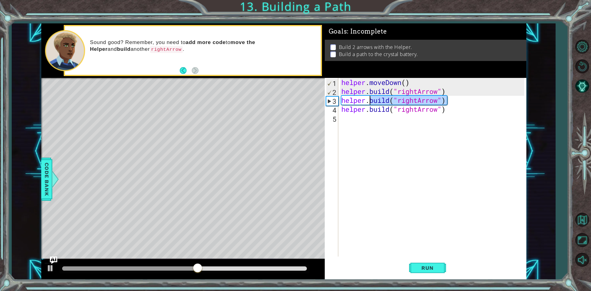
drag, startPoint x: 450, startPoint y: 100, endPoint x: 372, endPoint y: 100, distance: 78.2
click at [372, 100] on div "helper . moveDown ( ) helper . build ( "rightArrow" ) helper . build ( "rightAr…" at bounding box center [433, 176] width 187 height 197
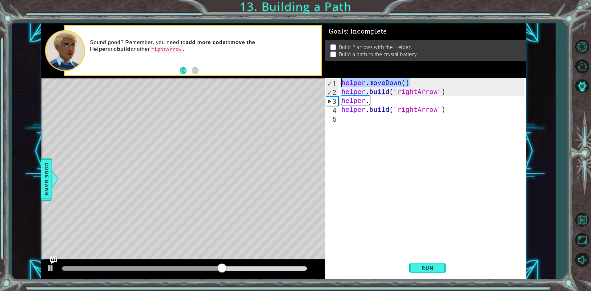
drag, startPoint x: 414, startPoint y: 83, endPoint x: 330, endPoint y: 83, distance: 84.1
click at [330, 83] on div "helper. 1 2 3 4 5 helper . moveDown ( ) helper . build ( "rightArrow" ) helper …" at bounding box center [425, 167] width 200 height 179
click at [376, 102] on div "helper . moveDown ( ) helper . build ( "rightArrow" ) helper . helper . build (…" at bounding box center [433, 176] width 187 height 197
drag, startPoint x: 367, startPoint y: 102, endPoint x: 338, endPoint y: 102, distance: 28.3
click at [338, 102] on div "helper. 1 2 3 4 5 helper . moveDown ( ) helper . build ( "rightArrow" ) helper …" at bounding box center [425, 167] width 200 height 179
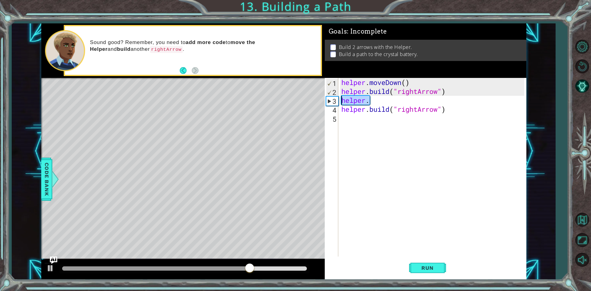
paste textarea "moveDown()"
click at [402, 104] on div "helper . moveDown ( ) helper . build ( "rightArrow" ) helper . moveDown ( ) hel…" at bounding box center [433, 176] width 187 height 197
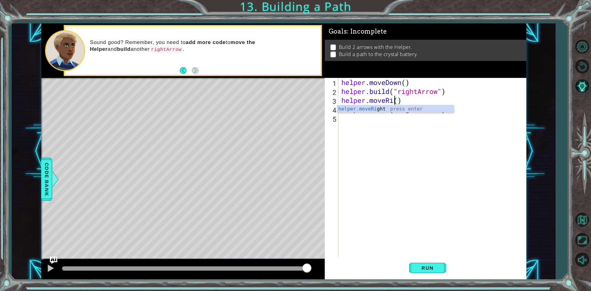
scroll to position [0, 3]
click at [413, 99] on div "helper . moveDown ( ) helper . build ( "rightArrow" ) helper . moveRight ( ) he…" at bounding box center [433, 176] width 187 height 197
type textarea "helper.moveRight()3"
click at [431, 100] on div "helper . moveDown ( ) helper . build ( "rightArrow" ) helper . moveRight ( ) 3 …" at bounding box center [433, 176] width 187 height 197
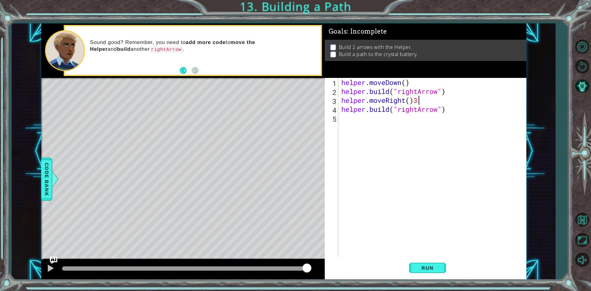
click at [458, 114] on div "helper . moveDown ( ) helper . build ( "rightArrow" ) helper . moveRight ( ) 3 …" at bounding box center [433, 176] width 187 height 197
click at [437, 267] on span "Run" at bounding box center [428, 268] width 24 height 6
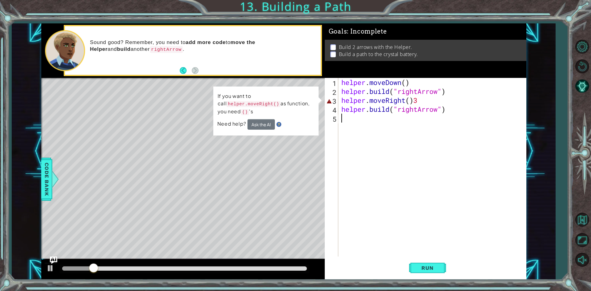
click at [421, 101] on div "helper . moveDown ( ) helper . build ( "rightArrow" ) helper . moveRight ( ) 3 …" at bounding box center [433, 176] width 187 height 197
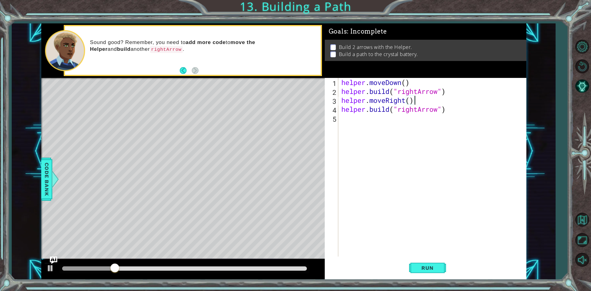
click at [410, 100] on div "helper . moveDown ( ) helper . build ( "rightArrow" ) helper . moveRight ( ) he…" at bounding box center [433, 176] width 187 height 197
type textarea "helper.moveRight(3)"
click at [421, 272] on button "Run" at bounding box center [427, 268] width 37 height 20
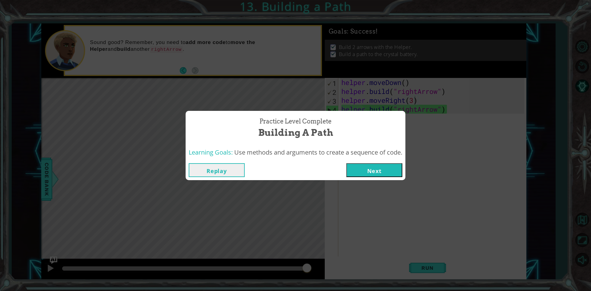
click at [375, 166] on button "Next" at bounding box center [375, 170] width 56 height 14
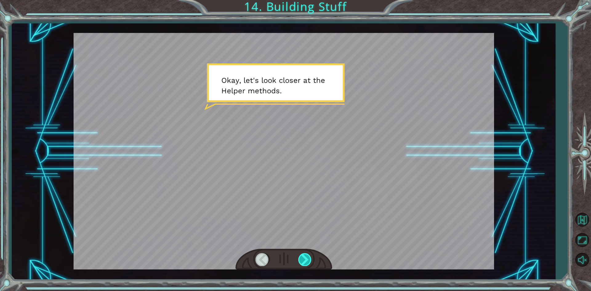
click at [301, 257] on div at bounding box center [306, 259] width 14 height 13
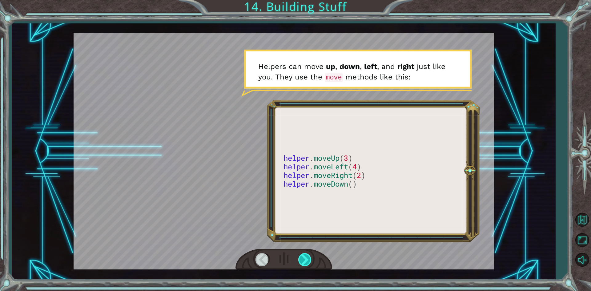
click at [304, 260] on div at bounding box center [306, 259] width 14 height 13
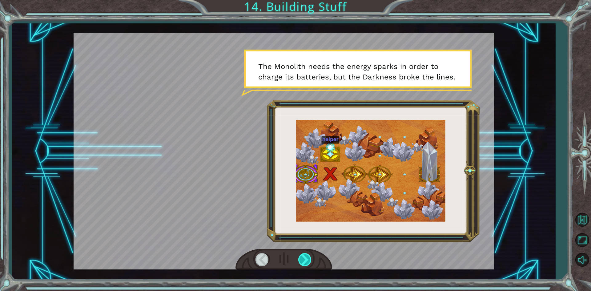
click at [304, 260] on div at bounding box center [306, 259] width 14 height 13
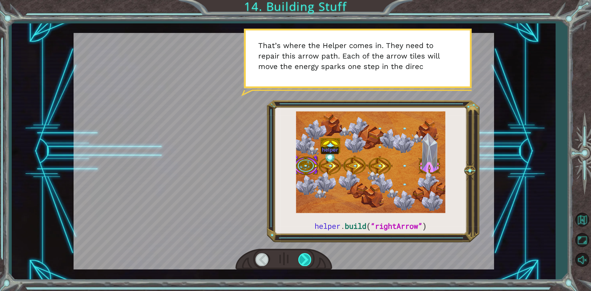
click at [304, 260] on div at bounding box center [306, 259] width 14 height 13
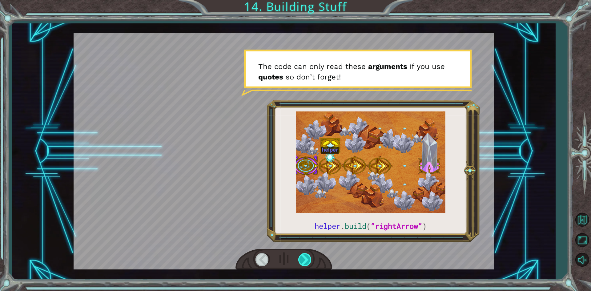
click at [304, 260] on div at bounding box center [306, 259] width 14 height 13
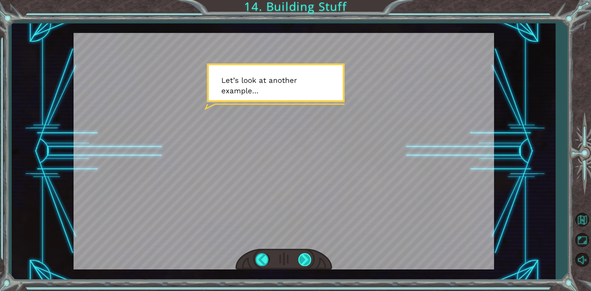
click at [304, 260] on div at bounding box center [306, 259] width 14 height 13
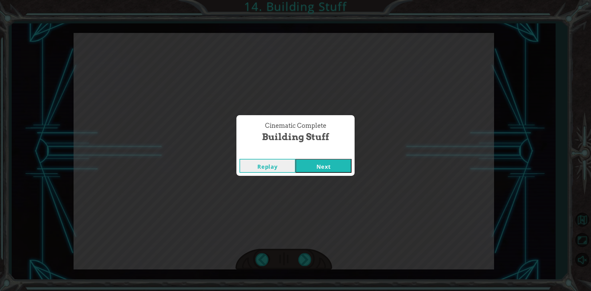
click at [325, 167] on button "Next" at bounding box center [324, 166] width 56 height 14
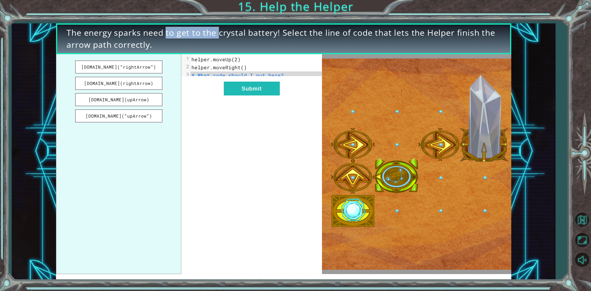
drag, startPoint x: 157, startPoint y: 34, endPoint x: 194, endPoint y: 35, distance: 37.0
click at [194, 35] on span "The energy sparks need to get to the crystal battery! Select the line of code t…" at bounding box center [284, 39] width 434 height 24
click at [199, 45] on span "The energy sparks need to get to the crystal battery! Select the line of code t…" at bounding box center [284, 39] width 434 height 24
drag, startPoint x: 107, startPoint y: 63, endPoint x: 237, endPoint y: 155, distance: 159.5
click at [237, 155] on div "[DOMAIN_NAME](“rightArrow”) [DOMAIN_NAME](rightArrow) [DOMAIN_NAME](upArrow) [D…" at bounding box center [189, 164] width 266 height 220
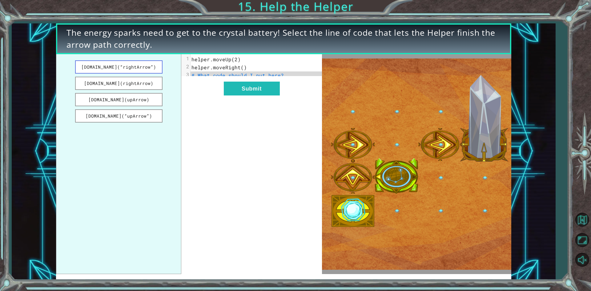
click at [108, 65] on button "[DOMAIN_NAME](“rightArrow”)" at bounding box center [118, 66] width 87 height 13
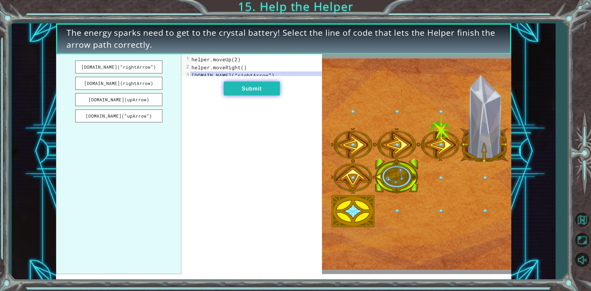
click at [238, 92] on button "Submit" at bounding box center [252, 89] width 56 height 14
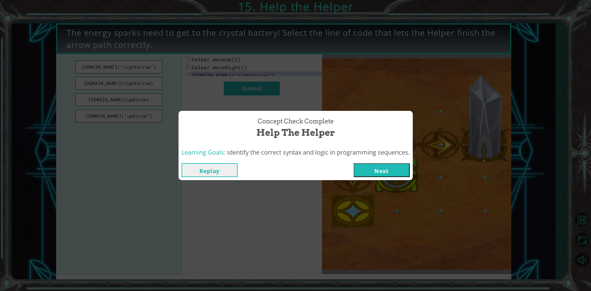
click at [398, 176] on button "Next" at bounding box center [382, 170] width 56 height 14
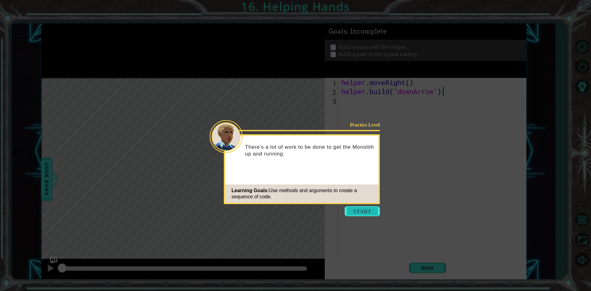
click at [374, 216] on button "Start" at bounding box center [362, 211] width 35 height 10
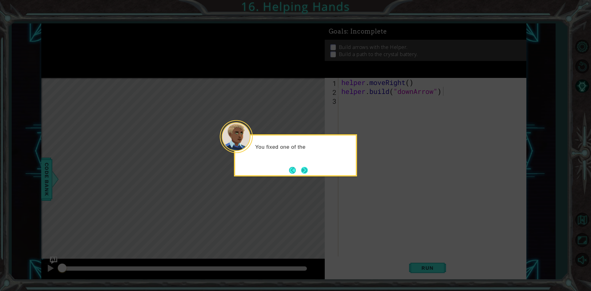
click at [301, 173] on button "Next" at bounding box center [304, 170] width 7 height 7
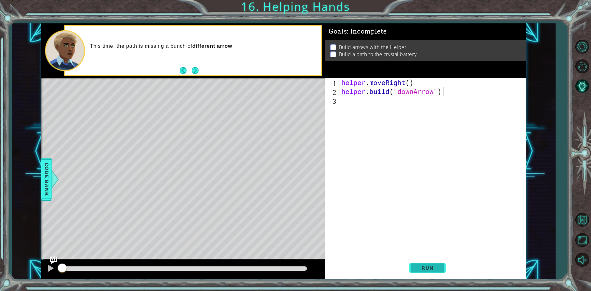
click at [432, 276] on button "Run" at bounding box center [427, 268] width 37 height 20
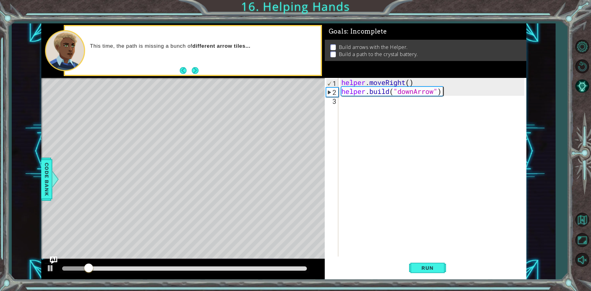
click at [443, 110] on div "helper . moveRight ( ) helper . build ( "downArrow" )" at bounding box center [433, 176] width 187 height 197
drag, startPoint x: 450, startPoint y: 91, endPoint x: 457, endPoint y: 99, distance: 10.5
click at [457, 99] on div "helper . moveRight ( ) helper . build ( "downArrow" )" at bounding box center [433, 176] width 187 height 197
type textarea "[DOMAIN_NAME]("downArrow")"
click at [397, 107] on div "helper . moveRight ( ) helper . build ( "downArrow" )" at bounding box center [432, 167] width 184 height 179
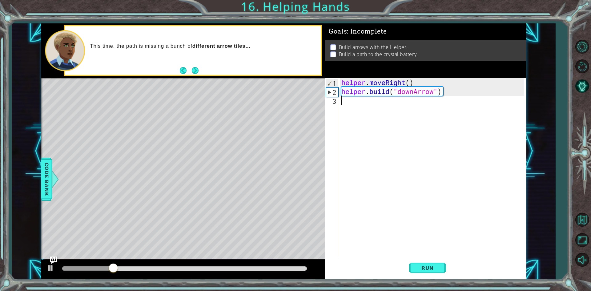
paste textarea "helper.moveDown()"
type textarea "helper.moveDown()"
click at [413, 115] on div "helper . moveRight ( ) helper . build ( "downArrow" ) helper . moveDown ( )" at bounding box center [433, 176] width 187 height 197
paste textarea "helper.moveDown()"
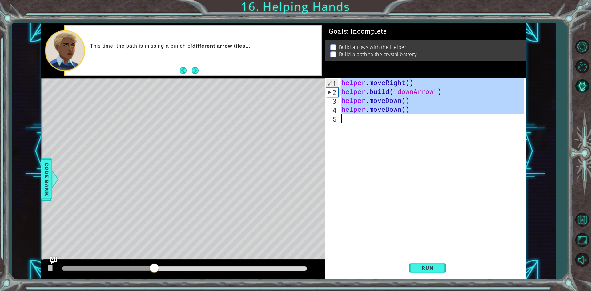
drag, startPoint x: 416, startPoint y: 114, endPoint x: 378, endPoint y: 114, distance: 37.6
click at [378, 114] on div "helper . moveRight ( ) helper . build ( "downArrow" ) helper . moveDown ( ) hel…" at bounding box center [433, 176] width 187 height 197
click at [392, 113] on div "helper . moveRight ( ) helper . build ( "downArrow" ) helper . moveDown ( ) hel…" at bounding box center [432, 167] width 184 height 179
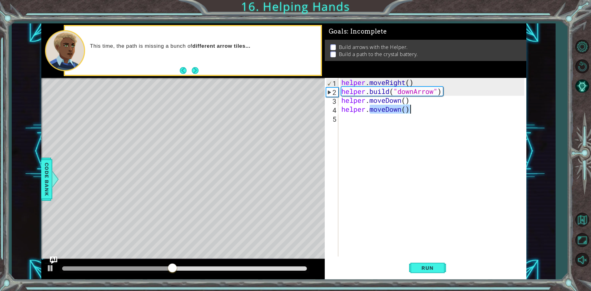
drag, startPoint x: 368, startPoint y: 111, endPoint x: 422, endPoint y: 111, distance: 53.6
click at [422, 111] on div "helper . moveRight ( ) helper . build ( "downArrow" ) helper . moveDown ( ) hel…" at bounding box center [433, 176] width 187 height 197
click at [427, 274] on button "Run" at bounding box center [427, 268] width 37 height 20
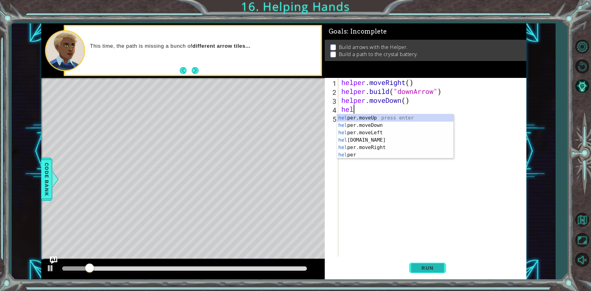
type textarea "h"
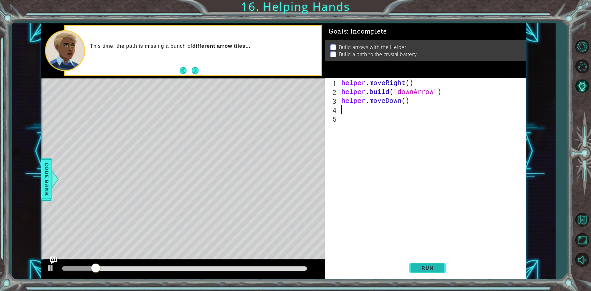
click at [438, 261] on button "Run" at bounding box center [427, 268] width 37 height 20
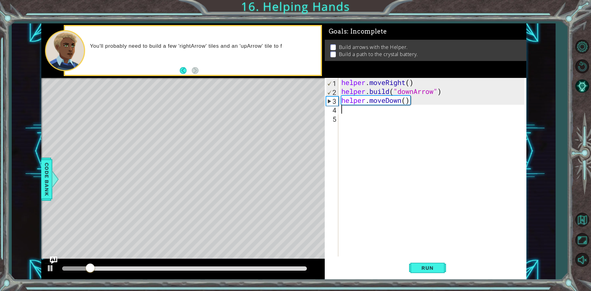
click at [419, 110] on div "helper . moveRight ( ) helper . build ( "downArrow" ) helper . moveDown ( )" at bounding box center [433, 176] width 187 height 197
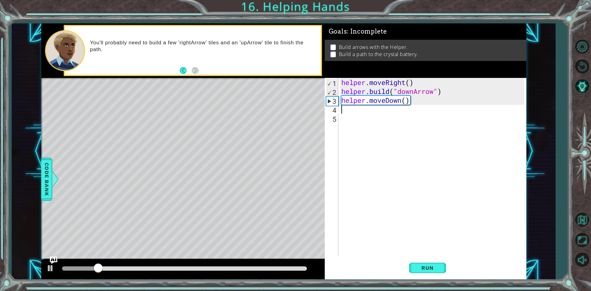
paste textarea "helper.moveDown()"
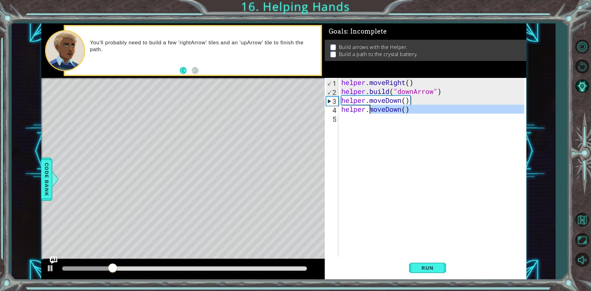
drag, startPoint x: 416, startPoint y: 121, endPoint x: 371, endPoint y: 111, distance: 45.8
click at [371, 111] on div "helper . moveRight ( ) helper . build ( "downArrow" ) helper . moveDown ( ) hel…" at bounding box center [433, 176] width 187 height 197
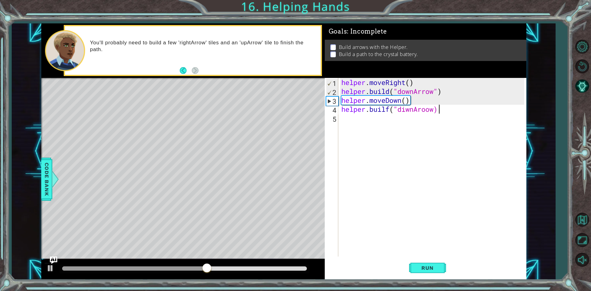
scroll to position [0, 4]
type textarea "helper.builf("diwnAroow")"
click at [384, 124] on div "helper . moveRight ( ) helper . build ( "downArrow" ) helper . moveDown ( ) hel…" at bounding box center [433, 176] width 187 height 197
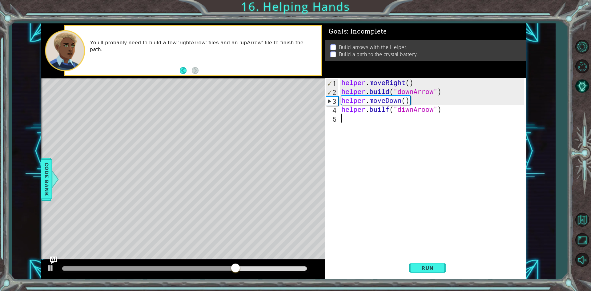
click at [391, 113] on div "helper . moveRight ( ) helper . build ( "downArrow" ) helper . moveDown ( ) hel…" at bounding box center [433, 176] width 187 height 197
type textarea "[DOMAIN_NAME]("diwnAroow")"
click at [382, 135] on div "helper . moveRight ( ) helper . build ( "downArrow" ) helper . moveDown ( ) hel…" at bounding box center [433, 176] width 187 height 197
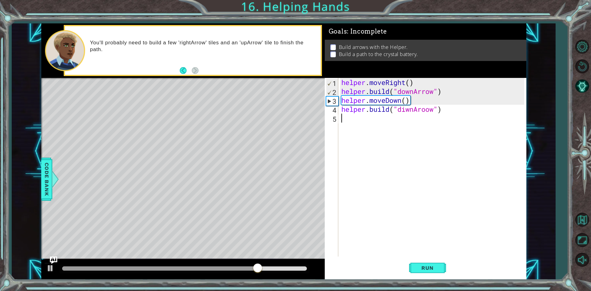
paste textarea "helper.moveDown()"
type textarea "helper.moveDown()"
drag, startPoint x: 420, startPoint y: 123, endPoint x: 388, endPoint y: 121, distance: 31.8
click at [386, 123] on div "helper . moveRight ( ) helper . build ( "downArrow" ) helper . moveDown ( ) hel…" at bounding box center [433, 176] width 187 height 197
drag, startPoint x: 388, startPoint y: 120, endPoint x: 387, endPoint y: 118, distance: 3.2
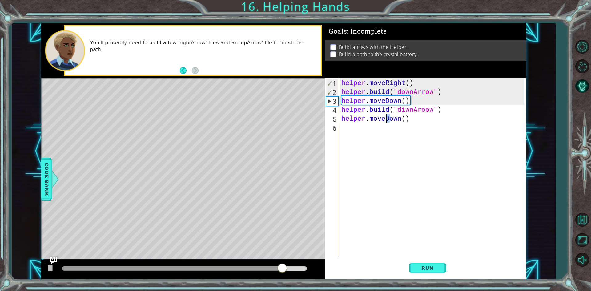
click at [387, 118] on div "helper . moveRight ( ) helper . build ( "downArrow" ) helper . moveDown ( ) hel…" at bounding box center [433, 176] width 187 height 197
click at [388, 120] on div "helper . moveRight ( ) helper . build ( "downArrow" ) helper . moveDown ( ) hel…" at bounding box center [432, 167] width 184 height 179
click at [388, 120] on div "helper . moveRight ( ) helper . build ( "downArrow" ) helper . moveDown ( ) hel…" at bounding box center [433, 176] width 187 height 197
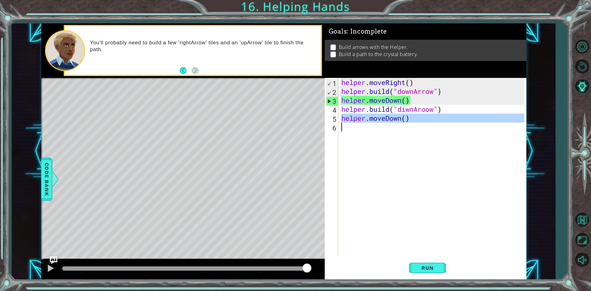
drag, startPoint x: 388, startPoint y: 120, endPoint x: 395, endPoint y: 119, distance: 6.8
click at [395, 119] on div "helper . moveRight ( ) helper . build ( "downArrow" ) helper . moveDown ( ) hel…" at bounding box center [433, 176] width 187 height 197
click at [398, 119] on div "helper . moveRight ( ) helper . build ( "downArrow" ) helper . moveDown ( ) hel…" at bounding box center [432, 167] width 184 height 179
drag, startPoint x: 388, startPoint y: 120, endPoint x: 413, endPoint y: 120, distance: 25.9
click at [413, 120] on div "helper . moveRight ( ) helper . build ( "downArrow" ) helper . moveDown ( ) hel…" at bounding box center [433, 176] width 187 height 197
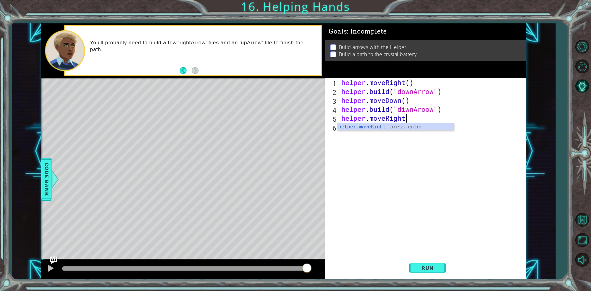
scroll to position [0, 3]
type textarea "helper.moveRight()"
click at [406, 108] on div "helper . moveRight ( ) helper . build ( "downArrow" ) helper . moveDown ( ) hel…" at bounding box center [433, 176] width 187 height 197
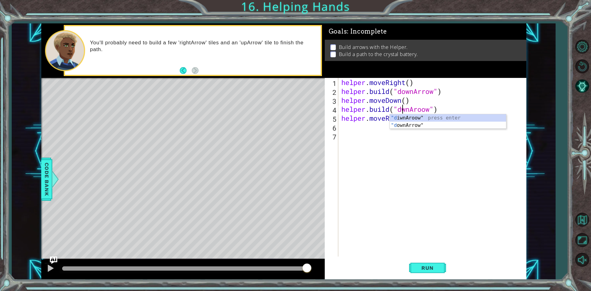
click at [411, 108] on div "helper . moveRight ( ) helper . build ( "downArrow" ) helper . moveDown ( ) hel…" at bounding box center [433, 176] width 187 height 197
click at [402, 110] on div "helper . moveRight ( ) helper . build ( "downArrow" ) helper . moveDown ( ) hel…" at bounding box center [433, 176] width 187 height 197
type textarea "[DOMAIN_NAME]("rightAroow")"
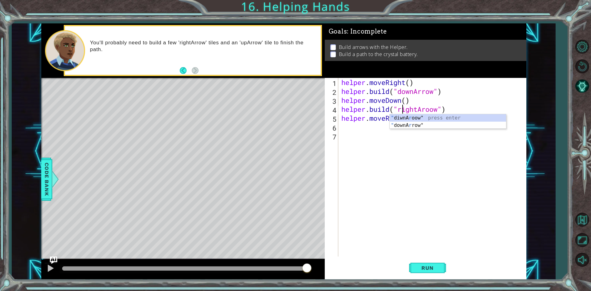
click at [408, 179] on div "helper . moveRight ( ) helper . build ( "downArrow" ) helper . moveDown ( ) hel…" at bounding box center [433, 176] width 187 height 197
click at [362, 120] on div "helper . moveRight ( ) helper . build ( "downArrow" ) helper . moveDown ( ) hel…" at bounding box center [433, 176] width 187 height 197
type textarea "helper.moveRight()"
click at [361, 140] on div "helper . moveRight ( ) helper . build ( "downArrow" ) helper . moveDown ( ) hel…" at bounding box center [433, 176] width 187 height 197
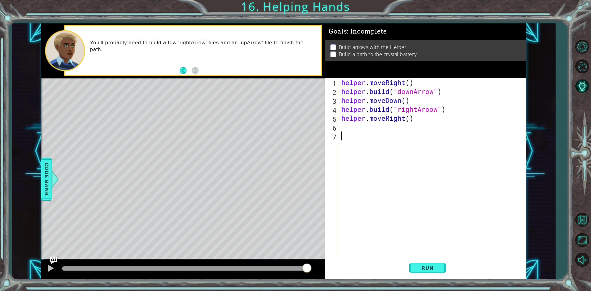
click at [428, 124] on div "helper . moveRight ( ) helper . build ( "downArrow" ) helper . moveDown ( ) hel…" at bounding box center [433, 176] width 187 height 197
click at [388, 135] on div "helper . moveRight ( ) helper . build ( "downArrow" ) helper . moveDown ( ) hel…" at bounding box center [433, 176] width 187 height 197
click at [383, 131] on div "helper . moveRight ( ) helper . build ( "downArrow" ) helper . moveDown ( ) hel…" at bounding box center [433, 176] width 187 height 197
drag, startPoint x: 344, startPoint y: 111, endPoint x: 447, endPoint y: 108, distance: 102.3
click at [447, 108] on div "helper . moveRight ( ) helper . build ( "downArrow" ) helper . moveDown ( ) hel…" at bounding box center [433, 176] width 187 height 197
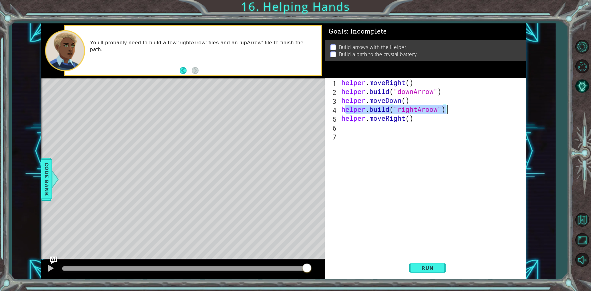
type textarea "[DOMAIN_NAME]("rightAroow")"
click at [372, 132] on div "helper . moveRight ( ) helper . build ( "downArrow" ) helper . moveDown ( ) hel…" at bounding box center [433, 176] width 187 height 197
paste textarea "[DOMAIN_NAME]("rightAroow")"
type textarea "[DOMAIN_NAME]("rightAroow")"
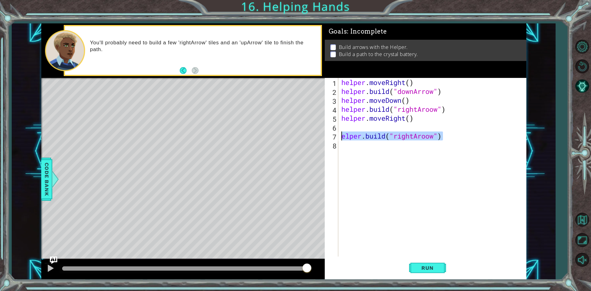
drag, startPoint x: 442, startPoint y: 135, endPoint x: 329, endPoint y: 136, distance: 112.4
click at [329, 136] on div "[DOMAIN_NAME]("rightAroow") 1 2 3 4 5 6 7 8 helper . moveRight ( ) helper . bui…" at bounding box center [425, 167] width 200 height 179
click at [348, 126] on div "helper . moveRight ( ) helper . build ( "downArrow" ) helper . moveDown ( ) hel…" at bounding box center [433, 176] width 187 height 197
paste textarea "[DOMAIN_NAME]("rightAroow")"
click at [341, 129] on div "helper . moveRight ( ) helper . build ( "downArrow" ) helper . moveDown ( ) hel…" at bounding box center [433, 176] width 187 height 197
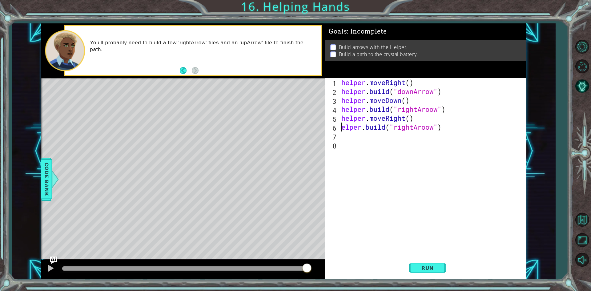
type textarea "[DOMAIN_NAME]("rightAroow")"
click at [447, 123] on div "helper . moveRight ( ) helper . build ( "downArrow" ) helper . moveDown ( ) hel…" at bounding box center [433, 176] width 187 height 197
drag, startPoint x: 437, startPoint y: 144, endPoint x: 430, endPoint y: 146, distance: 7.4
click at [437, 144] on div "helper . moveRight ( ) helper . build ( "downArrow" ) helper . moveDown ( ) hel…" at bounding box center [433, 176] width 187 height 197
drag, startPoint x: 352, startPoint y: 138, endPoint x: 356, endPoint y: 137, distance: 3.7
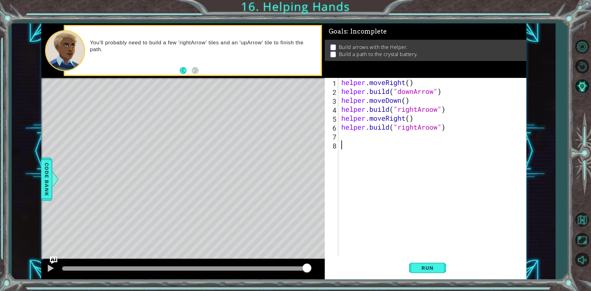
click at [352, 138] on div "helper . moveRight ( ) helper . build ( "downArrow" ) helper . moveDown ( ) hel…" at bounding box center [433, 176] width 187 height 197
drag, startPoint x: 414, startPoint y: 119, endPoint x: 341, endPoint y: 116, distance: 73.4
click at [341, 116] on div "helper . moveRight ( ) helper . build ( "downArrow" ) helper . moveDown ( ) hel…" at bounding box center [433, 176] width 187 height 197
type textarea "helper.moveRight()"
click at [388, 149] on div "helper . moveRight ( ) helper . build ( "downArrow" ) helper . moveDown ( ) hel…" at bounding box center [433, 176] width 187 height 197
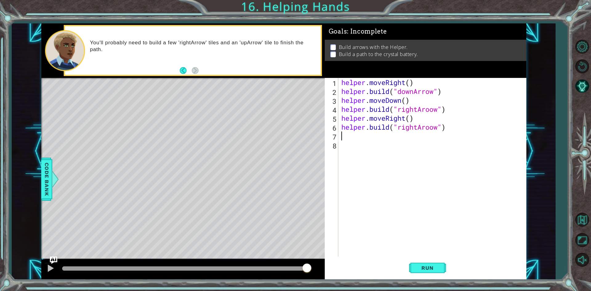
click at [383, 139] on div "helper . moveRight ( ) helper . build ( "downArrow" ) helper . moveDown ( ) hel…" at bounding box center [433, 176] width 187 height 197
paste textarea "helper.moveRight()"
type textarea "helper.moveRight()"
click at [376, 149] on div "helper . moveRight ( ) helper . build ( "downArrow" ) helper . moveDown ( ) hel…" at bounding box center [433, 176] width 187 height 197
drag, startPoint x: 447, startPoint y: 129, endPoint x: 339, endPoint y: 127, distance: 108.2
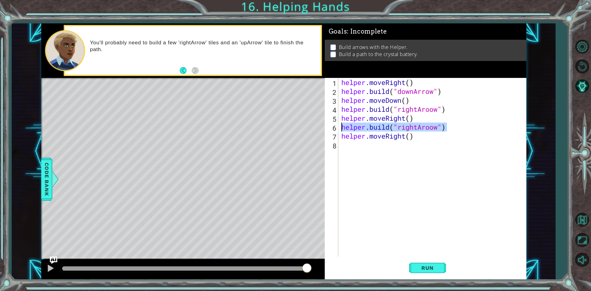
click at [339, 127] on div "1 2 3 4 5 6 7 8 helper . moveRight ( ) helper . build ( "downArrow" ) helper . …" at bounding box center [425, 167] width 200 height 179
type textarea "[DOMAIN_NAME]("rightAroow")"
click at [367, 149] on div "helper . moveRight ( ) helper . build ( "downArrow" ) helper . moveDown ( ) hel…" at bounding box center [433, 176] width 187 height 197
paste textarea "[DOMAIN_NAME]("rightAroow")"
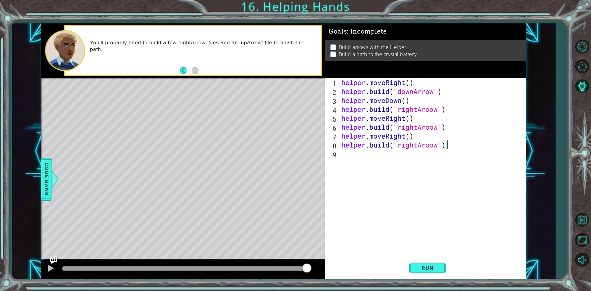
click at [417, 148] on div "helper . moveRight ( ) helper . build ( "downArrow" ) helper . moveDown ( ) hel…" at bounding box center [433, 176] width 187 height 197
type textarea "[DOMAIN_NAME]("upAroow")"
click at [397, 167] on div "helper . moveRight ( ) helper . build ( "downArrow" ) helper . moveDown ( ) hel…" at bounding box center [433, 176] width 187 height 197
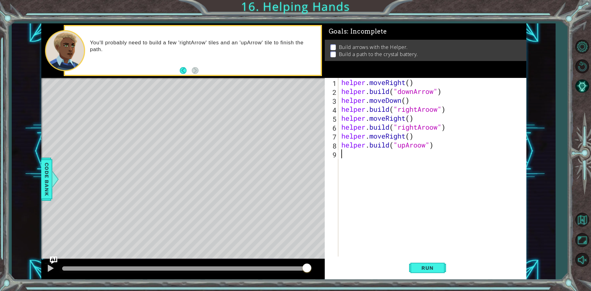
paste textarea "[DOMAIN_NAME]("rightAroow")"
type textarea "[DOMAIN_NAME]("rightAroow")"
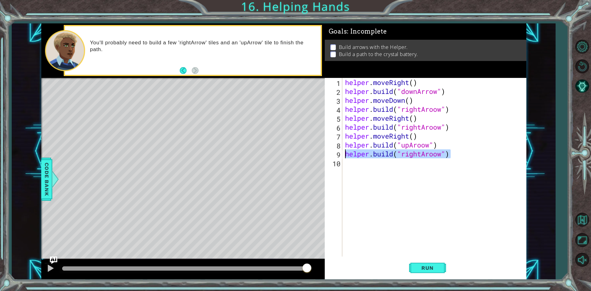
drag, startPoint x: 451, startPoint y: 155, endPoint x: 339, endPoint y: 153, distance: 112.2
click at [339, 153] on div "[DOMAIN_NAME]("rightAroow") 1 2 3 4 5 6 7 8 9 10 helper . moveRight ( ) helper …" at bounding box center [425, 167] width 200 height 179
drag, startPoint x: 348, startPoint y: 136, endPoint x: 392, endPoint y: 136, distance: 44.4
click at [392, 136] on div "helper . moveRight ( ) helper . build ( "downArrow" ) helper . moveDown ( ) hel…" at bounding box center [436, 176] width 184 height 197
type textarea "helper.moveRight()"
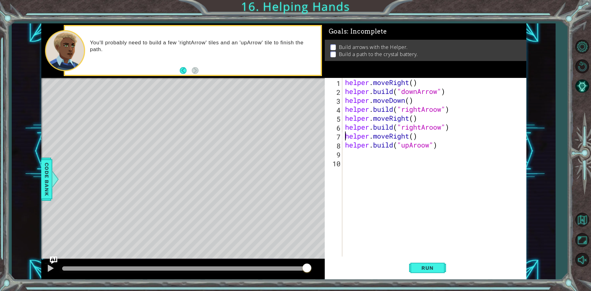
click at [345, 136] on div "helper . moveRight ( ) helper . build ( "downArrow" ) helper . moveDown ( ) hel…" at bounding box center [436, 176] width 184 height 197
drag, startPoint x: 345, startPoint y: 136, endPoint x: 433, endPoint y: 136, distance: 87.8
click at [433, 136] on div "helper . moveRight ( ) helper . build ( "downArrow" ) helper . moveDown ( ) hel…" at bounding box center [436, 176] width 184 height 197
click at [384, 161] on div "helper . moveRight ( ) helper . build ( "downArrow" ) helper . moveDown ( ) hel…" at bounding box center [436, 176] width 184 height 197
click at [374, 152] on div "helper . moveRight ( ) helper . build ( "downArrow" ) helper . moveDown ( ) hel…" at bounding box center [436, 176] width 184 height 197
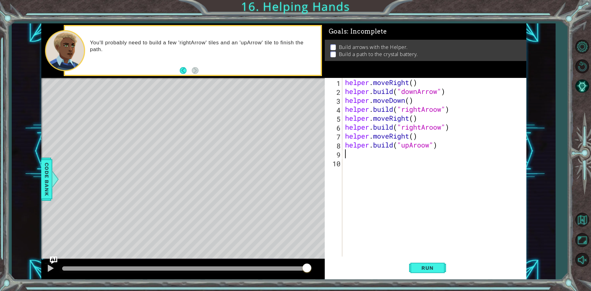
paste textarea "helper.moveRight()"
drag, startPoint x: 409, startPoint y: 154, endPoint x: 389, endPoint y: 156, distance: 20.4
click at [389, 156] on div "helper . moveRight ( ) helper . build ( "downArrow" ) helper . moveDown ( ) hel…" at bounding box center [436, 176] width 184 height 197
click at [403, 152] on div "helper . moveRight ( ) helper . build ( "downArrow" ) helper . moveDown ( ) hel…" at bounding box center [436, 176] width 184 height 197
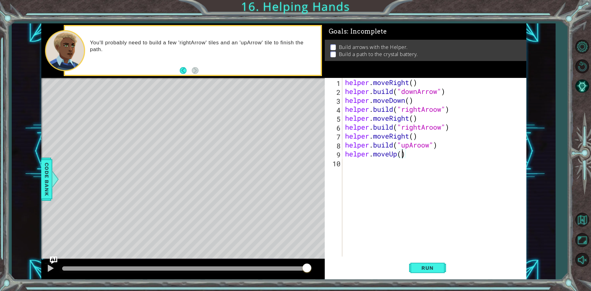
type textarea "helper.moveUp(2)"
click at [391, 164] on div "helper . moveRight ( ) helper . build ( "downArrow" ) helper . moveDown ( ) hel…" at bounding box center [436, 176] width 184 height 197
click at [46, 161] on span "Code Bank" at bounding box center [47, 179] width 10 height 38
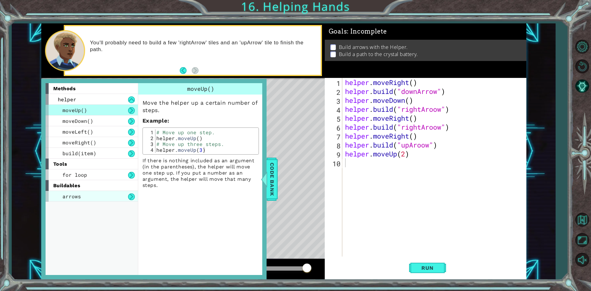
click at [128, 193] on div "arrows" at bounding box center [92, 196] width 92 height 11
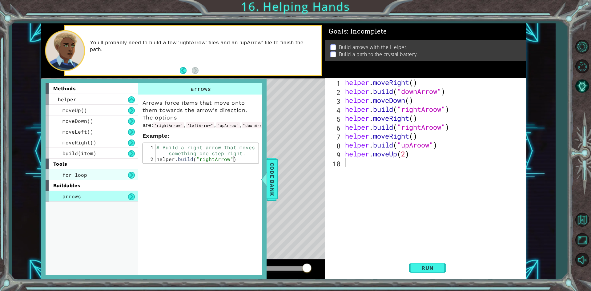
click at [125, 176] on div "for loop" at bounding box center [92, 174] width 92 height 11
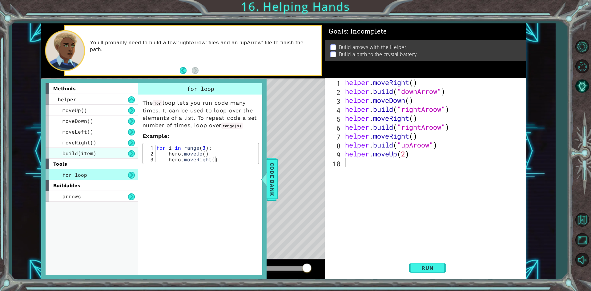
click at [124, 149] on div "build(item)" at bounding box center [92, 153] width 92 height 11
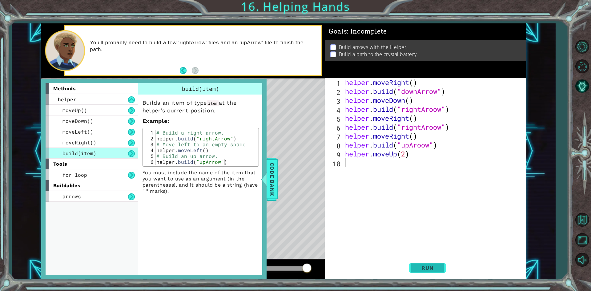
click at [426, 271] on span "Run" at bounding box center [428, 268] width 24 height 6
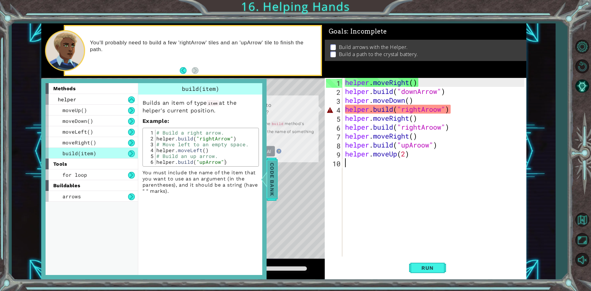
click at [277, 185] on span "Code Bank" at bounding box center [272, 179] width 10 height 38
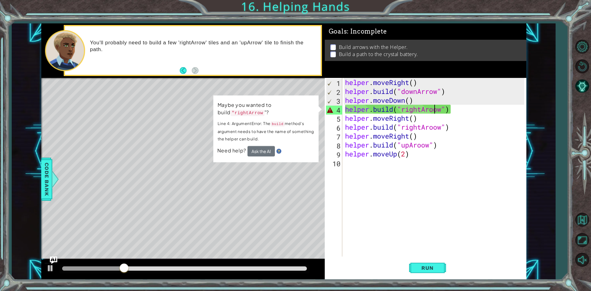
click at [435, 112] on div "helper . moveRight ( ) helper . build ( "downArrow" ) helper . moveDown ( ) hel…" at bounding box center [436, 176] width 184 height 197
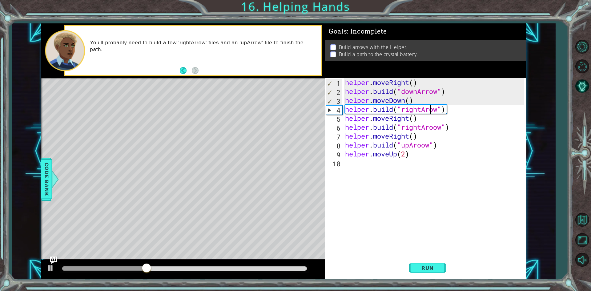
scroll to position [0, 4]
click at [434, 128] on div "helper . moveRight ( ) helper . build ( "downArrow" ) helper . moveDown ( ) hel…" at bounding box center [436, 176] width 184 height 197
click at [424, 145] on div "helper . moveRight ( ) helper . build ( "downArrow" ) helper . moveDown ( ) hel…" at bounding box center [436, 176] width 184 height 197
type textarea "[DOMAIN_NAME]("upArrow")"
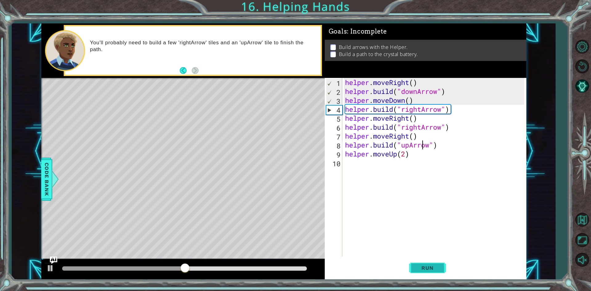
click at [437, 269] on span "Run" at bounding box center [428, 268] width 24 height 6
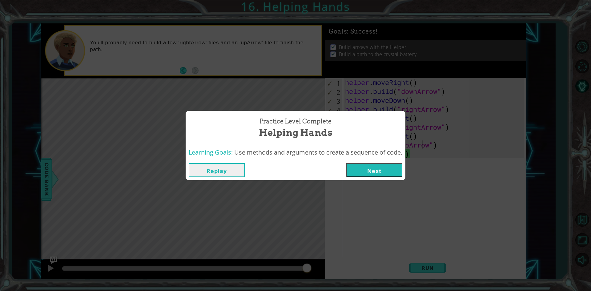
click at [375, 164] on button "Next" at bounding box center [375, 170] width 56 height 14
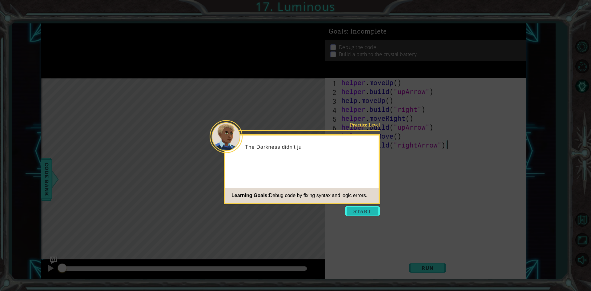
click at [372, 210] on button "Start" at bounding box center [362, 211] width 35 height 10
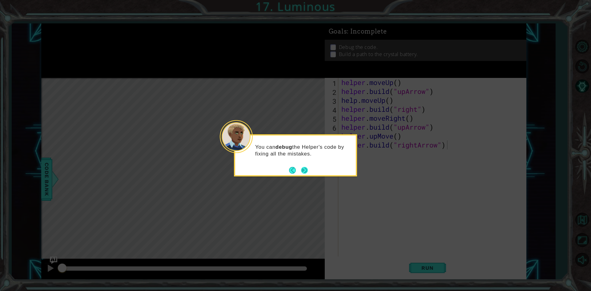
click at [307, 172] on button "Next" at bounding box center [304, 170] width 7 height 7
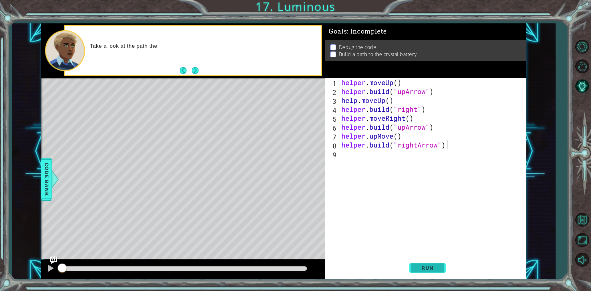
click at [431, 277] on button "Run" at bounding box center [427, 268] width 37 height 20
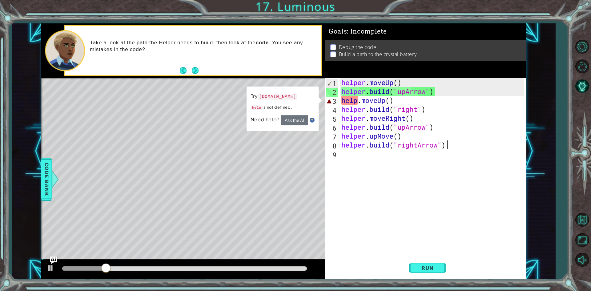
click at [358, 100] on div "helper . moveUp ( ) helper . build ( "upArrow" ) help . moveUp ( ) helper . bui…" at bounding box center [433, 176] width 187 height 197
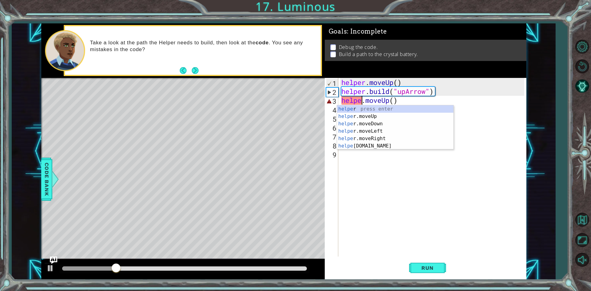
type textarea "helper.moveUp()"
click at [486, 161] on div "helper . moveUp ( ) helper . build ( "upArrow" ) helper . moveUp ( ) helper . b…" at bounding box center [433, 176] width 187 height 197
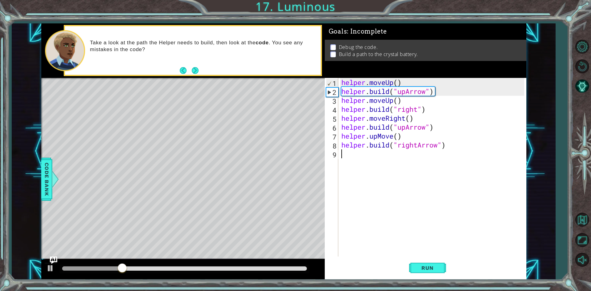
scroll to position [0, 0]
click at [418, 270] on span "Run" at bounding box center [428, 268] width 24 height 6
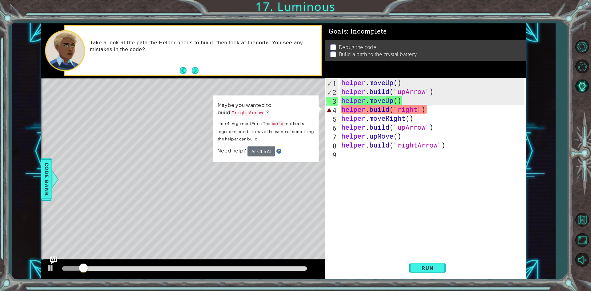
click at [417, 112] on div "helper . moveUp ( ) helper . build ( "upArrow" ) helper . moveUp ( ) helper . b…" at bounding box center [433, 176] width 187 height 197
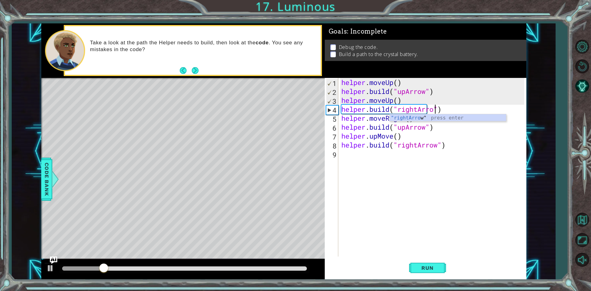
scroll to position [0, 4]
click at [443, 269] on button "Run" at bounding box center [427, 268] width 37 height 20
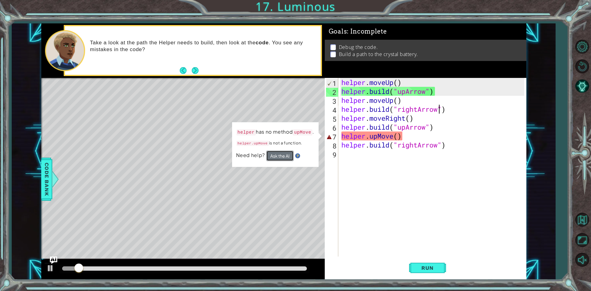
click at [287, 154] on button "Ask the AI" at bounding box center [279, 156] width 27 height 10
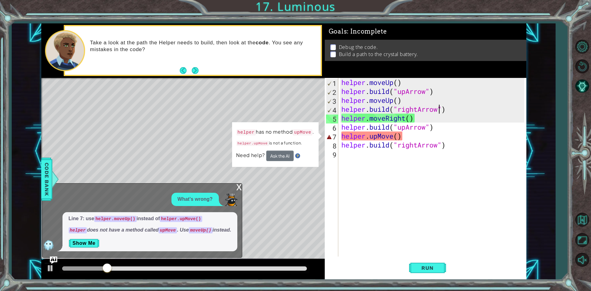
click at [239, 186] on div "x" at bounding box center [240, 187] width 6 height 6
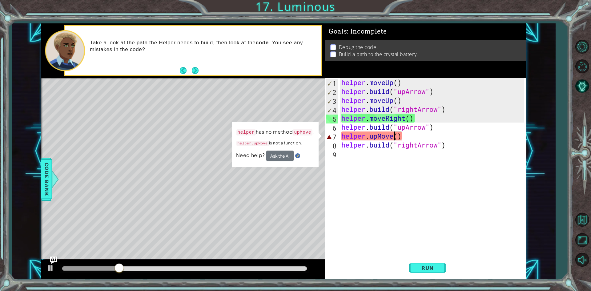
scroll to position [0, 2]
drag, startPoint x: 393, startPoint y: 136, endPoint x: 369, endPoint y: 140, distance: 24.3
click at [369, 140] on div "helper . moveUp ( ) helper . build ( "upArrow" ) helper . moveUp ( ) helper . b…" at bounding box center [433, 176] width 187 height 197
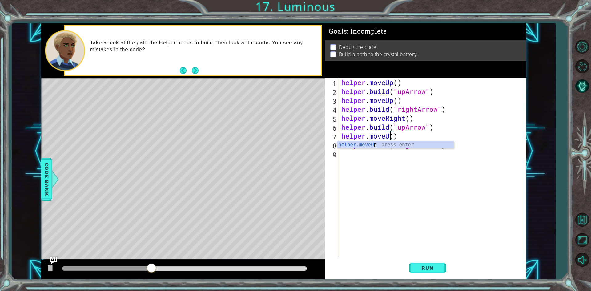
scroll to position [0, 2]
type textarea "helper.moveUp()"
click at [400, 196] on div "helper . moveUp ( ) helper . build ( "upArrow" ) helper . moveUp ( ) helper . b…" at bounding box center [433, 176] width 187 height 197
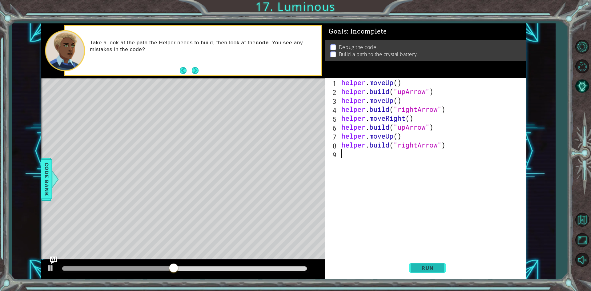
click at [437, 266] on span "Run" at bounding box center [428, 268] width 24 height 6
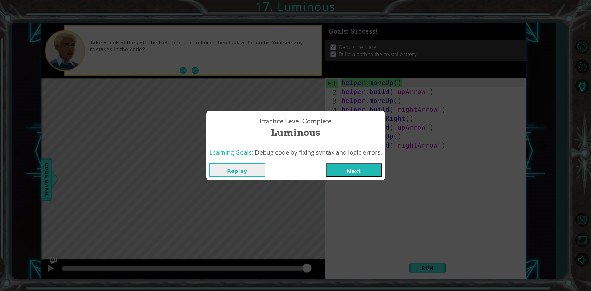
click at [350, 172] on button "Next" at bounding box center [354, 170] width 56 height 14
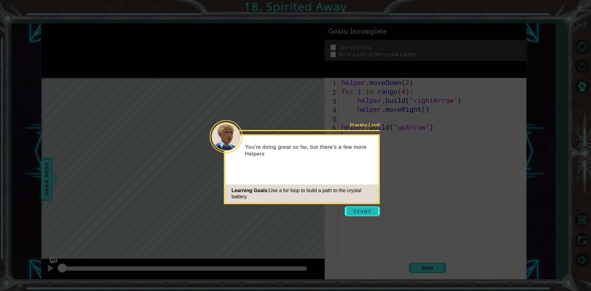
click at [365, 212] on button "Start" at bounding box center [362, 211] width 35 height 10
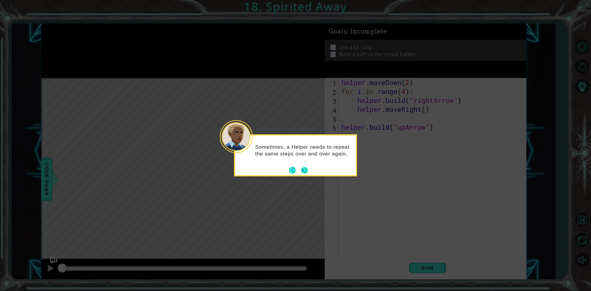
click at [303, 169] on button "Next" at bounding box center [304, 170] width 7 height 7
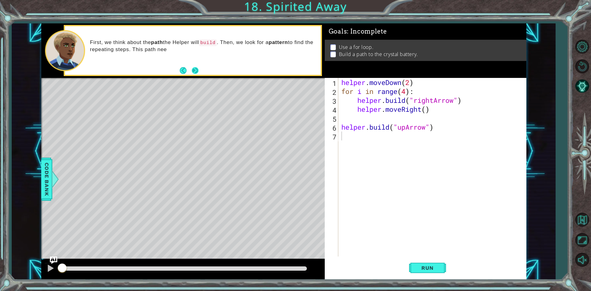
click at [198, 70] on button "Next" at bounding box center [195, 70] width 7 height 7
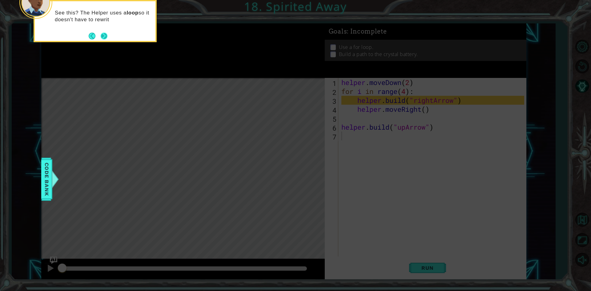
click at [105, 35] on button "Next" at bounding box center [104, 36] width 7 height 7
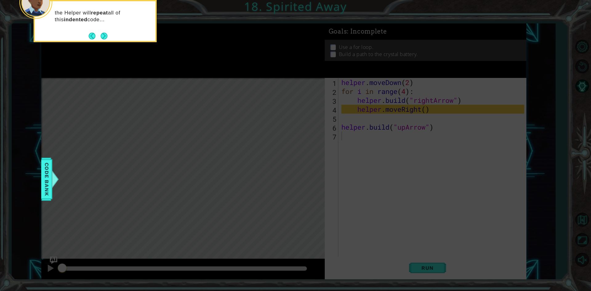
click at [105, 35] on button "Next" at bounding box center [104, 36] width 7 height 7
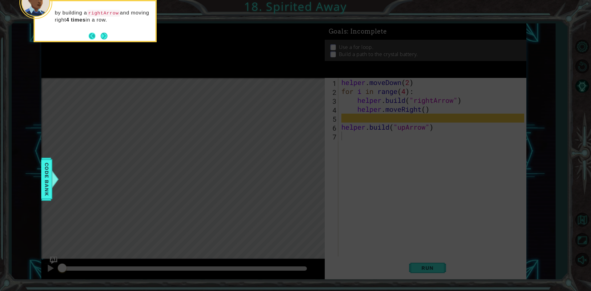
click at [91, 37] on button "Back" at bounding box center [95, 36] width 12 height 7
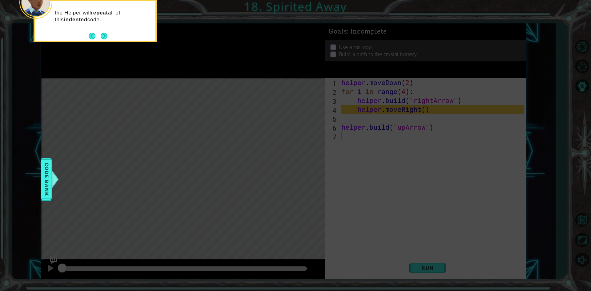
click at [91, 37] on button "Back" at bounding box center [95, 36] width 12 height 7
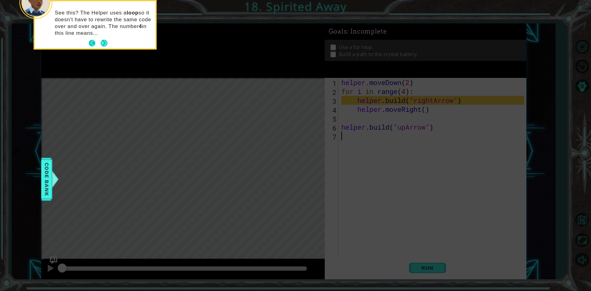
click at [91, 41] on button "Back" at bounding box center [95, 43] width 12 height 7
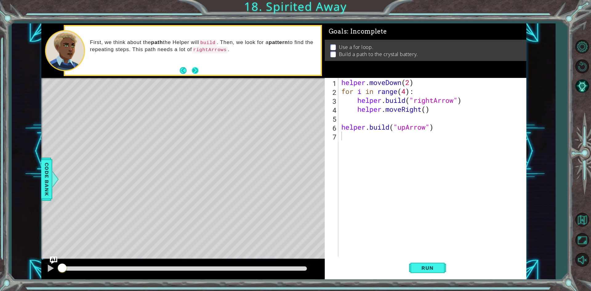
click at [199, 67] on button "Next" at bounding box center [195, 70] width 7 height 7
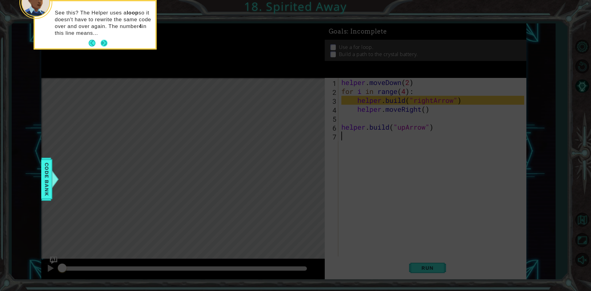
click at [101, 40] on button "Next" at bounding box center [104, 43] width 7 height 7
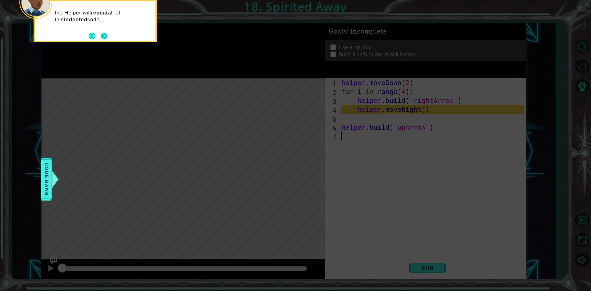
click at [103, 36] on button "Next" at bounding box center [104, 36] width 7 height 7
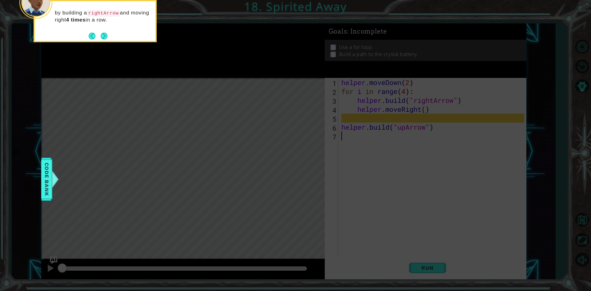
click at [103, 36] on button "Next" at bounding box center [104, 36] width 7 height 7
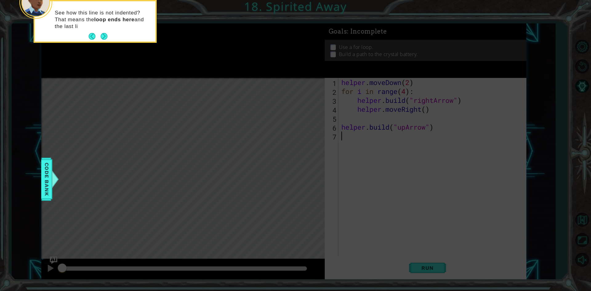
click at [103, 36] on button "Next" at bounding box center [104, 36] width 7 height 7
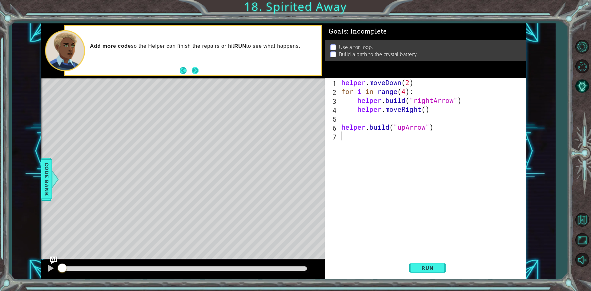
click at [196, 72] on button "Next" at bounding box center [195, 70] width 7 height 7
click at [424, 270] on span "Run" at bounding box center [428, 268] width 24 height 6
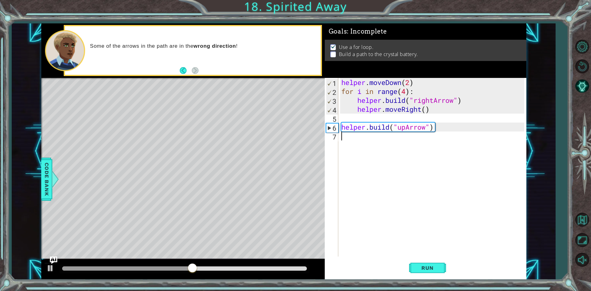
click at [391, 122] on div "helper . moveDown ( 2 ) for i in range ( 4 ) : helper . build ( "rightArrow" ) …" at bounding box center [433, 176] width 187 height 197
click at [344, 97] on div "helper . moveDown ( 2 ) for i in range ( 4 ) : helper . build ( "rightArrow" ) …" at bounding box center [433, 176] width 187 height 197
drag, startPoint x: 343, startPoint y: 93, endPoint x: 415, endPoint y: 93, distance: 71.8
click at [415, 93] on div "helper . moveDown ( 2 ) for i in range ( 4 ) : helper . build ( "rightArrow" ) …" at bounding box center [433, 176] width 187 height 197
type textarea "for i in range(4):"
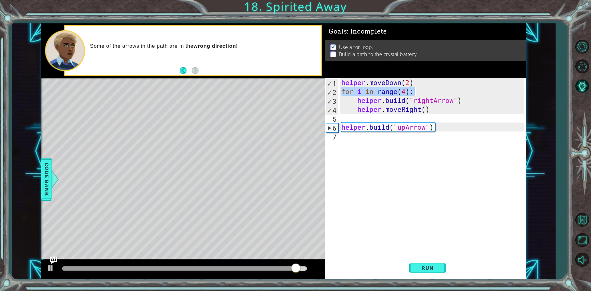
click at [396, 121] on div "helper . moveDown ( 2 ) for i in range ( 4 ) : helper . build ( "rightArrow" ) …" at bounding box center [433, 176] width 187 height 197
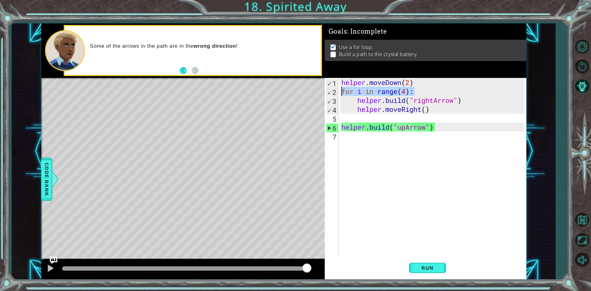
drag, startPoint x: 417, startPoint y: 92, endPoint x: 338, endPoint y: 94, distance: 78.9
click at [338, 94] on div "1 2 3 4 5 6 7 helper . moveDown ( 2 ) for i in range ( 4 ) : helper . build ( "…" at bounding box center [425, 167] width 200 height 179
click at [404, 125] on div "helper . moveDown ( 2 ) for i in range ( 4 ) : helper . build ( "rightArrow" ) …" at bounding box center [433, 176] width 187 height 197
type textarea "[DOMAIN_NAME]("upArrow")"
click at [404, 118] on div "helper . moveDown ( 2 ) for i in range ( 4 ) : helper . build ( "rightArrow" ) …" at bounding box center [433, 176] width 187 height 197
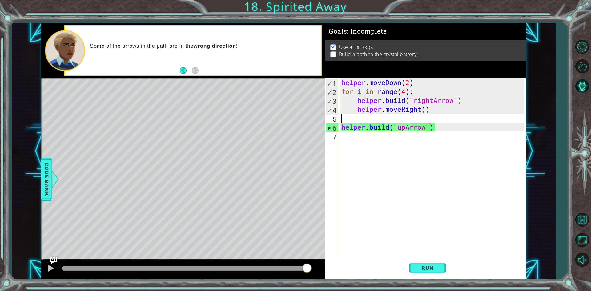
paste textarea "for i in range(4):"
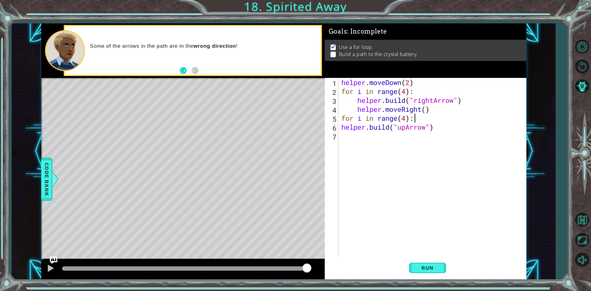
click at [403, 118] on div "helper . moveDown ( 2 ) for i in range ( 4 ) : helper . build ( "rightArrow" ) …" at bounding box center [433, 176] width 187 height 197
click at [405, 118] on div "helper . moveDown ( 2 ) for i in range ( 4 ) : helper . build ( "rightArrow" ) …" at bounding box center [433, 176] width 187 height 197
type textarea "for i in range(2):"
click at [403, 142] on div "helper . moveDown ( 2 ) for i in range ( 4 ) : helper . build ( "rightArrow" ) …" at bounding box center [433, 176] width 187 height 197
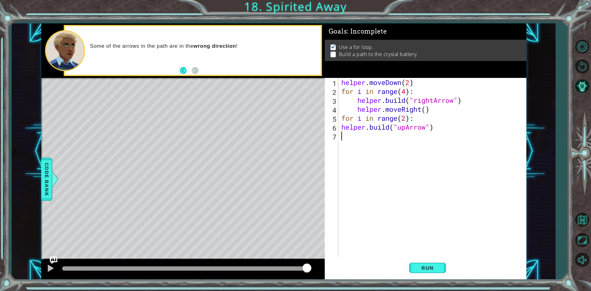
scroll to position [0, 0]
drag, startPoint x: 428, startPoint y: 116, endPoint x: 340, endPoint y: 118, distance: 87.2
click at [340, 118] on div "helper . moveDown ( 2 ) for i in range ( 4 ) : helper . build ( "rightArrow" ) …" at bounding box center [433, 176] width 187 height 197
type textarea "for i in range(2):"
click at [379, 118] on div "helper . moveDown ( 2 ) for i in range ( 4 ) : helper . build ( "rightArrow" ) …" at bounding box center [433, 176] width 187 height 197
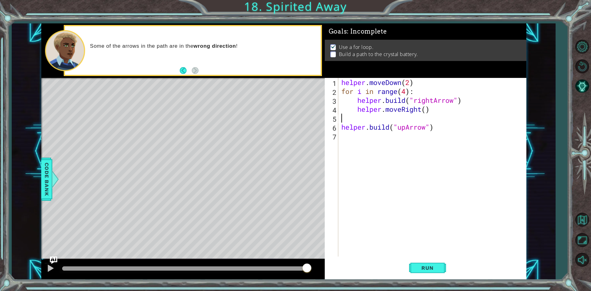
paste textarea "for i in range(4):"
type textarea "for i in range(4):"
drag, startPoint x: 429, startPoint y: 122, endPoint x: 343, endPoint y: 118, distance: 86.4
click at [343, 118] on div "helper . moveDown ( 2 ) for i in range ( 4 ) : helper . build ( "rightArrow" ) …" at bounding box center [433, 176] width 187 height 197
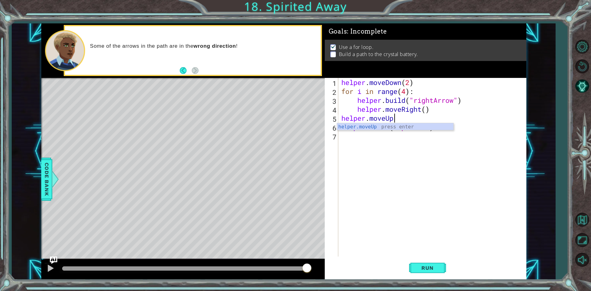
type textarea "helper.moveUp()"
click at [411, 157] on div "helper . moveDown ( 2 ) for i in range ( 4 ) : helper . build ( "rightArrow" ) …" at bounding box center [433, 176] width 187 height 197
click at [437, 266] on span "Run" at bounding box center [428, 268] width 24 height 6
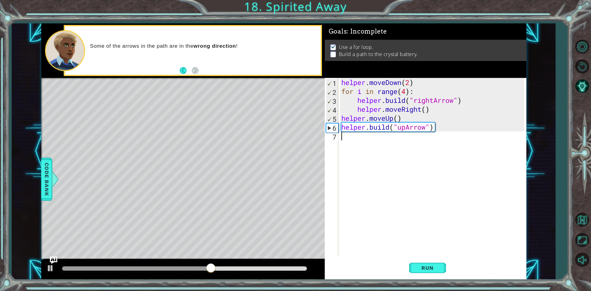
click at [436, 110] on div "helper . moveDown ( 2 ) for i in range ( 4 ) : helper . build ( "rightArrow" ) …" at bounding box center [433, 176] width 187 height 197
type textarea "helper.moveRight()"
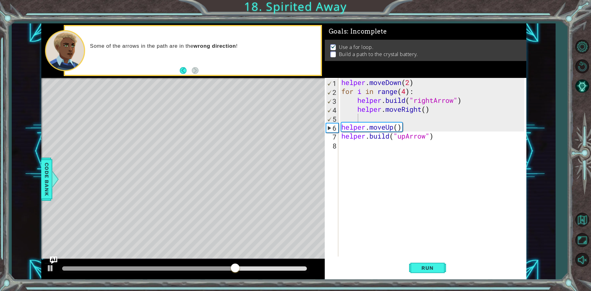
click at [340, 135] on div "1 2 3 4 5 6 7 8 helper . moveDown ( 2 ) for i in range ( 4 ) : helper . build (…" at bounding box center [425, 167] width 200 height 179
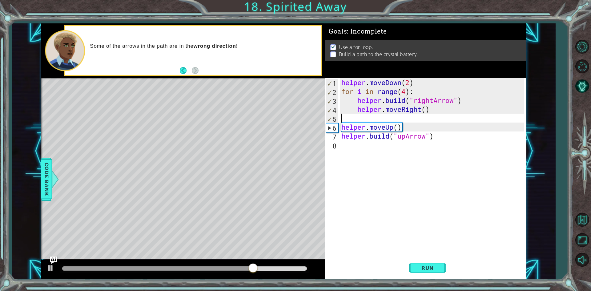
click at [387, 166] on div "helper . moveDown ( 2 ) for i in range ( 4 ) : helper . build ( "rightArrow" ) …" at bounding box center [433, 176] width 187 height 197
click at [425, 123] on div "helper . moveDown ( 2 ) for i in range ( 4 ) : helper . build ( "rightArrow" ) …" at bounding box center [433, 176] width 187 height 197
type textarea "helper.moveUp()"
click at [425, 123] on div "helper . moveDown ( 2 ) for i in range ( 4 ) : helper . build ( "rightArrow" ) …" at bounding box center [433, 176] width 187 height 197
click at [425, 117] on div "helper . moveDown ( 2 ) for i in range ( 4 ) : helper . build ( "rightArrow" ) …" at bounding box center [433, 176] width 187 height 197
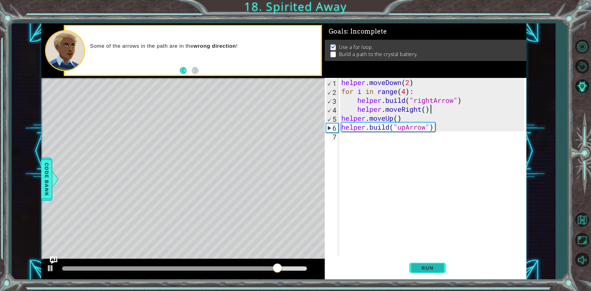
click at [433, 272] on button "Run" at bounding box center [427, 268] width 37 height 20
click at [445, 114] on div "helper . moveDown ( 2 ) for i in range ( 4 ) : helper . build ( "rightArrow" ) …" at bounding box center [433, 176] width 187 height 197
click at [440, 114] on div "helper . moveDown ( 2 ) for i in range ( 4 ) : helper . build ( "rightArrow" ) …" at bounding box center [433, 176] width 187 height 197
click at [439, 112] on div "helper . moveDown ( 2 ) for i in range ( 4 ) : helper . build ( "rightArrow" ) …" at bounding box center [433, 176] width 187 height 197
type textarea "helper.moveRight()"
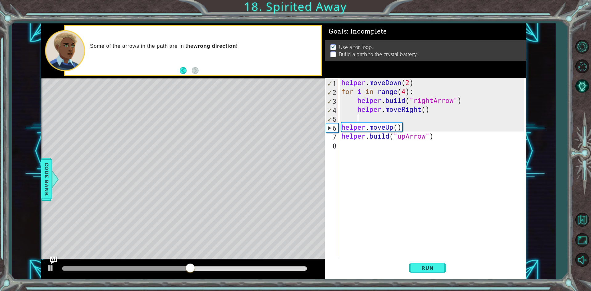
scroll to position [0, 0]
paste textarea "for i in range(4):"
click at [433, 115] on div "helper . moveDown ( 2 ) for i in range ( 4 ) : helper . build ( "rightArrow" ) …" at bounding box center [433, 176] width 187 height 197
drag, startPoint x: 433, startPoint y: 116, endPoint x: 356, endPoint y: 120, distance: 77.4
click at [356, 120] on div "helper . moveDown ( 2 ) for i in range ( 4 ) : helper . build ( "rightArrow" ) …" at bounding box center [433, 176] width 187 height 197
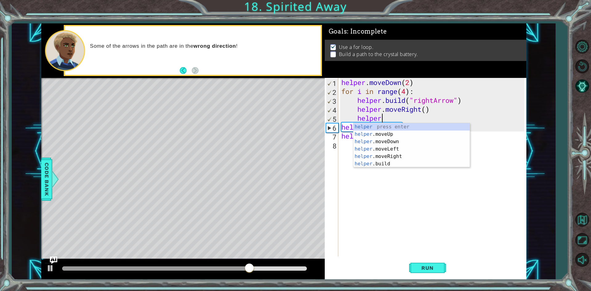
scroll to position [0, 2]
click at [379, 161] on div "helper press enter helper .moveUp press enter helper .moveDown press enter help…" at bounding box center [412, 152] width 116 height 59
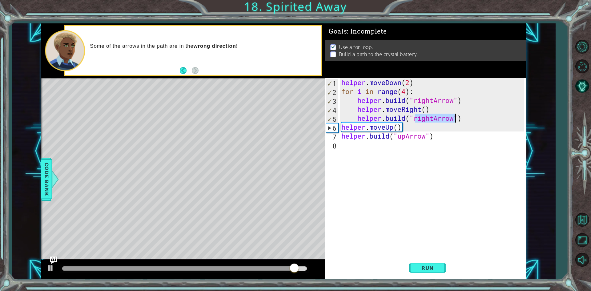
click at [437, 118] on div "helper . moveDown ( 2 ) for i in range ( 4 ) : helper . build ( "rightArrow" ) …" at bounding box center [432, 167] width 184 height 179
click at [434, 119] on div "helper . moveDown ( 2 ) for i in range ( 4 ) : helper . build ( "rightArrow" ) …" at bounding box center [432, 167] width 184 height 179
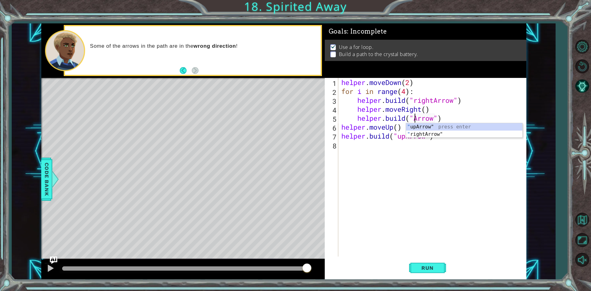
scroll to position [0, 4]
type textarea "[DOMAIN_NAME]("upArrow")"
click at [426, 266] on span "Run" at bounding box center [428, 268] width 24 height 6
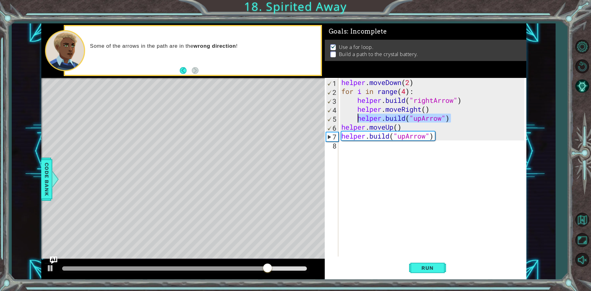
drag, startPoint x: 458, startPoint y: 119, endPoint x: 357, endPoint y: 119, distance: 101.0
click at [357, 119] on div "helper . moveDown ( 2 ) for i in range ( 4 ) : helper . build ( "rightArrow" ) …" at bounding box center [433, 176] width 187 height 197
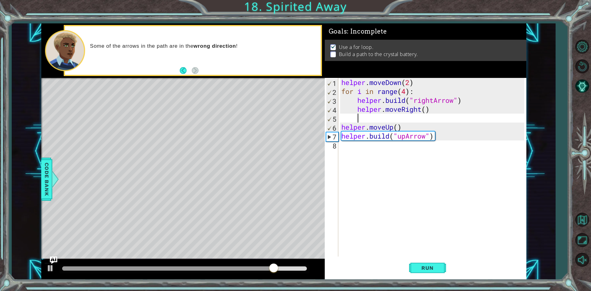
scroll to position [0, 0]
click at [416, 266] on span "Run" at bounding box center [428, 268] width 24 height 6
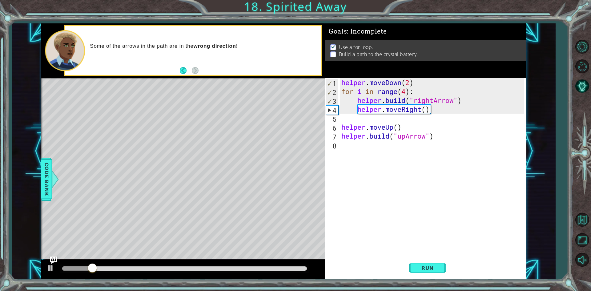
click at [471, 101] on div "helper . moveDown ( 2 ) for i in range ( 4 ) : helper . build ( "rightArrow" ) …" at bounding box center [433, 176] width 187 height 197
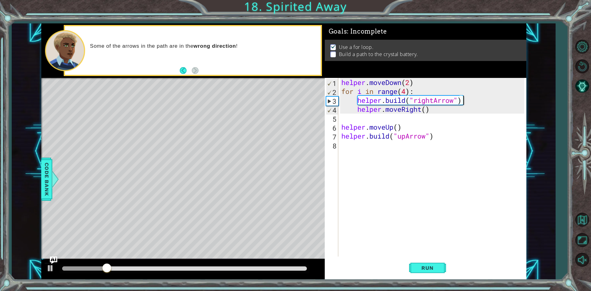
click at [469, 101] on div "helper . moveDown ( 2 ) for i in range ( 4 ) : helper . build ( "rightArrow" ) …" at bounding box center [433, 176] width 187 height 197
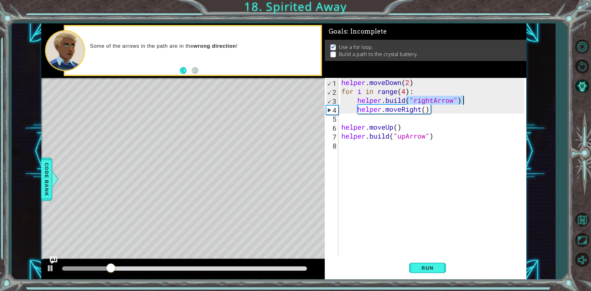
click at [469, 101] on div "helper . moveDown ( 2 ) for i in range ( 4 ) : helper . build ( "rightArrow" ) …" at bounding box center [433, 176] width 187 height 197
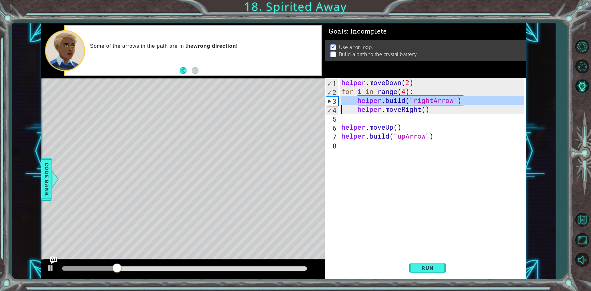
click at [469, 101] on div "helper . moveDown ( 2 ) for i in range ( 4 ) : helper . build ( "rightArrow" ) …" at bounding box center [433, 176] width 187 height 197
type textarea "[DOMAIN_NAME]("rightArrow") helper.moveRight()"
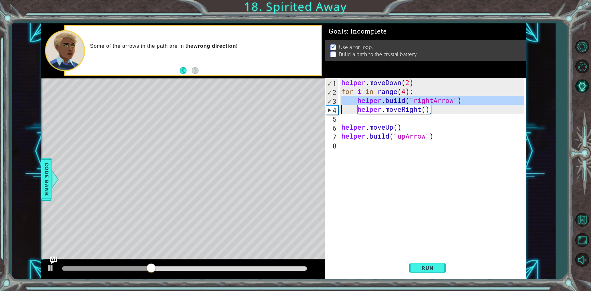
click at [430, 121] on div "helper . moveDown ( 2 ) for i in range ( 4 ) : helper . build ( "rightArrow" ) …" at bounding box center [433, 176] width 187 height 197
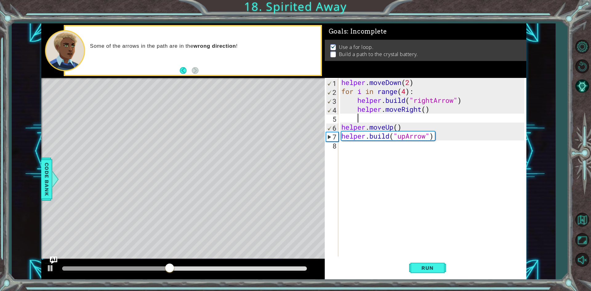
scroll to position [0, 1]
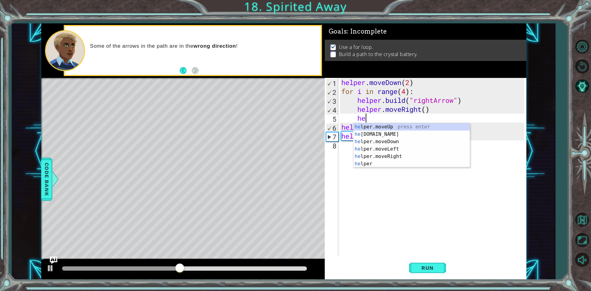
type textarea "h"
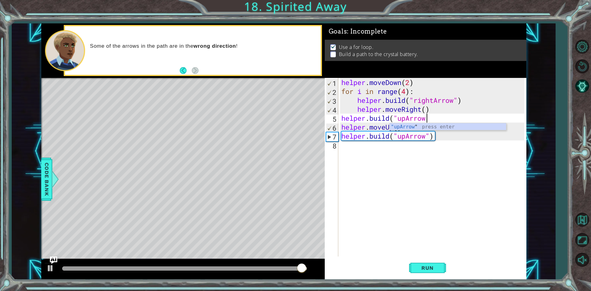
scroll to position [0, 4]
type textarea "[DOMAIN_NAME]("upArrow")"
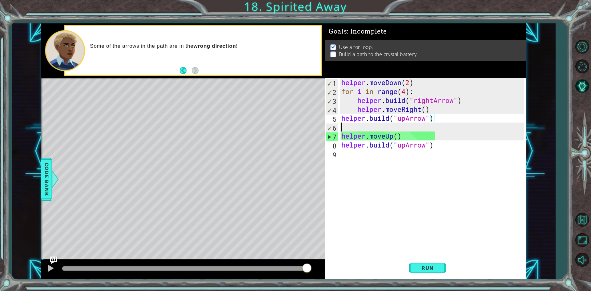
scroll to position [0, 0]
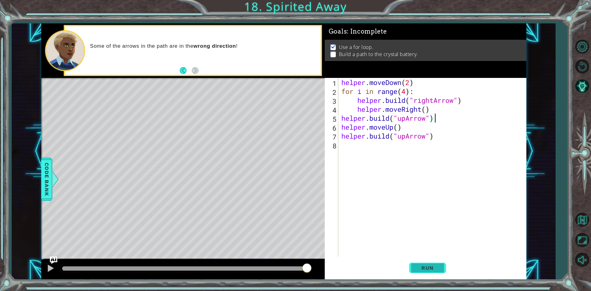
type textarea "[DOMAIN_NAME]("upArrow")"
click at [437, 263] on button "Run" at bounding box center [427, 268] width 37 height 20
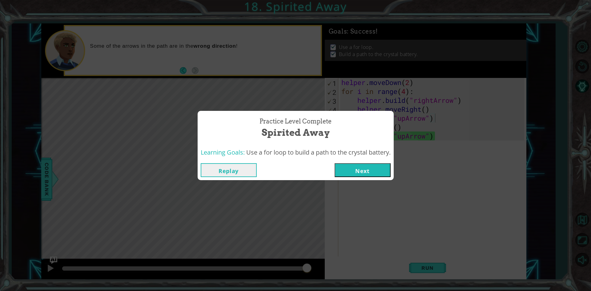
click at [349, 164] on button "Next" at bounding box center [363, 170] width 56 height 14
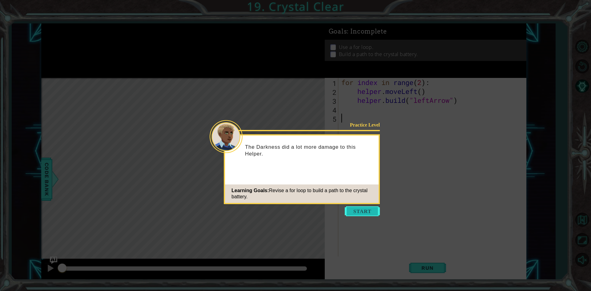
click at [375, 209] on button "Start" at bounding box center [362, 211] width 35 height 10
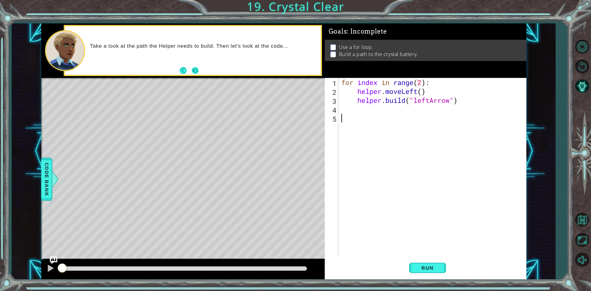
click at [195, 72] on button "Next" at bounding box center [195, 70] width 7 height 7
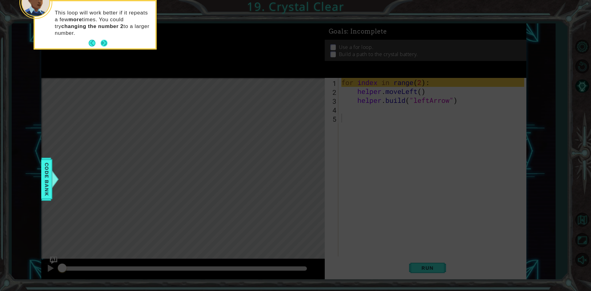
click at [104, 41] on button "Next" at bounding box center [104, 43] width 7 height 7
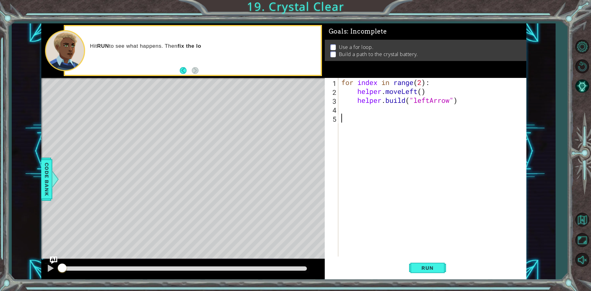
click at [427, 253] on div "for index in range ( 2 ) : helper . moveLeft ( ) helper . build ( "leftArrow" )" at bounding box center [433, 176] width 187 height 197
click at [430, 269] on span "Run" at bounding box center [428, 268] width 24 height 6
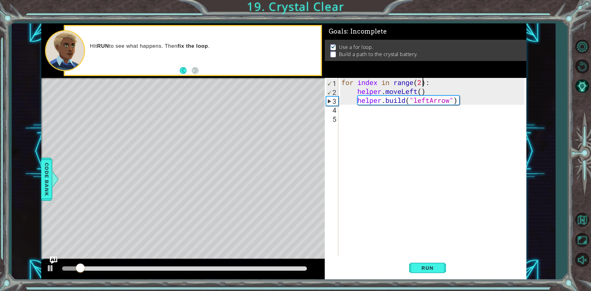
click at [423, 82] on div "for index in range ( 2 ) : helper . moveLeft ( ) helper . build ( "leftArrow" )" at bounding box center [433, 176] width 187 height 197
click at [425, 84] on div "for index in range ( 4 ) : helper . moveLeft ( ) helper . build ( "leftArrow" )" at bounding box center [433, 176] width 187 height 197
type textarea "for index in range(4):"
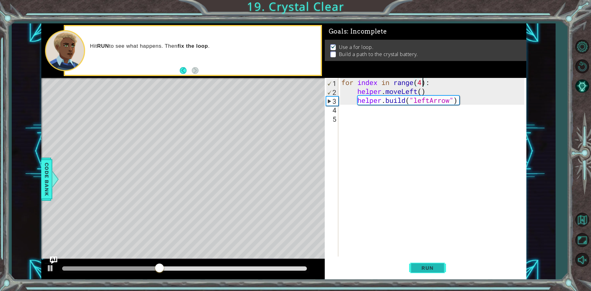
click at [439, 266] on span "Run" at bounding box center [428, 268] width 24 height 6
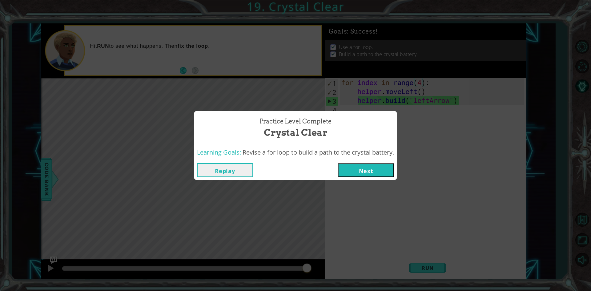
click at [360, 172] on button "Next" at bounding box center [366, 170] width 56 height 14
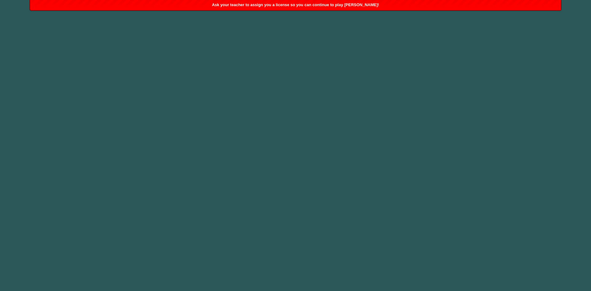
click at [366, 7] on div "Ask your teacher to assign you a license so you can continue to play [PERSON_NA…" at bounding box center [295, 5] width 531 height 10
